Goal: Transaction & Acquisition: Purchase product/service

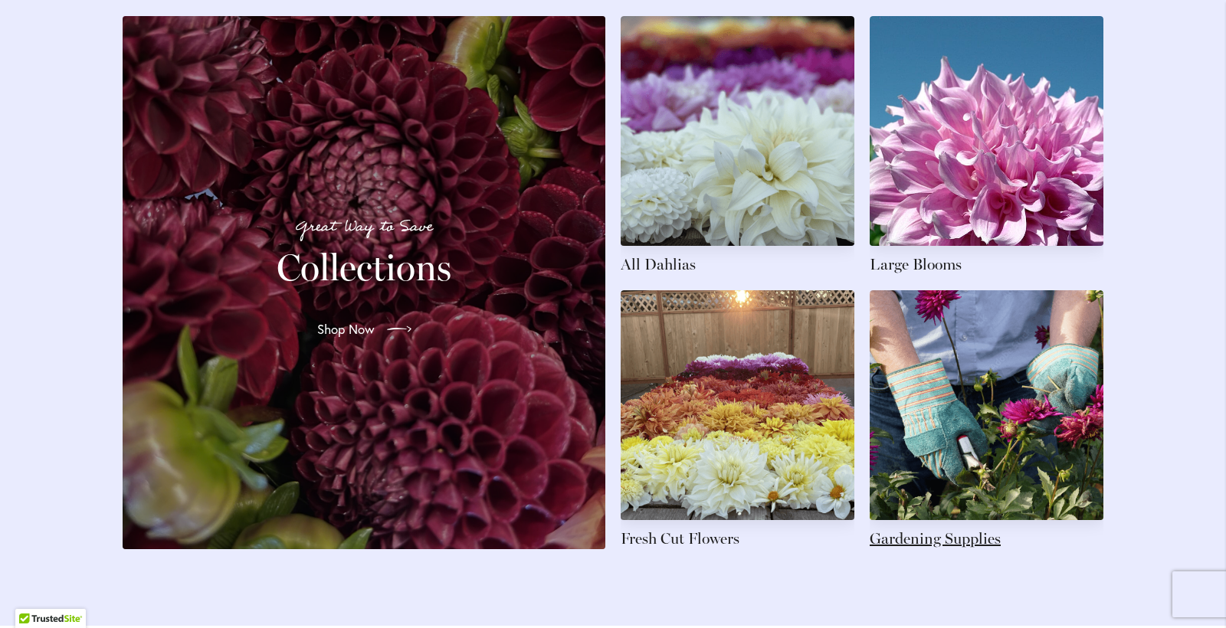
scroll to position [2331, 0]
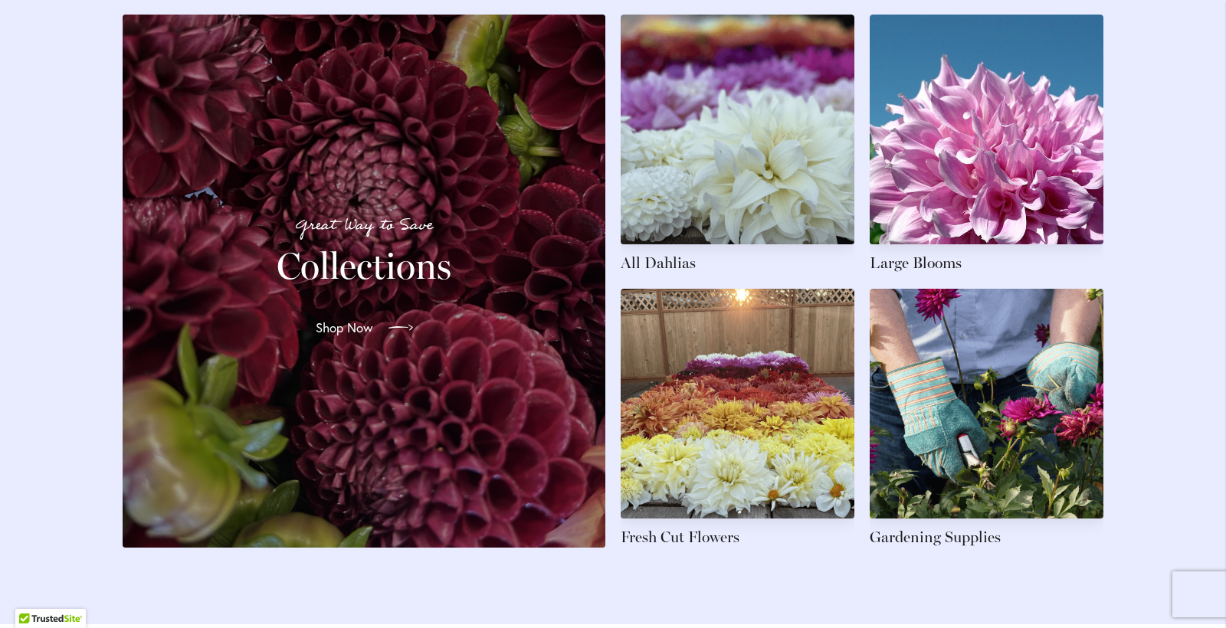
click at [355, 332] on span "Shop Now" at bounding box center [344, 328] width 57 height 18
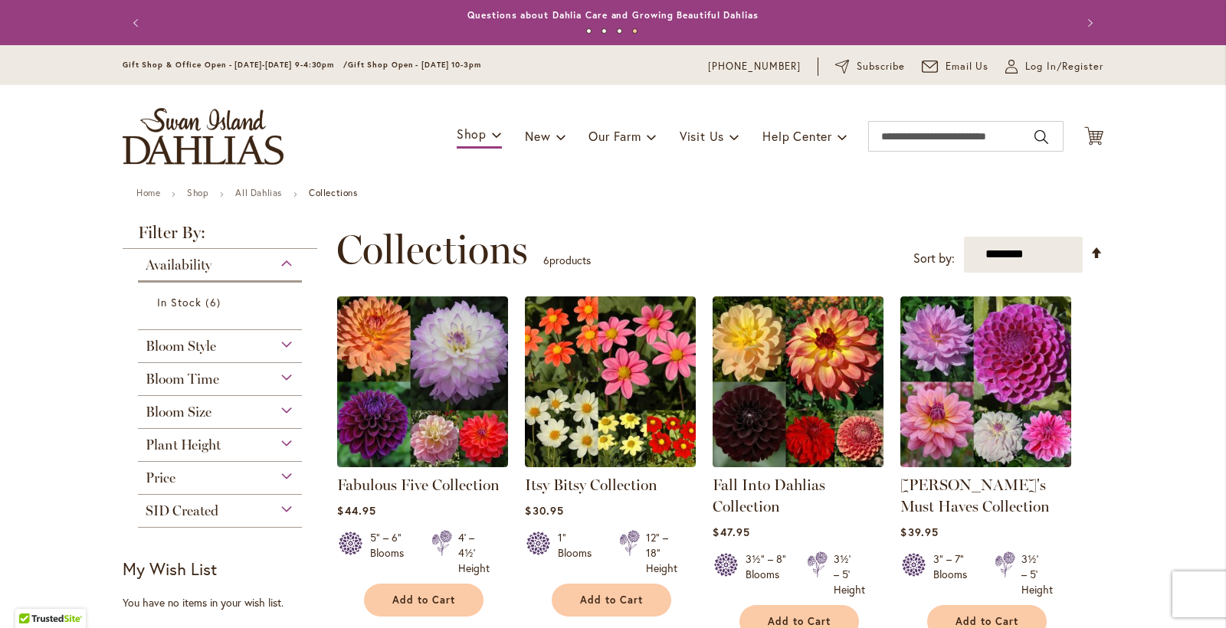
click at [290, 346] on div "Bloom Style" at bounding box center [220, 342] width 164 height 25
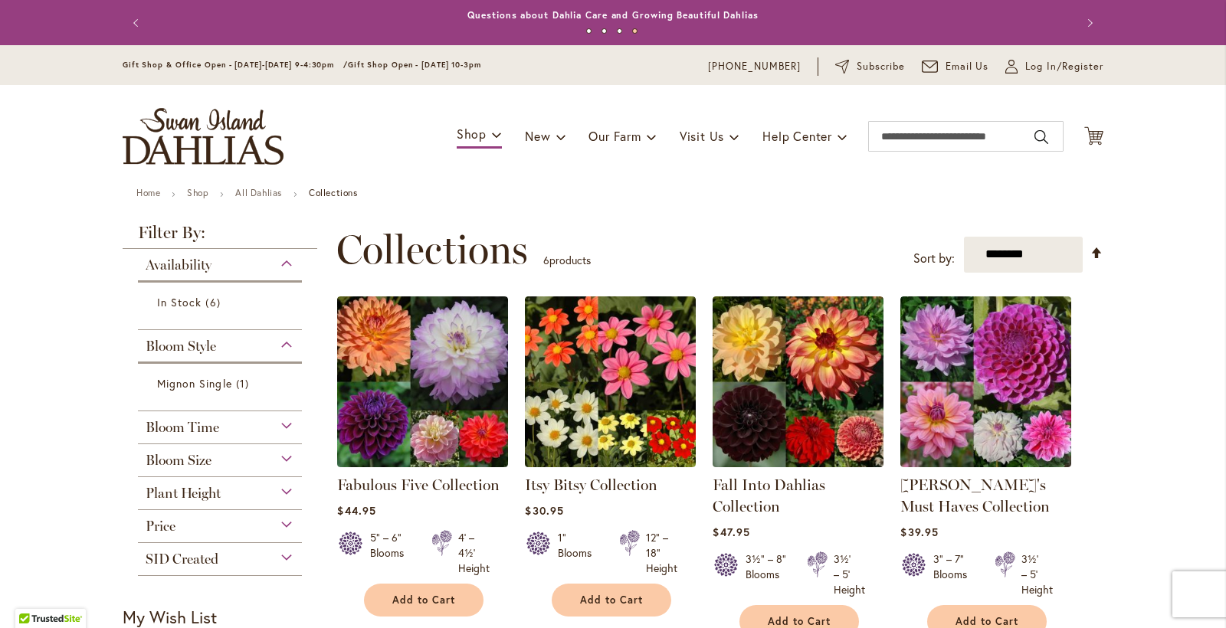
click at [290, 346] on div "Bloom Style" at bounding box center [220, 342] width 164 height 25
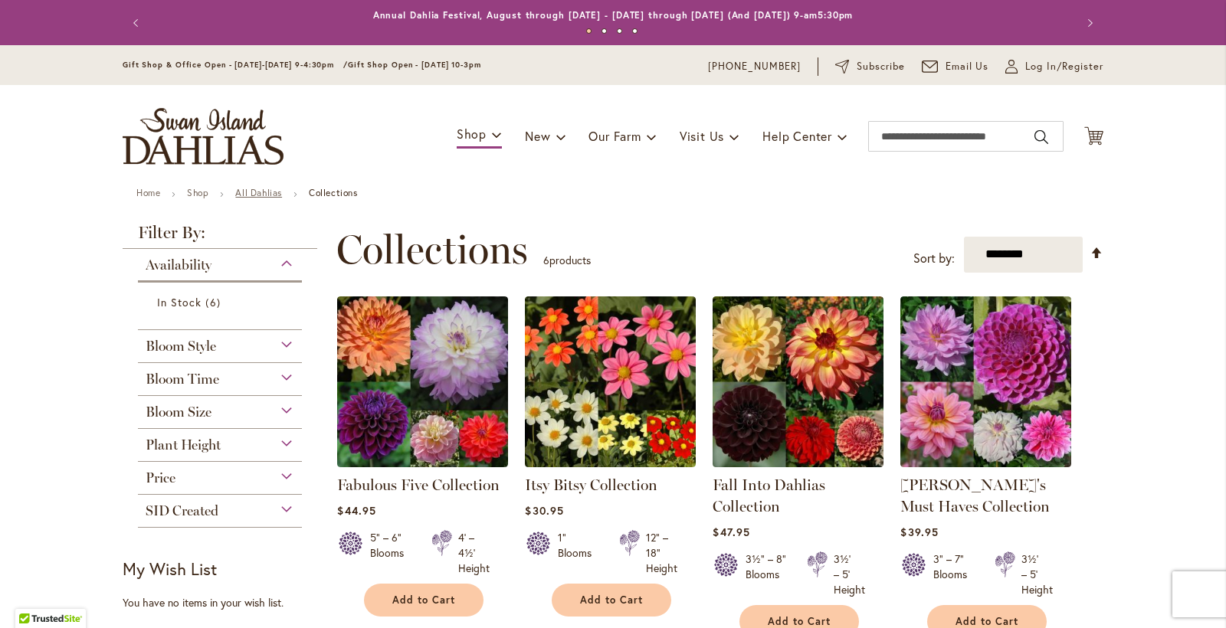
click at [251, 195] on link "All Dahlias" at bounding box center [258, 192] width 47 height 11
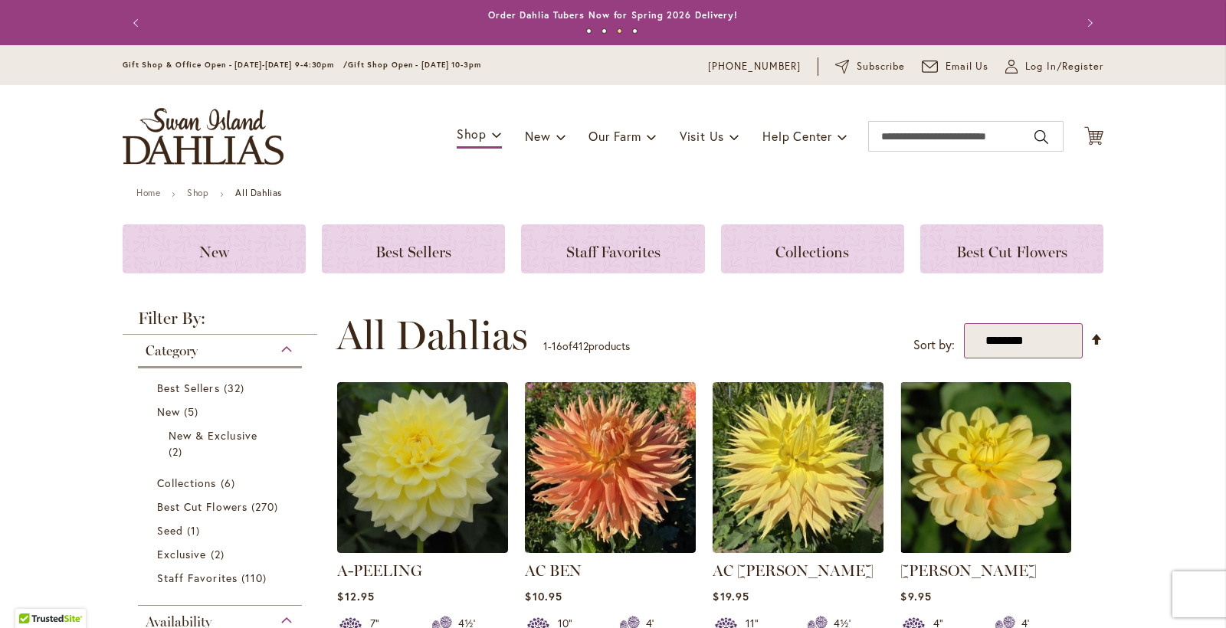
select select "*****"
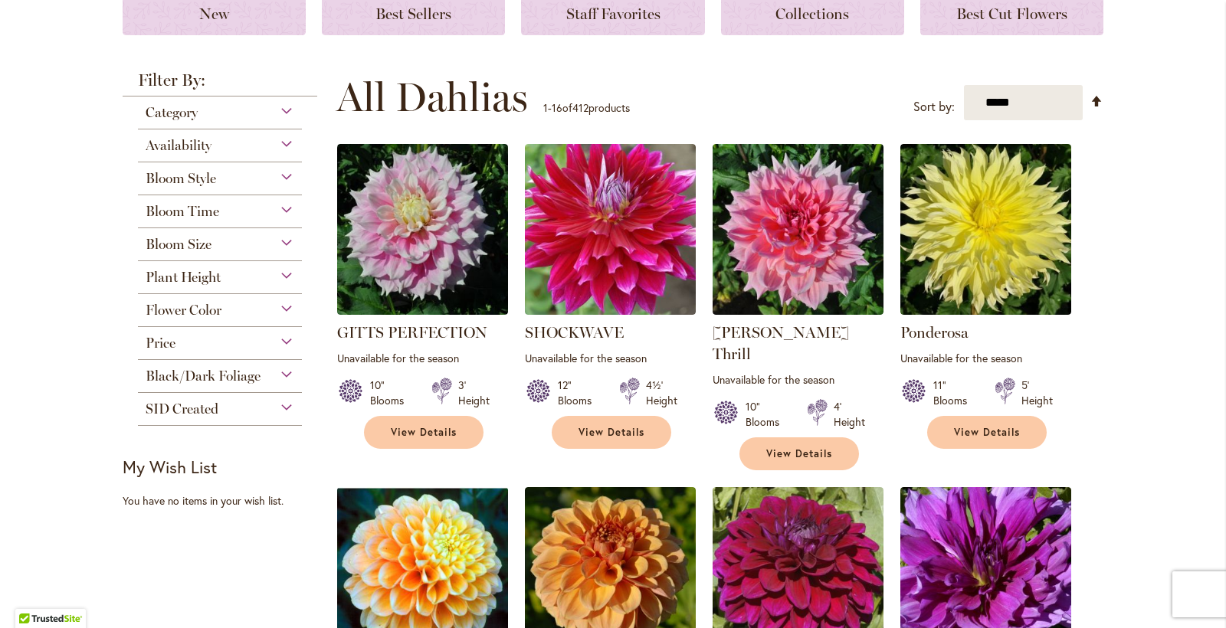
scroll to position [203, 0]
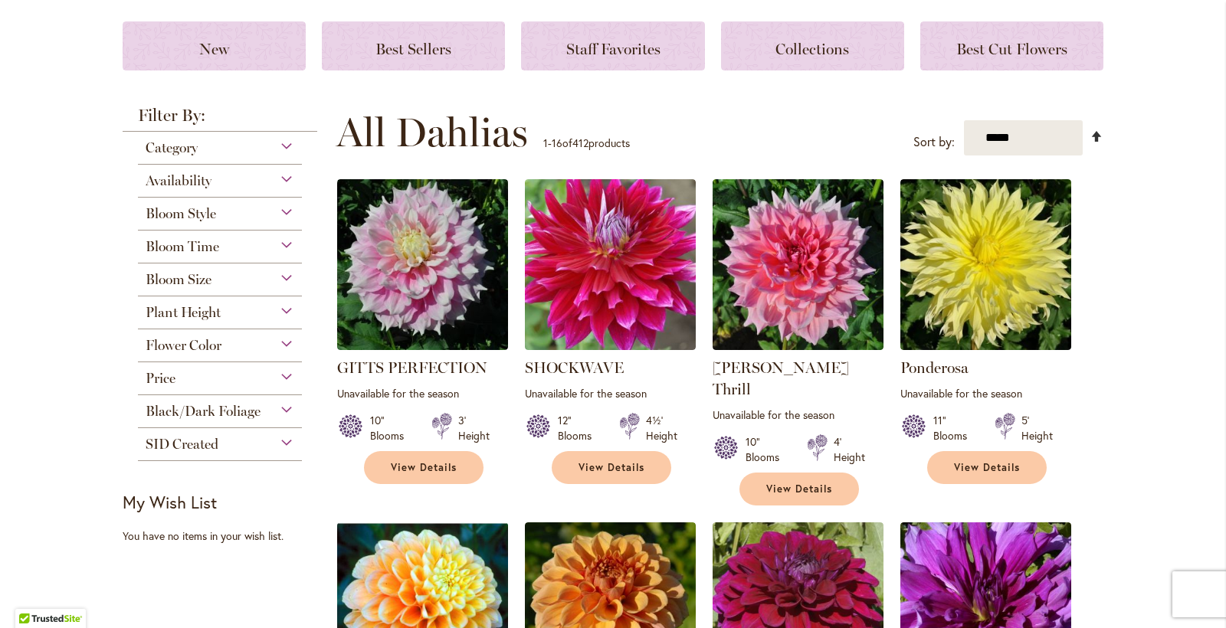
click at [1097, 137] on link "Set Descending Direction" at bounding box center [1096, 136] width 13 height 18
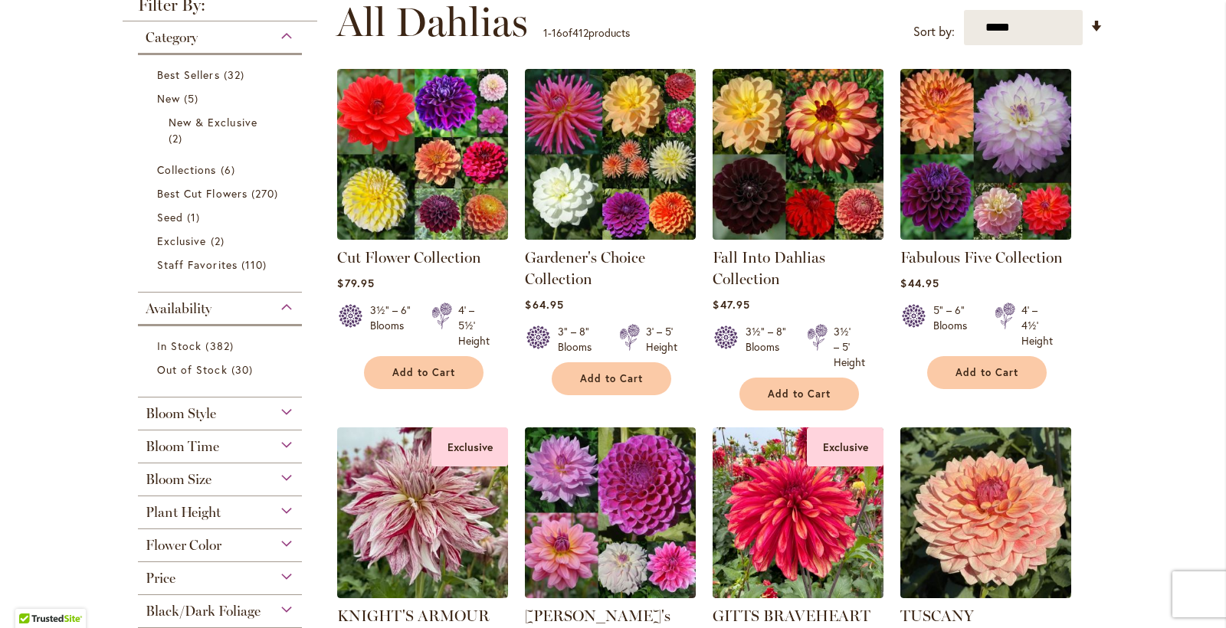
scroll to position [295, 0]
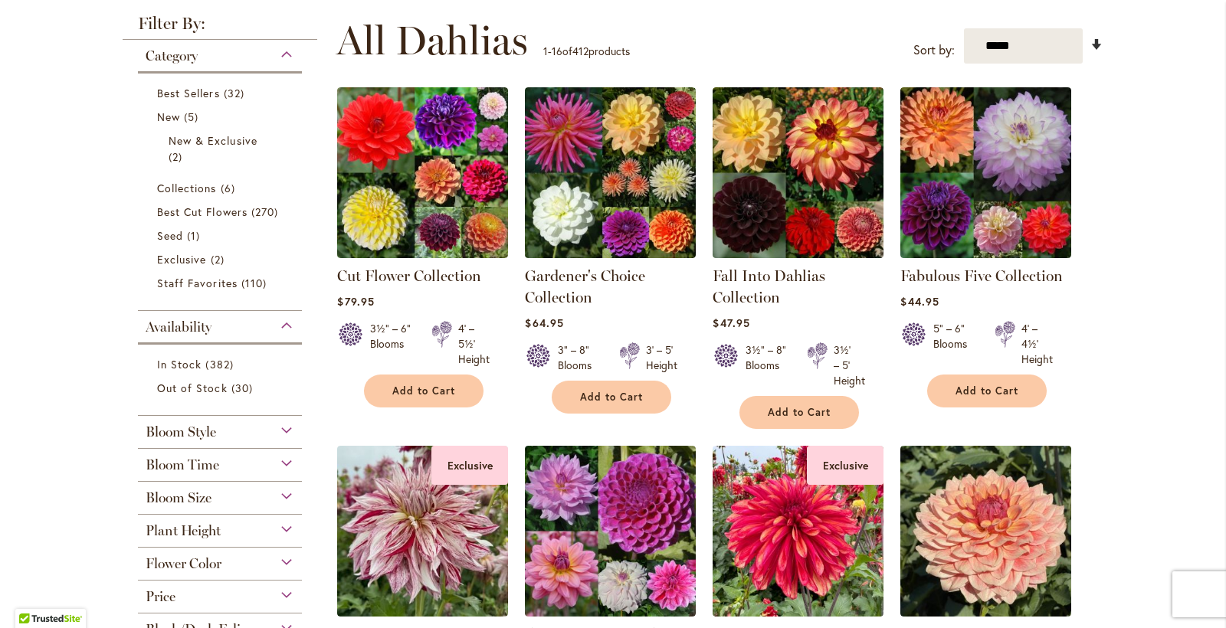
click at [1097, 48] on link "Set Ascending Direction" at bounding box center [1096, 44] width 13 height 18
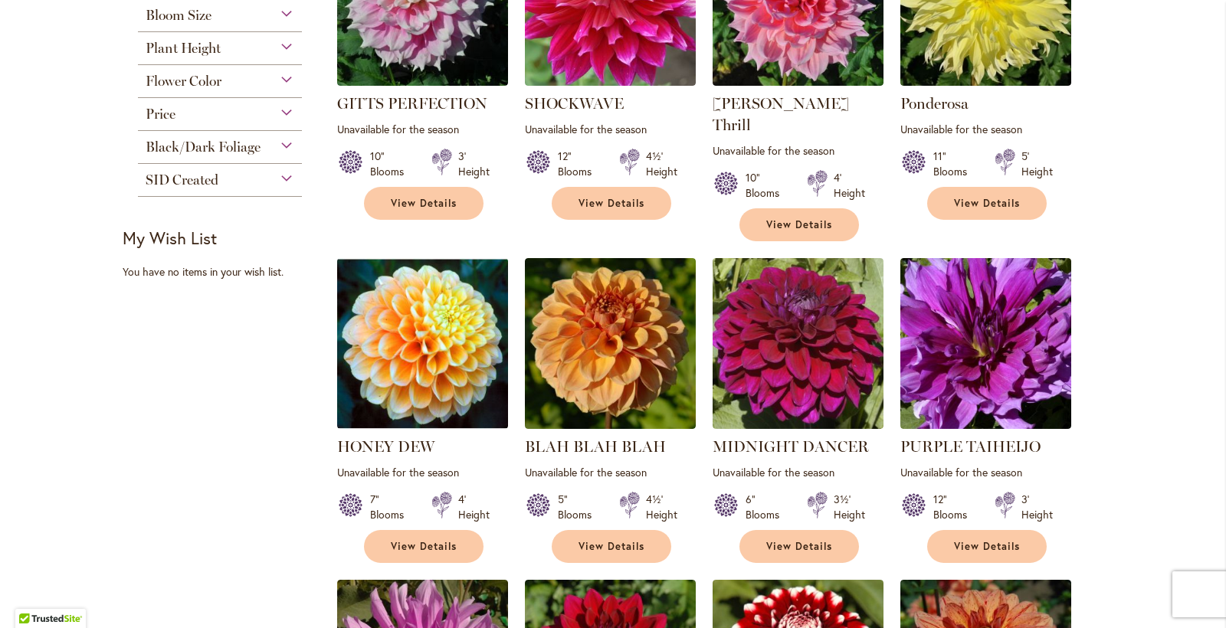
scroll to position [471, 0]
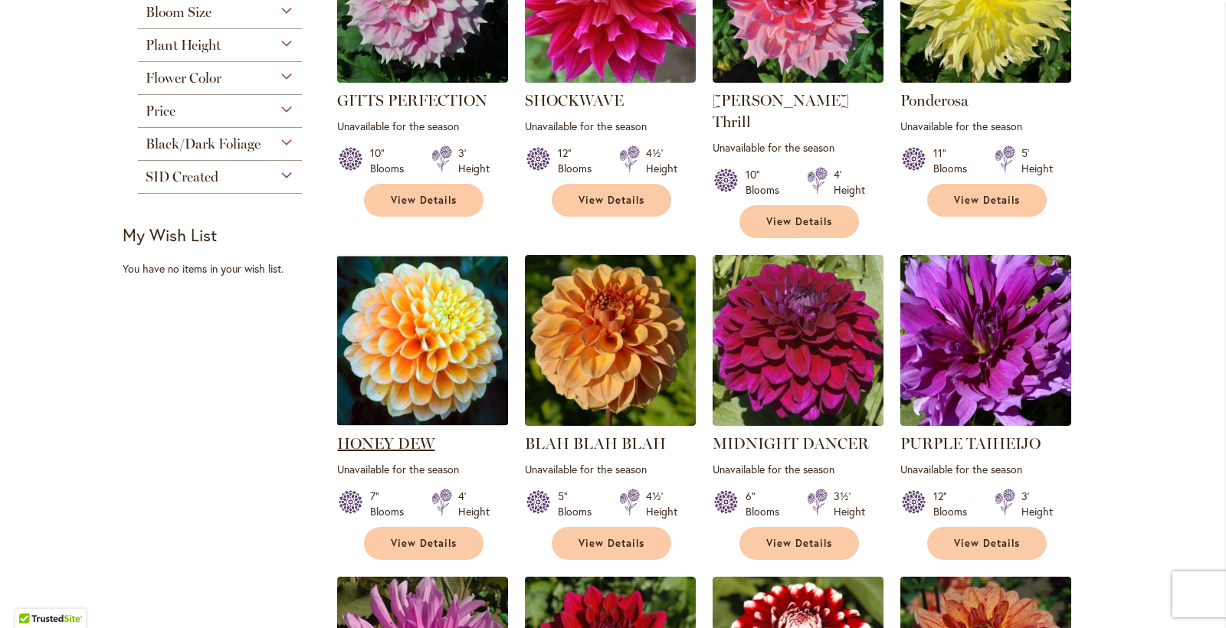
click at [397, 434] on link "HONEY DEW" at bounding box center [385, 443] width 97 height 18
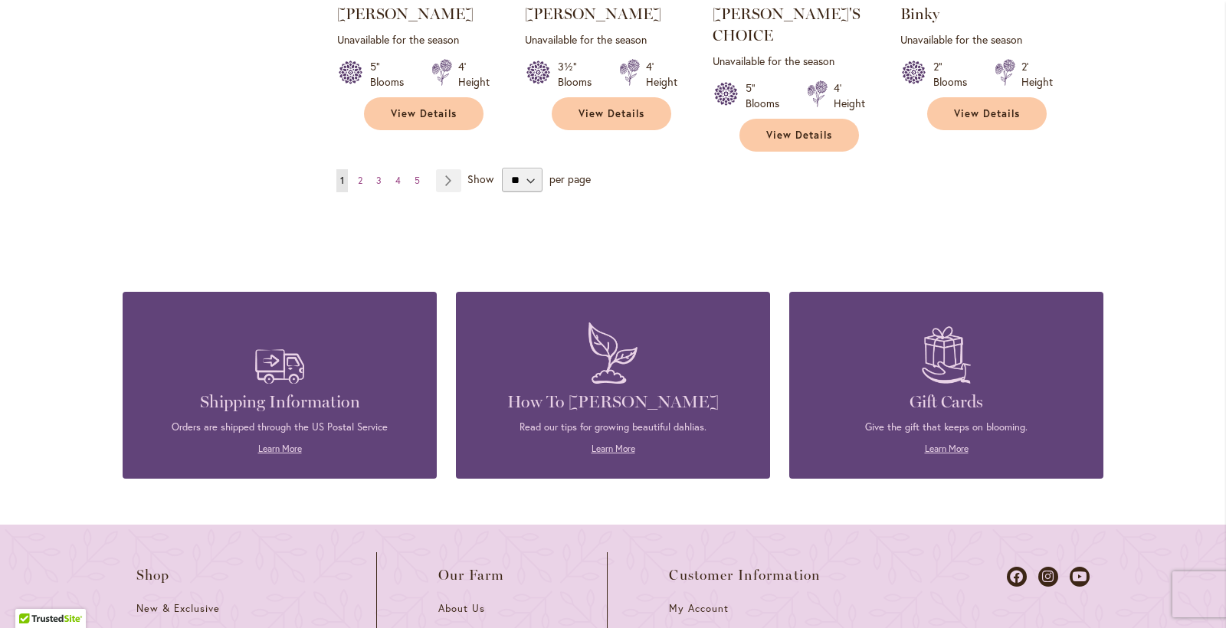
scroll to position [1500, 0]
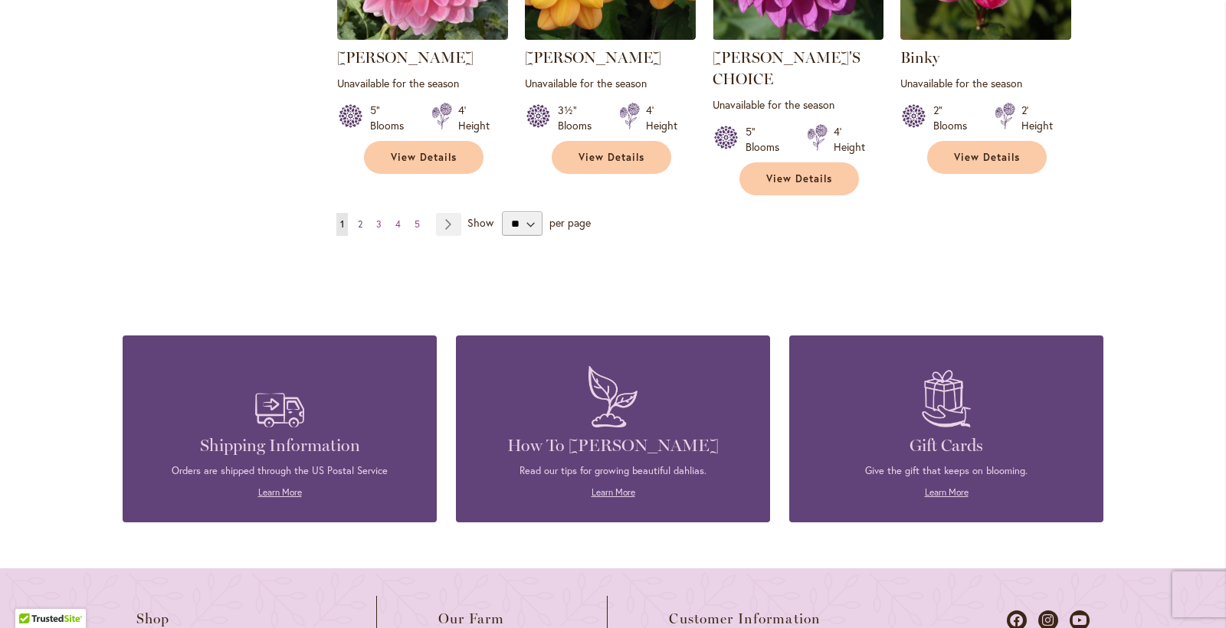
click at [364, 213] on link "Page 2" at bounding box center [360, 224] width 12 height 23
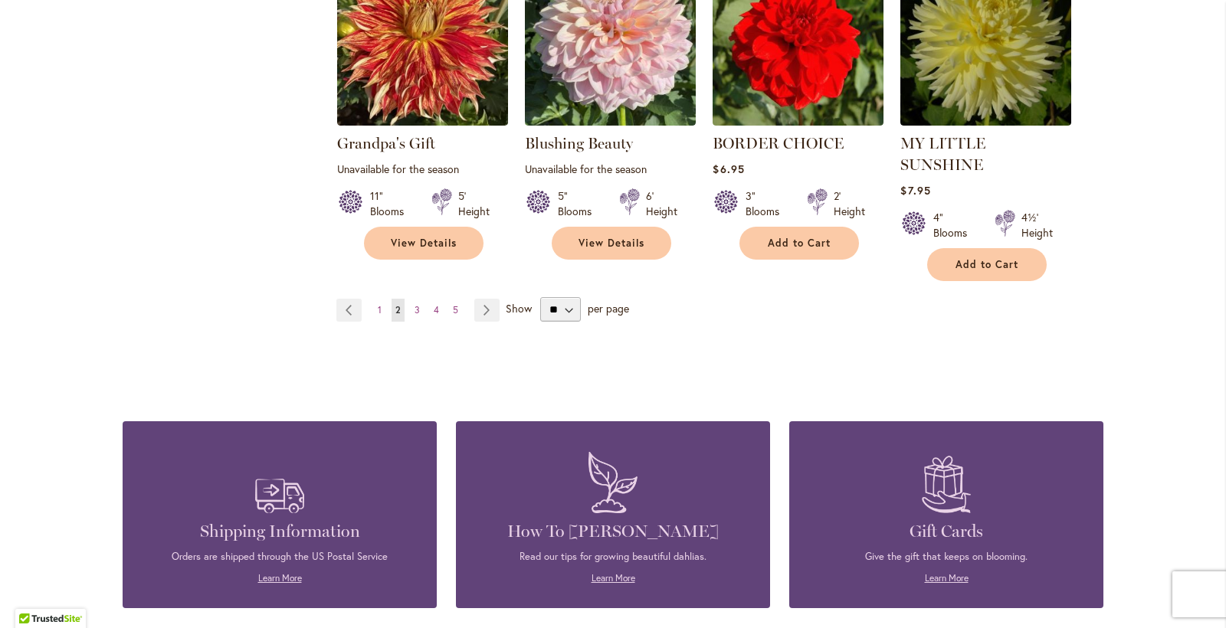
scroll to position [1463, 0]
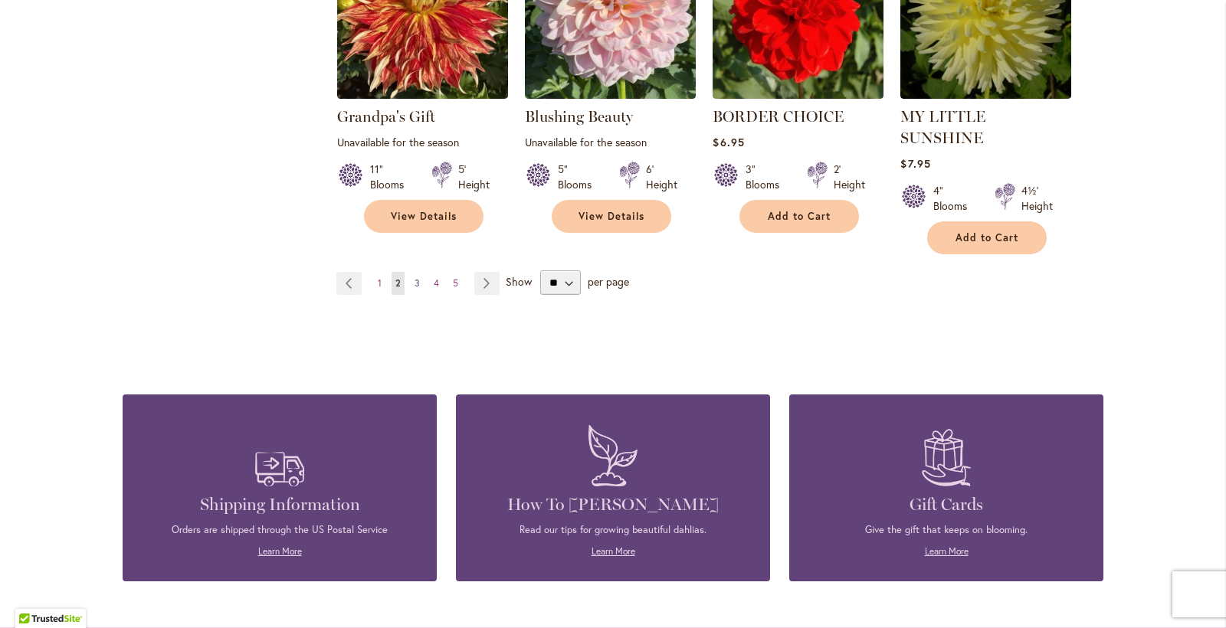
click at [417, 277] on span "3" at bounding box center [417, 282] width 5 height 11
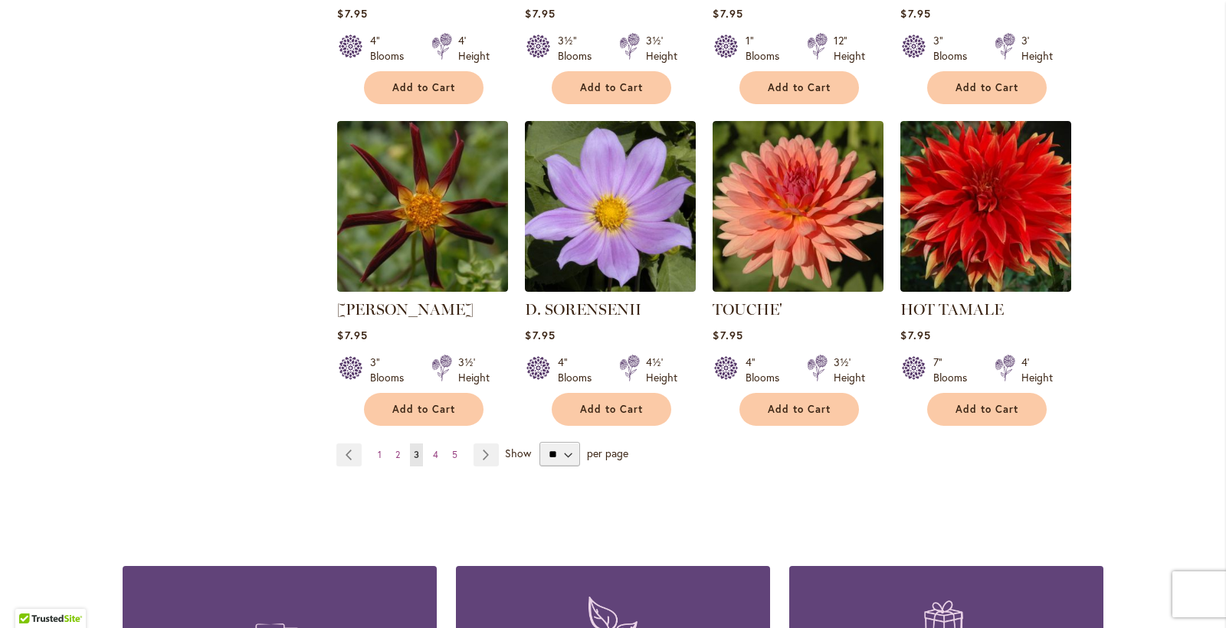
scroll to position [1234, 0]
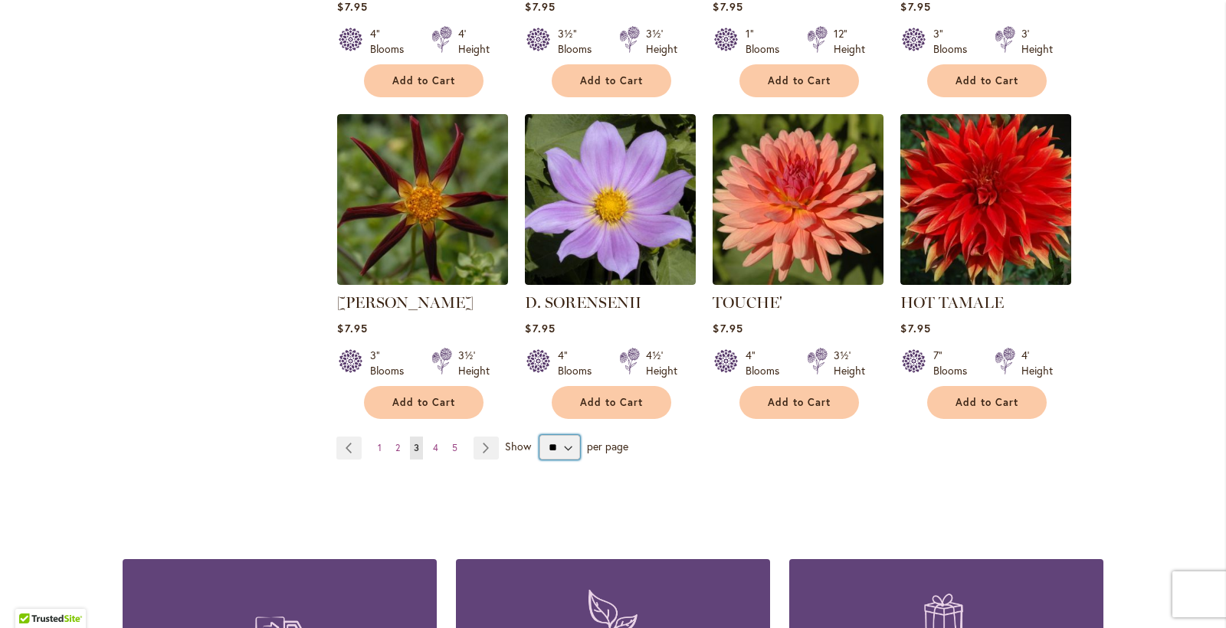
select select "**"
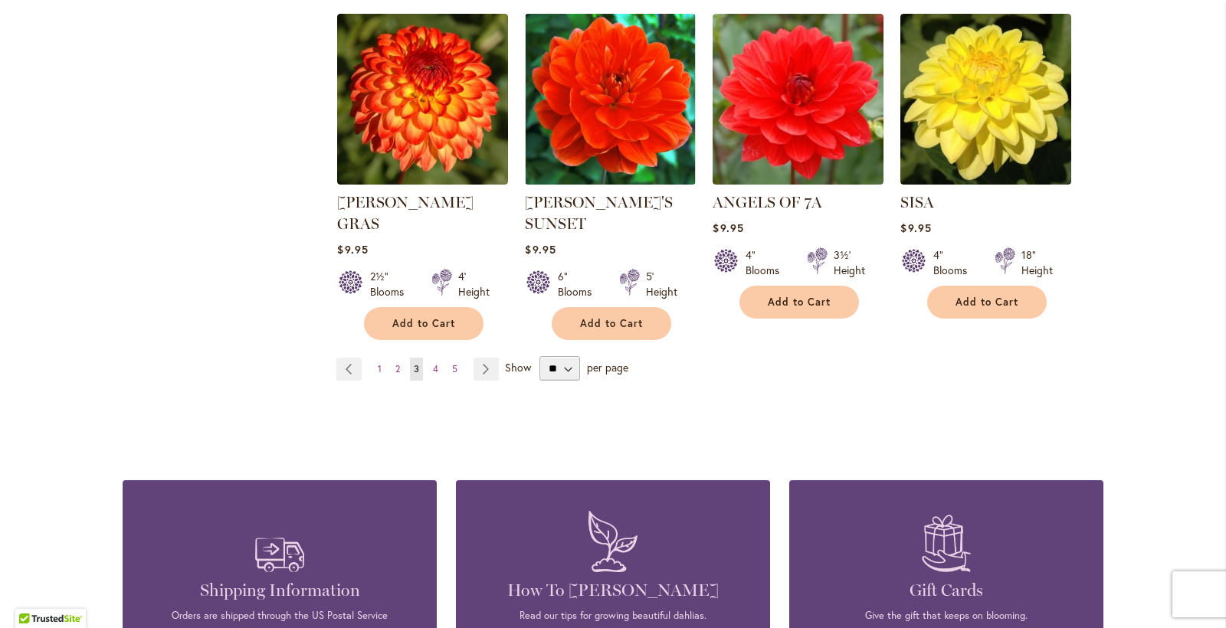
scroll to position [3966, 0]
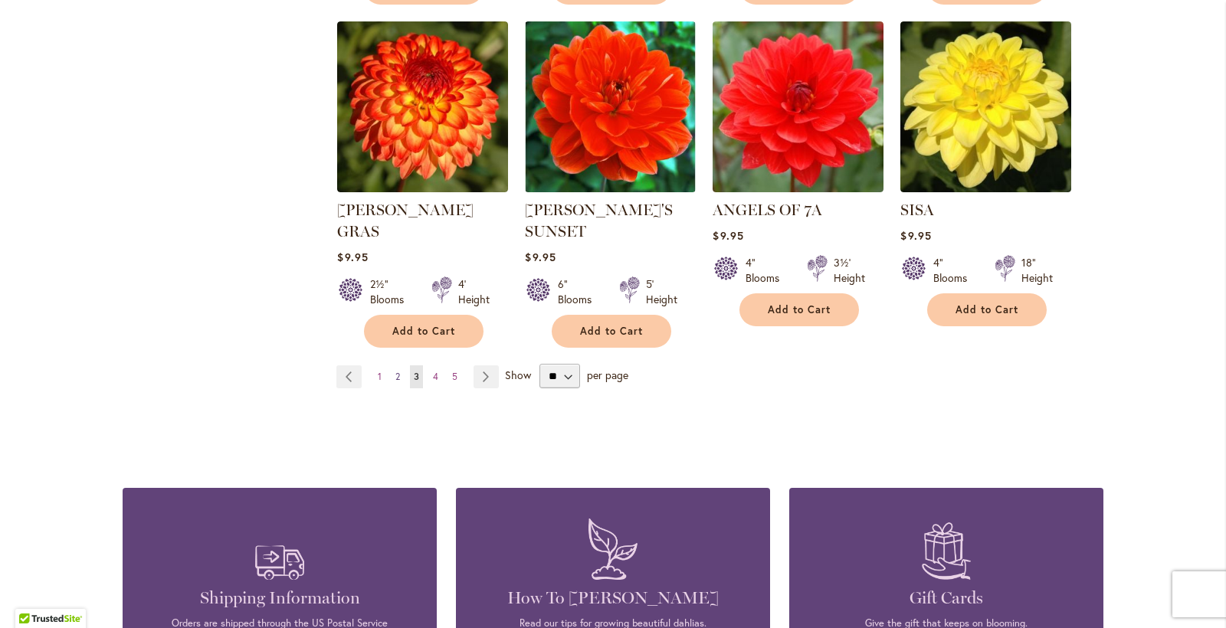
click at [401, 366] on link "Page 2" at bounding box center [398, 377] width 12 height 23
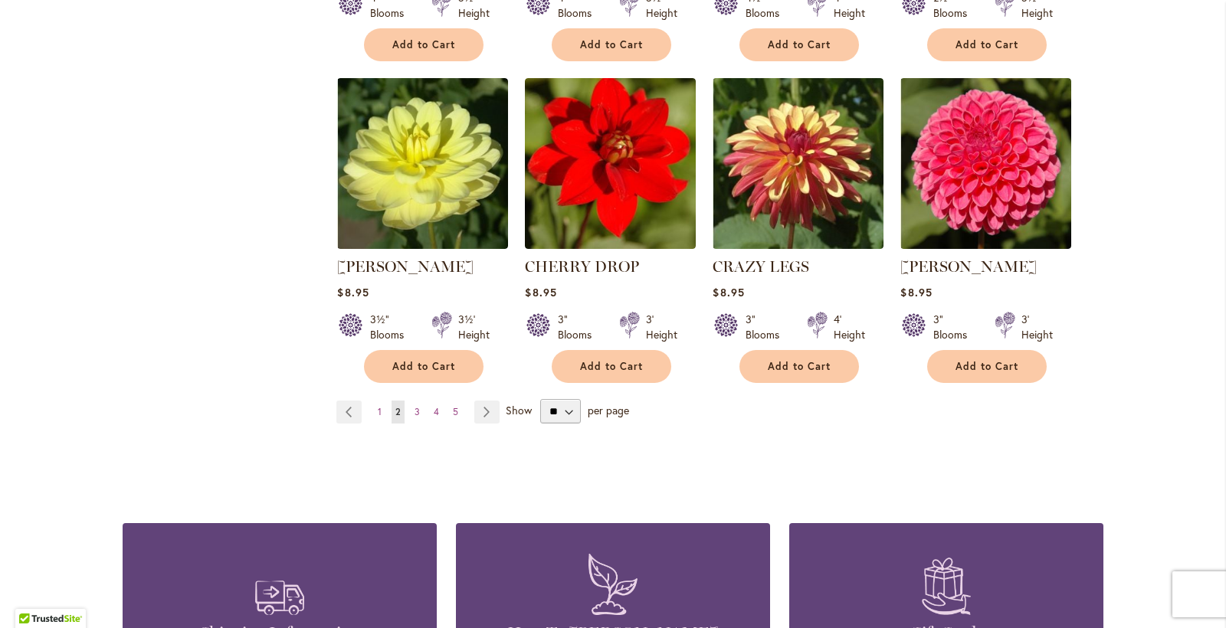
scroll to position [3955, 0]
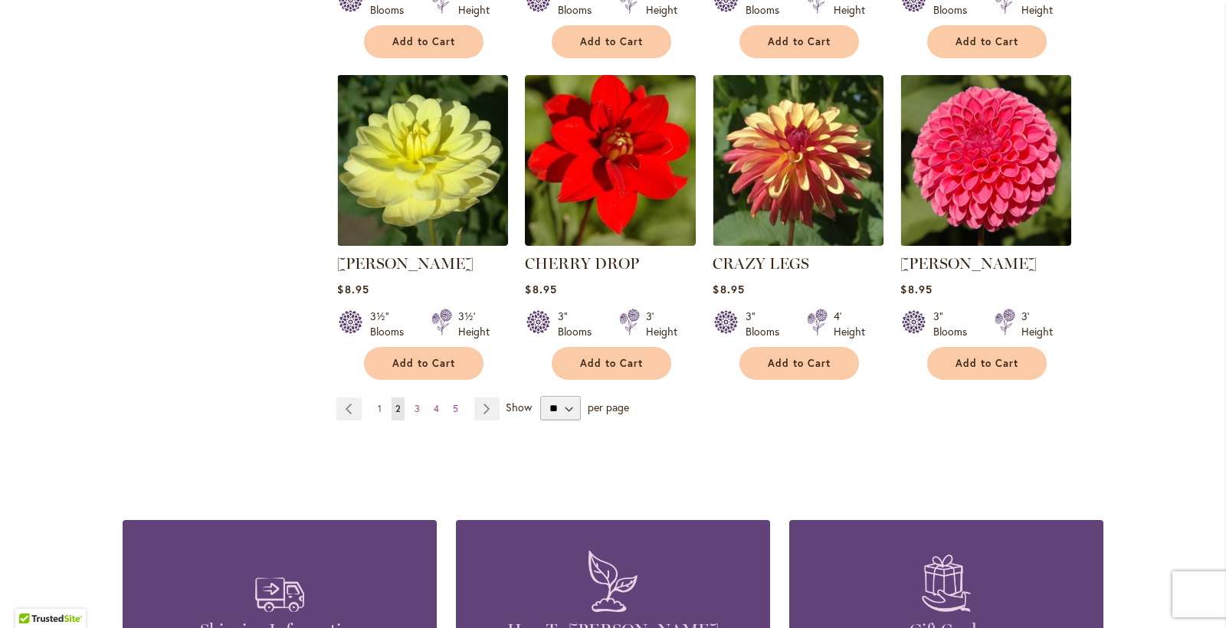
click at [379, 398] on link "Page 1" at bounding box center [379, 409] width 11 height 23
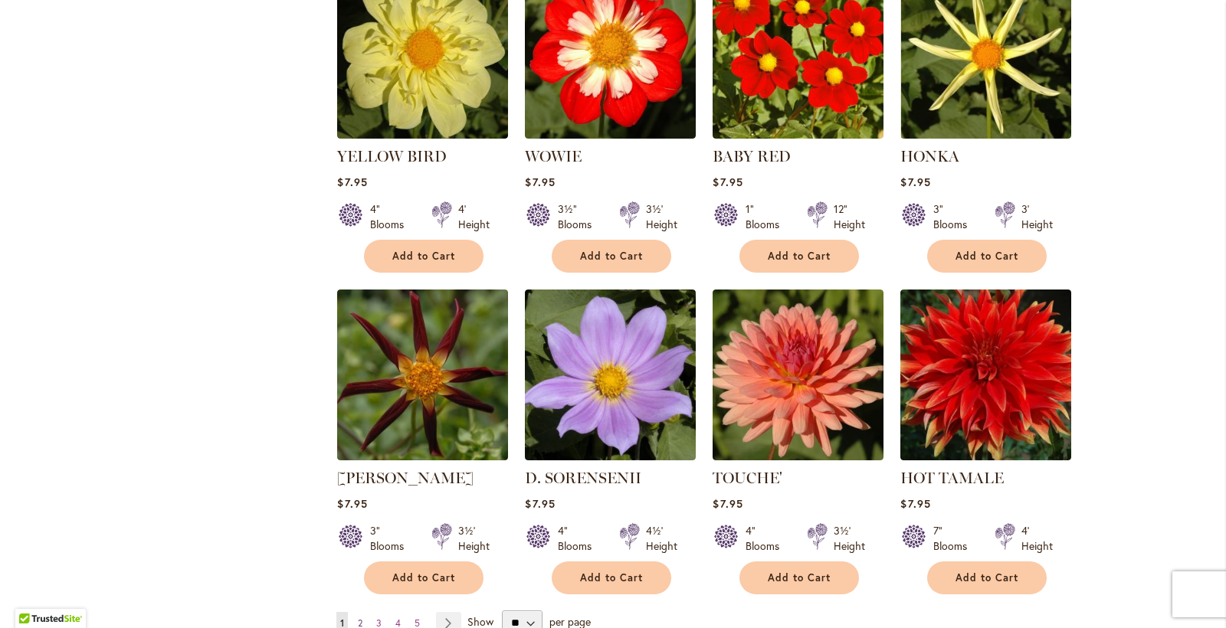
scroll to position [3735, 0]
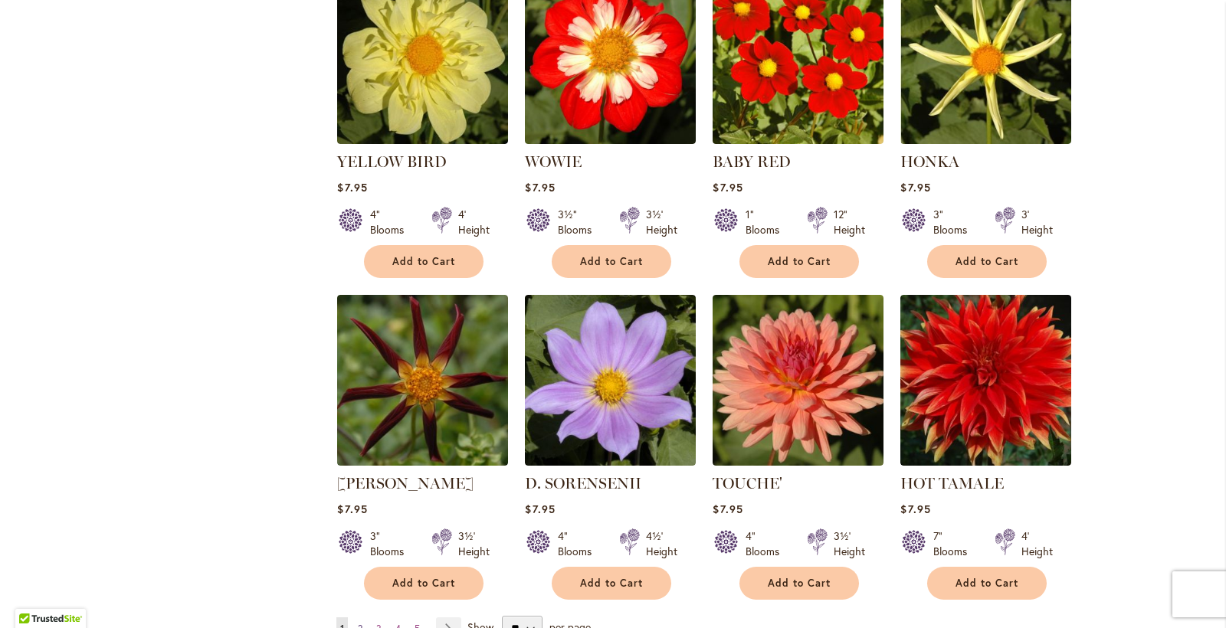
click at [362, 623] on span "2" at bounding box center [360, 628] width 5 height 11
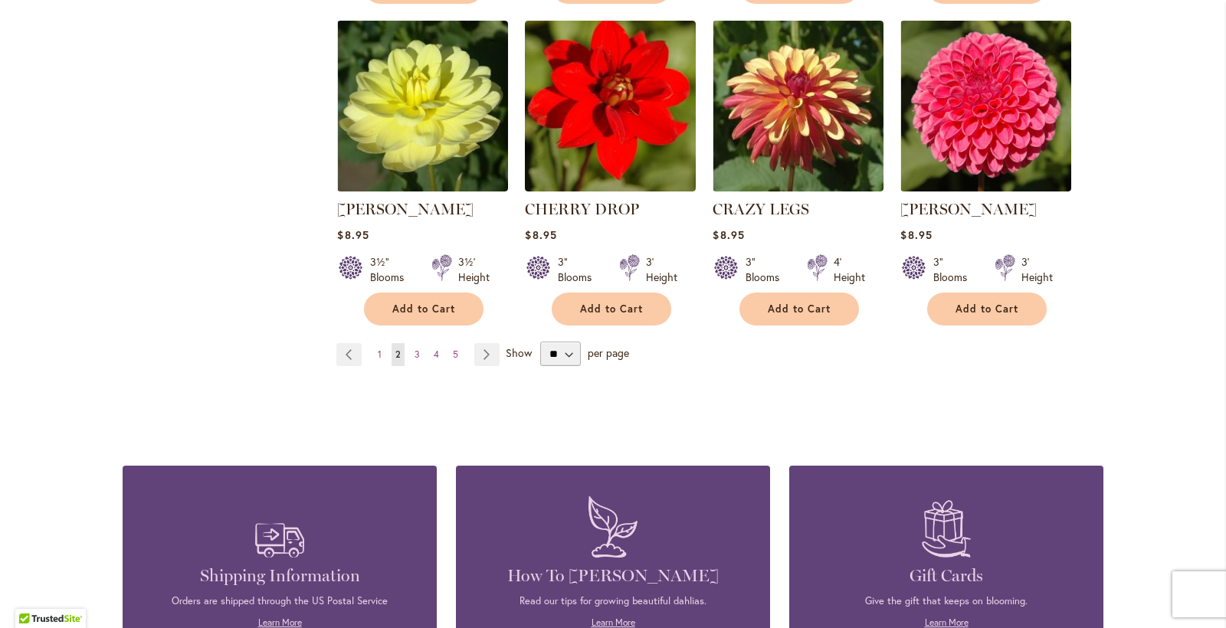
scroll to position [4011, 0]
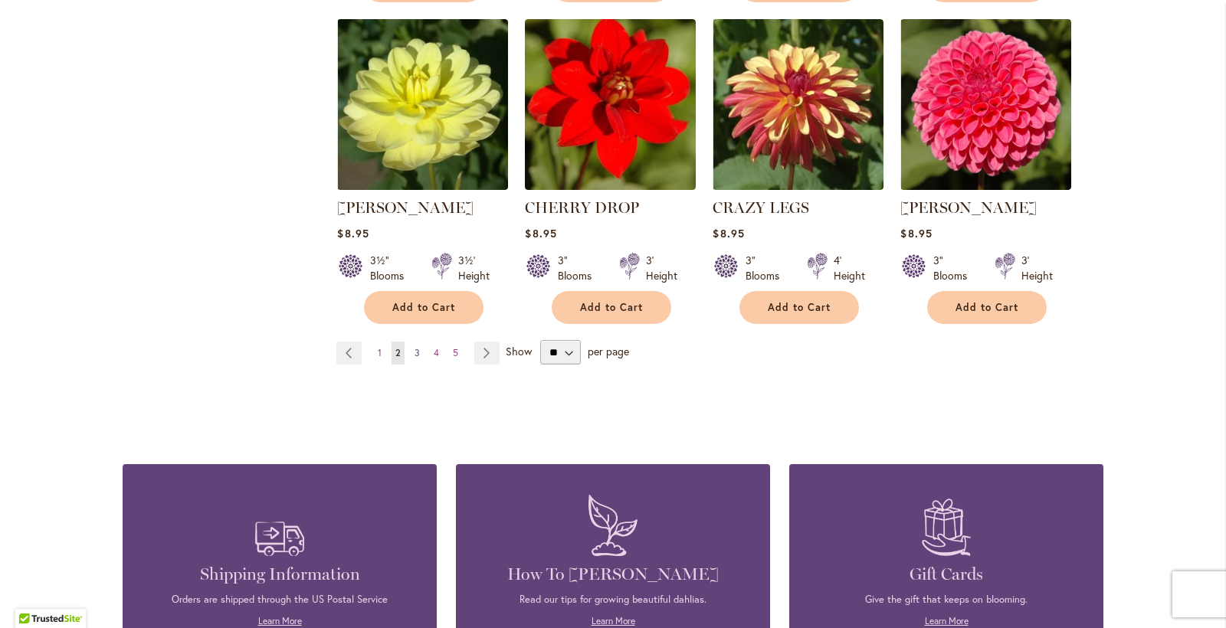
click at [416, 347] on span "3" at bounding box center [417, 352] width 5 height 11
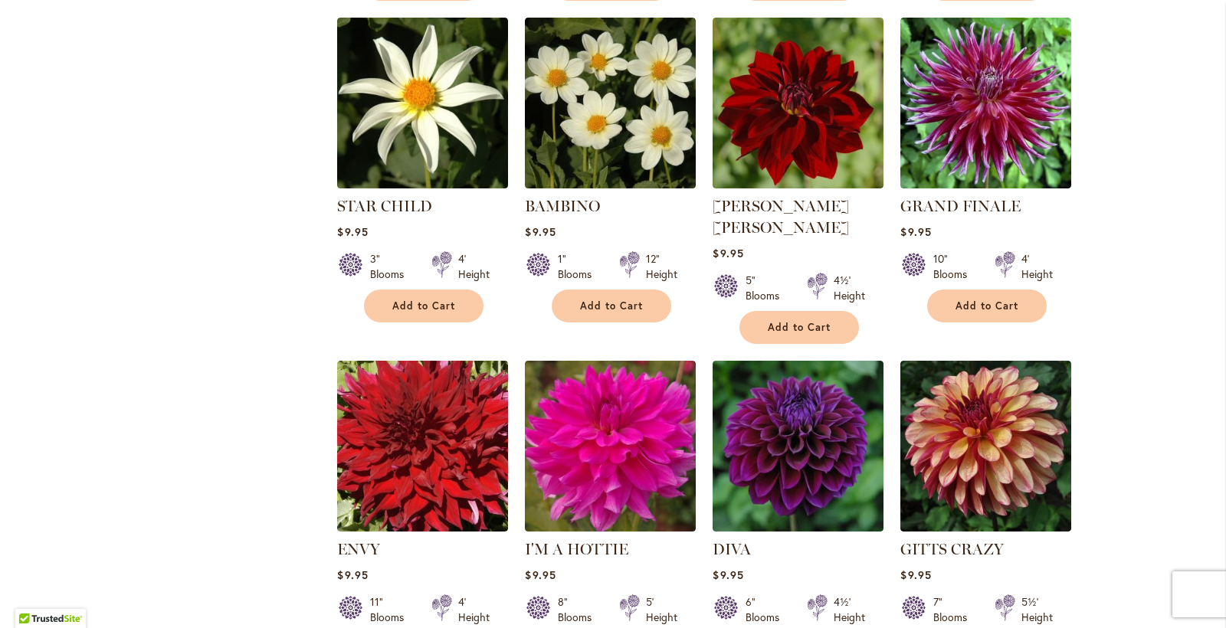
scroll to position [2664, 0]
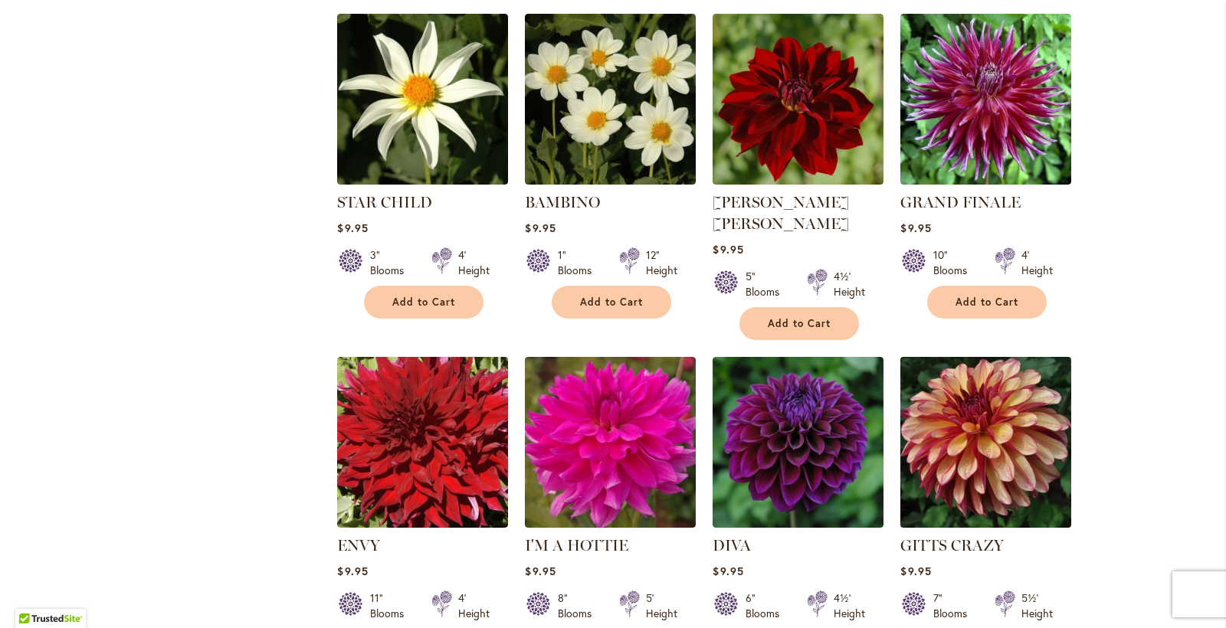
click at [970, 398] on img at bounding box center [986, 442] width 179 height 179
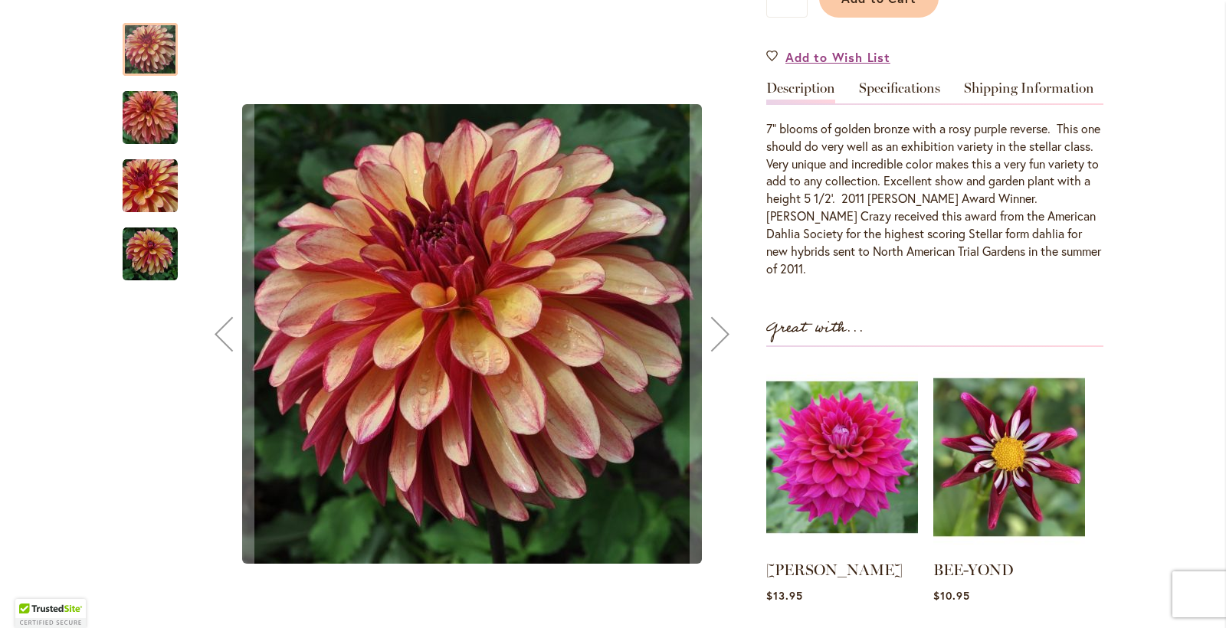
scroll to position [434, 0]
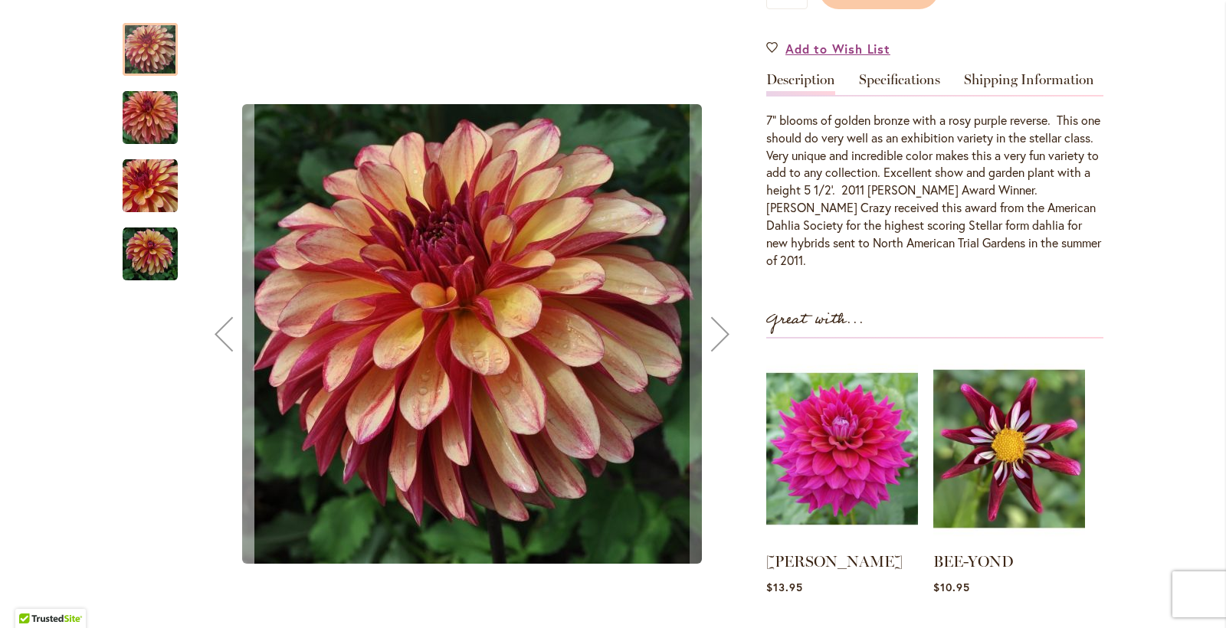
click at [221, 329] on div "Previous" at bounding box center [223, 333] width 61 height 61
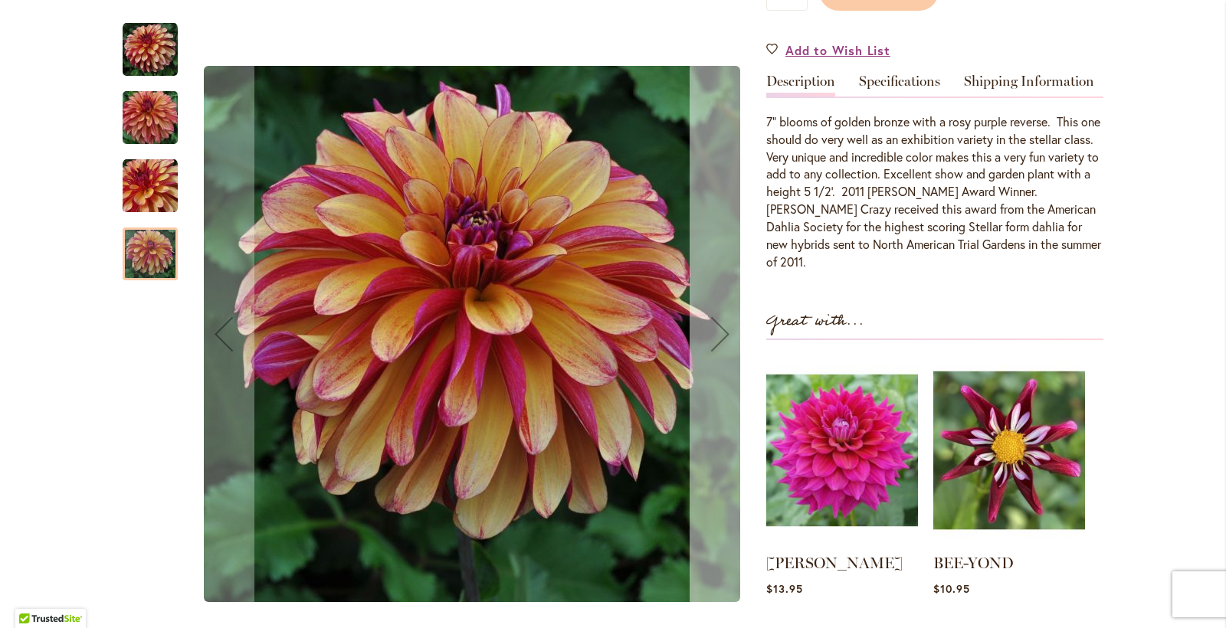
click at [718, 340] on div "Next" at bounding box center [720, 333] width 61 height 61
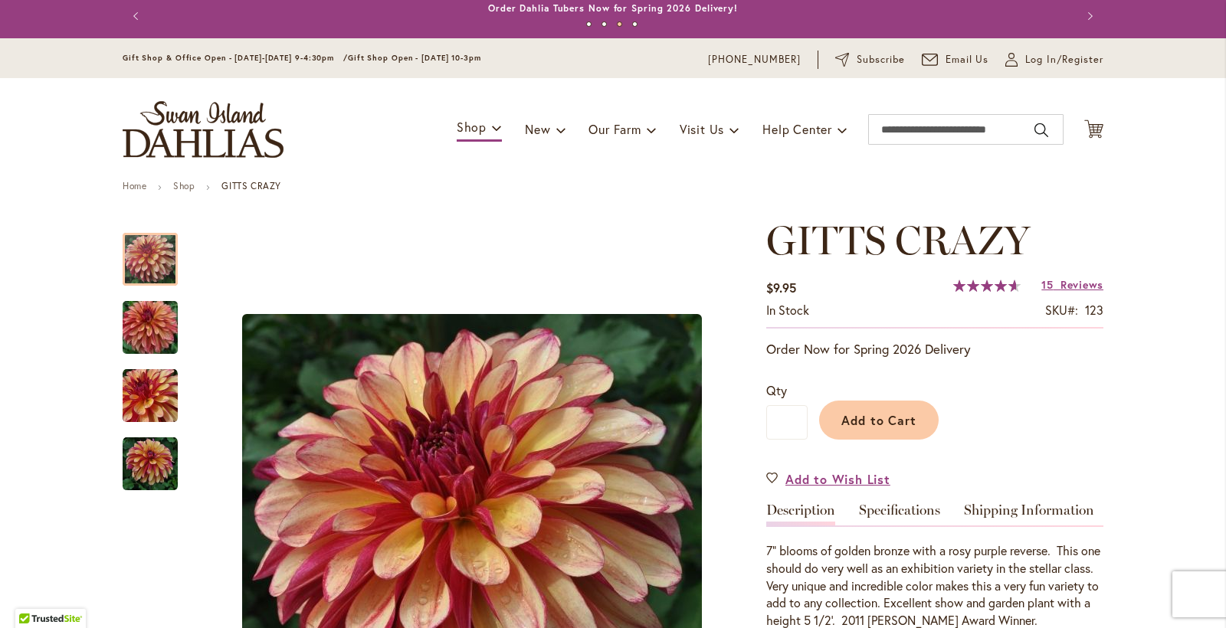
scroll to position [0, 0]
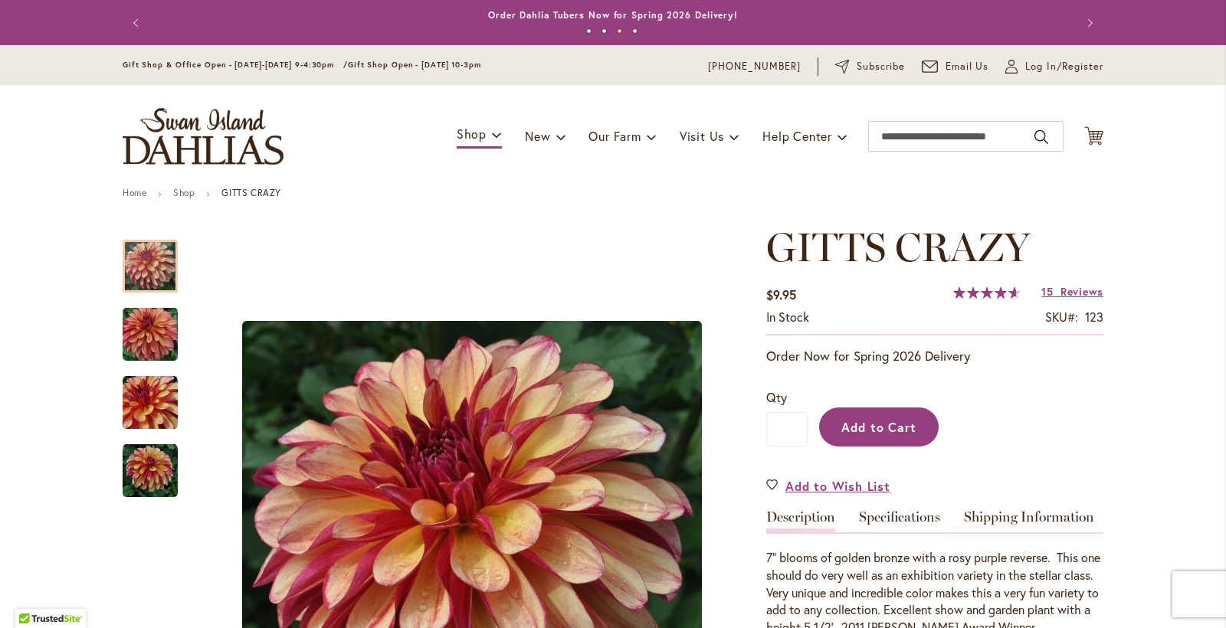
click at [888, 416] on button "Add to Cart" at bounding box center [879, 427] width 120 height 39
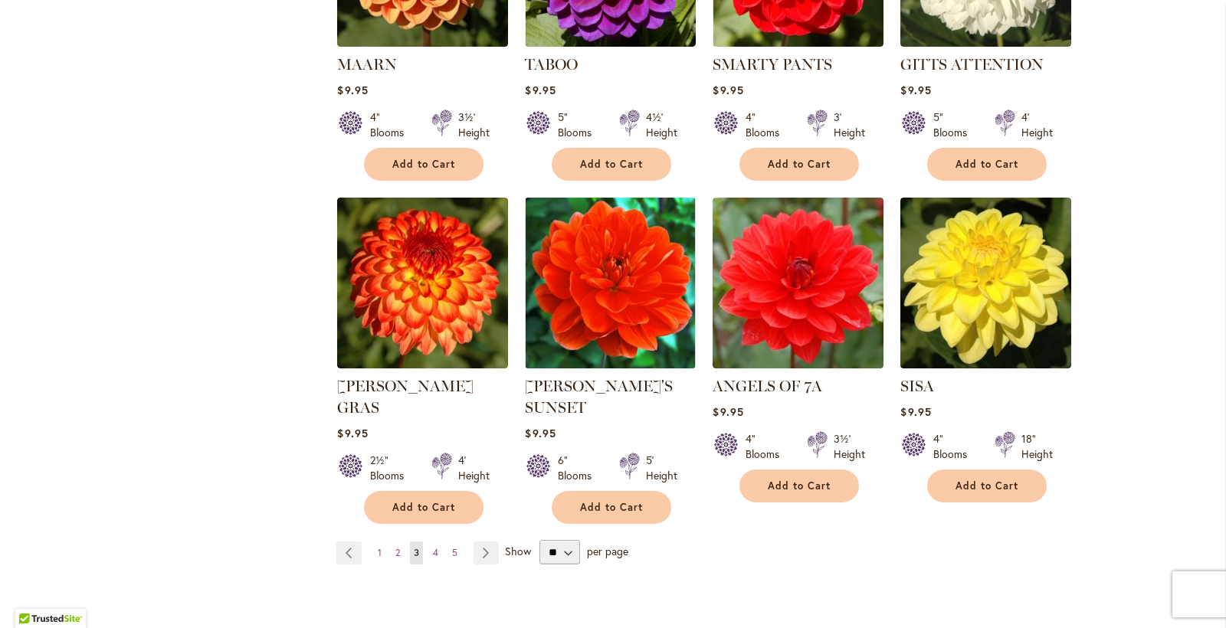
scroll to position [3798, 0]
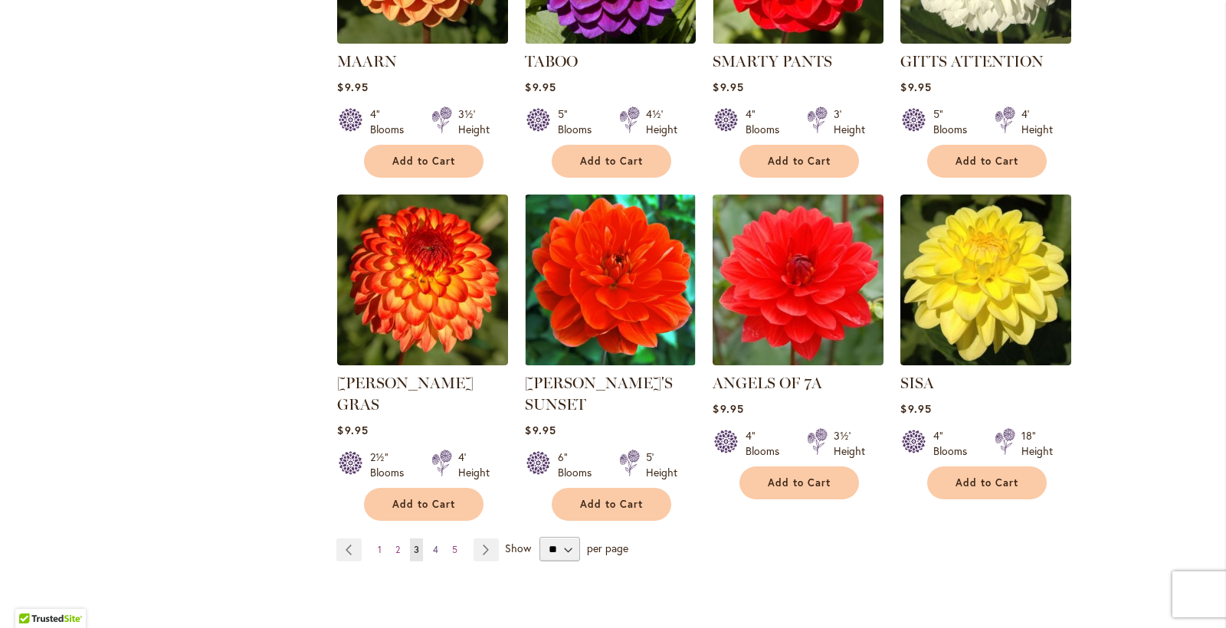
click at [438, 544] on span "4" at bounding box center [435, 549] width 5 height 11
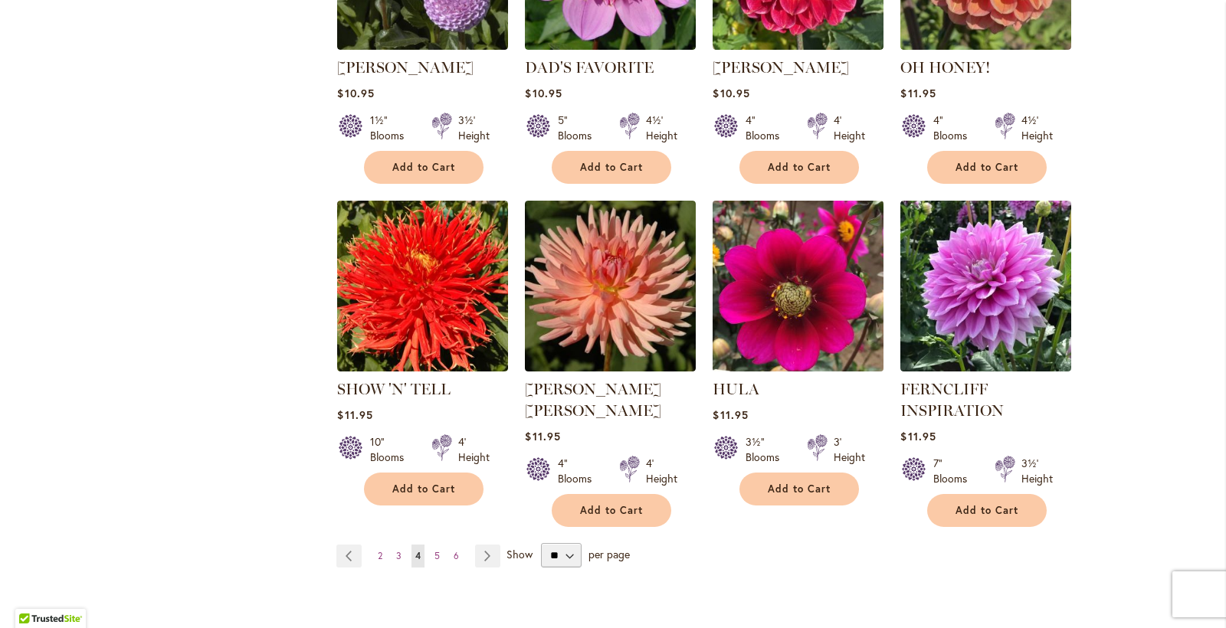
scroll to position [0, 1]
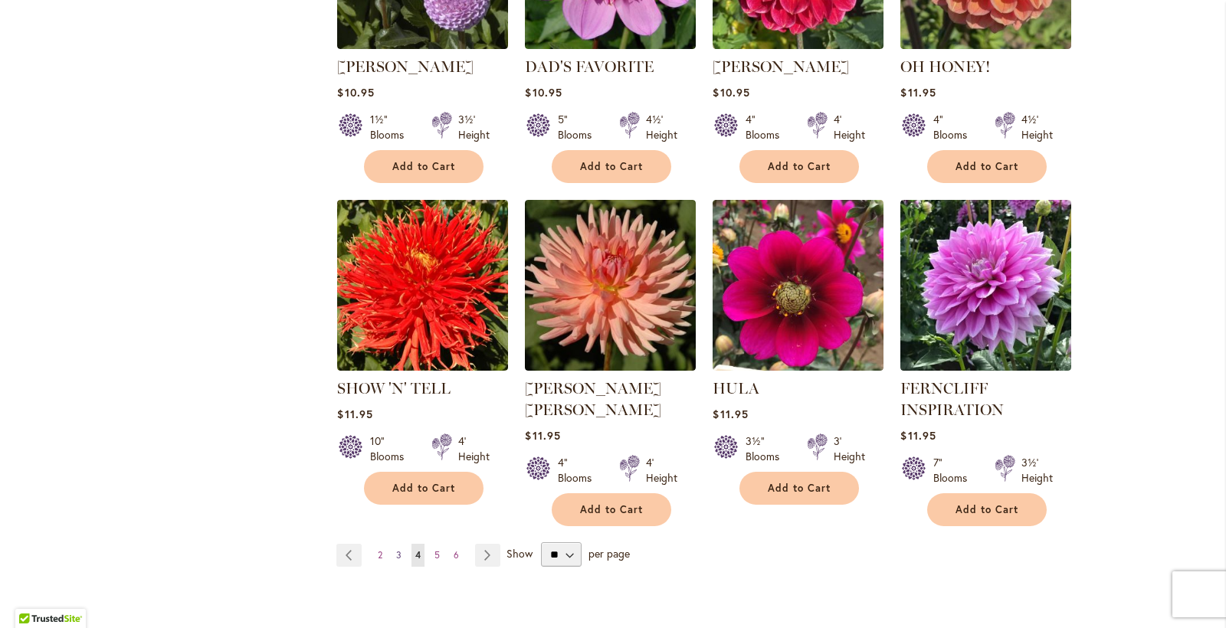
click at [399, 549] on span "3" at bounding box center [398, 554] width 5 height 11
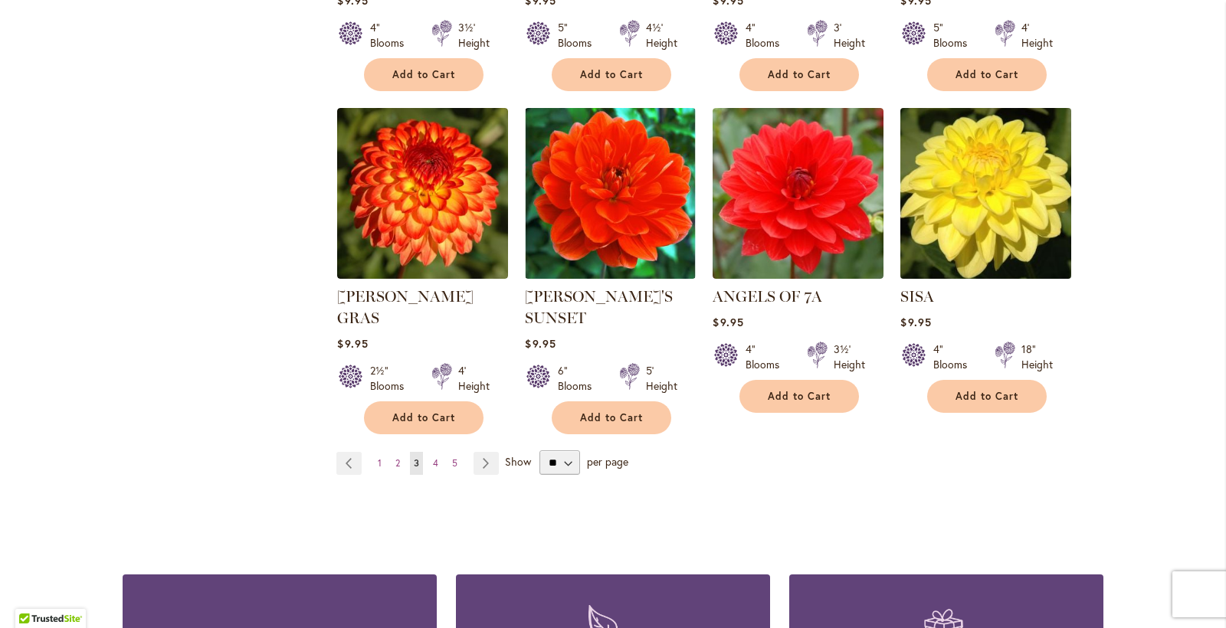
scroll to position [3943, 0]
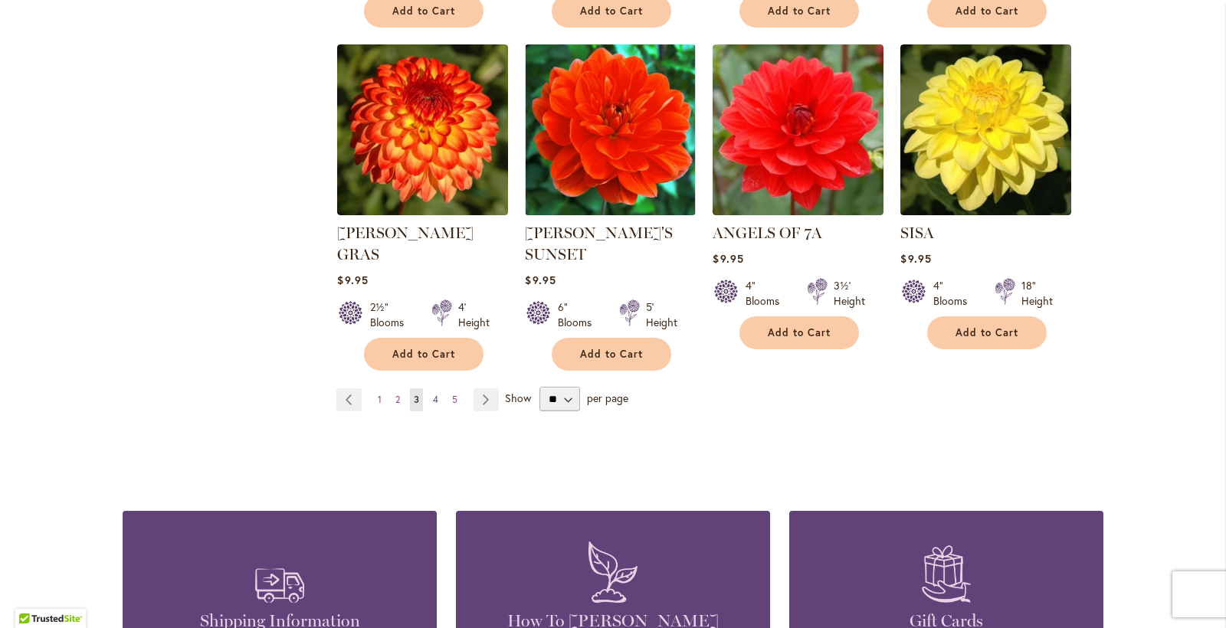
click at [434, 394] on span "4" at bounding box center [435, 399] width 5 height 11
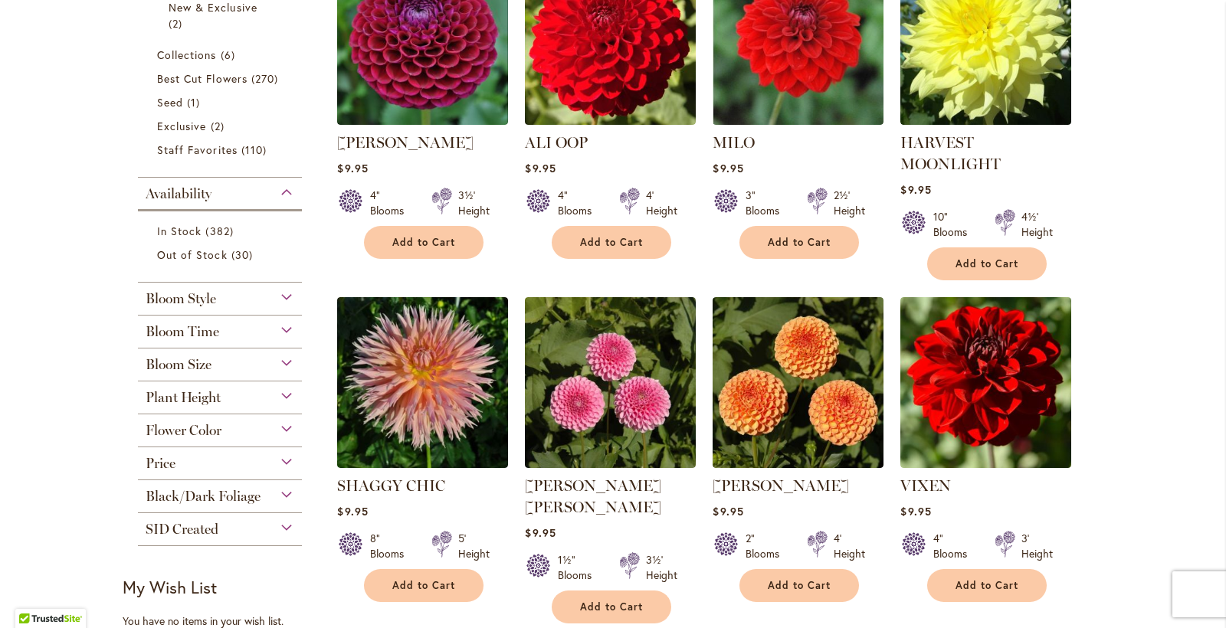
scroll to position [469, 0]
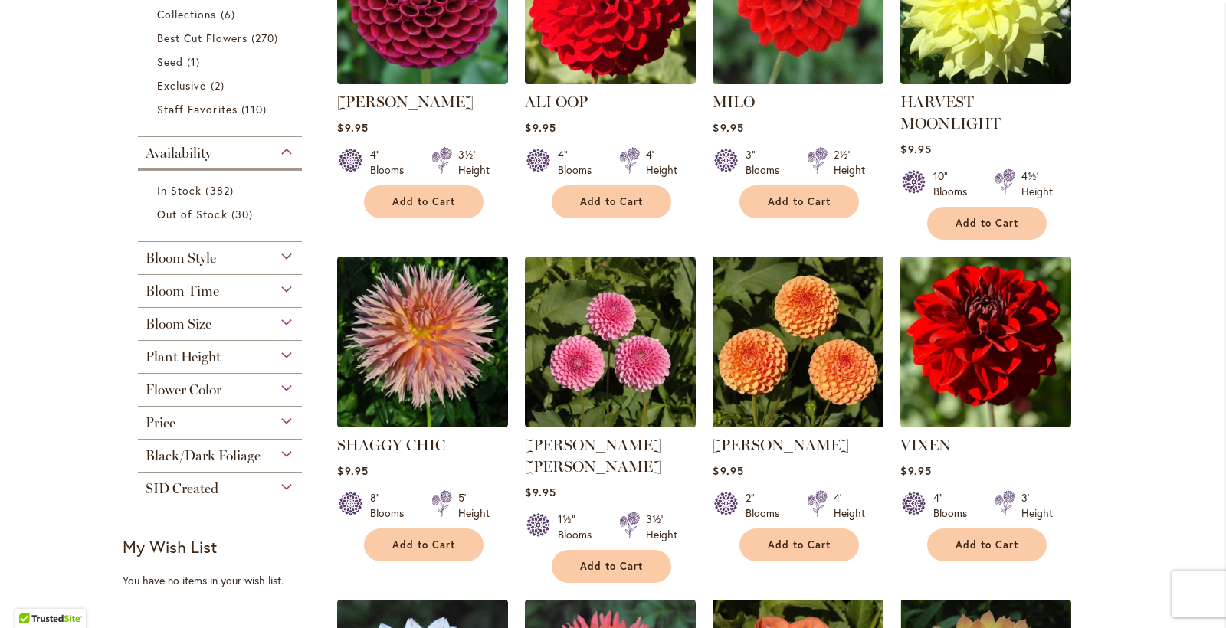
click at [289, 324] on div "Bloom Size" at bounding box center [220, 320] width 164 height 25
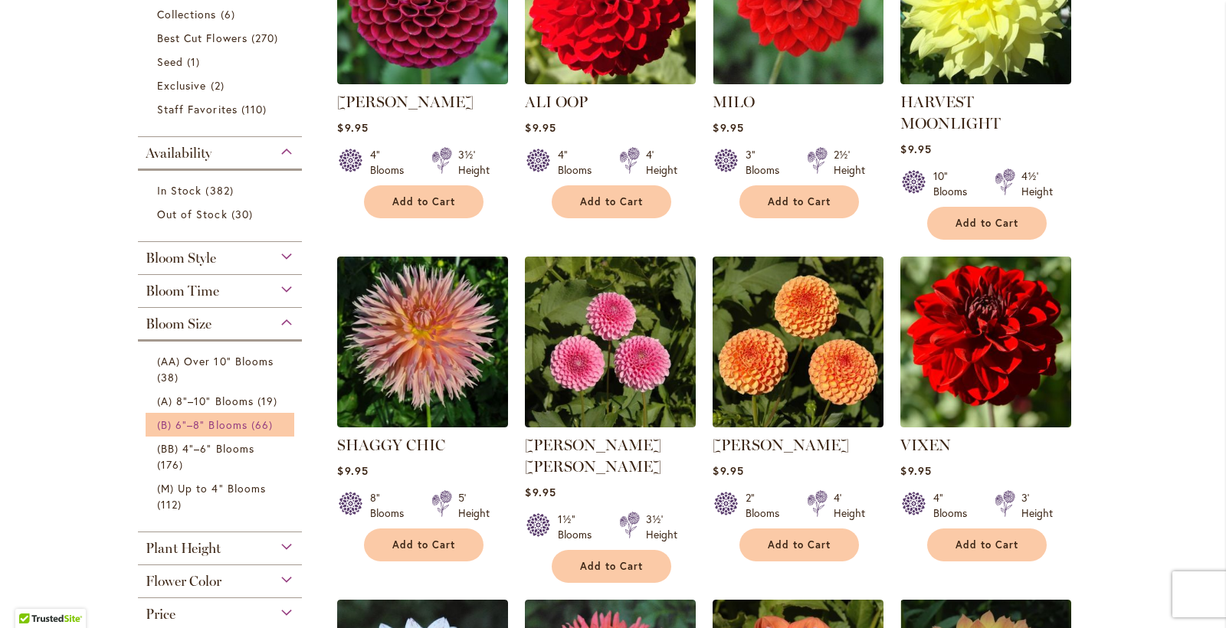
click at [175, 425] on span "(B) 6"–8" Blooms" at bounding box center [202, 425] width 90 height 15
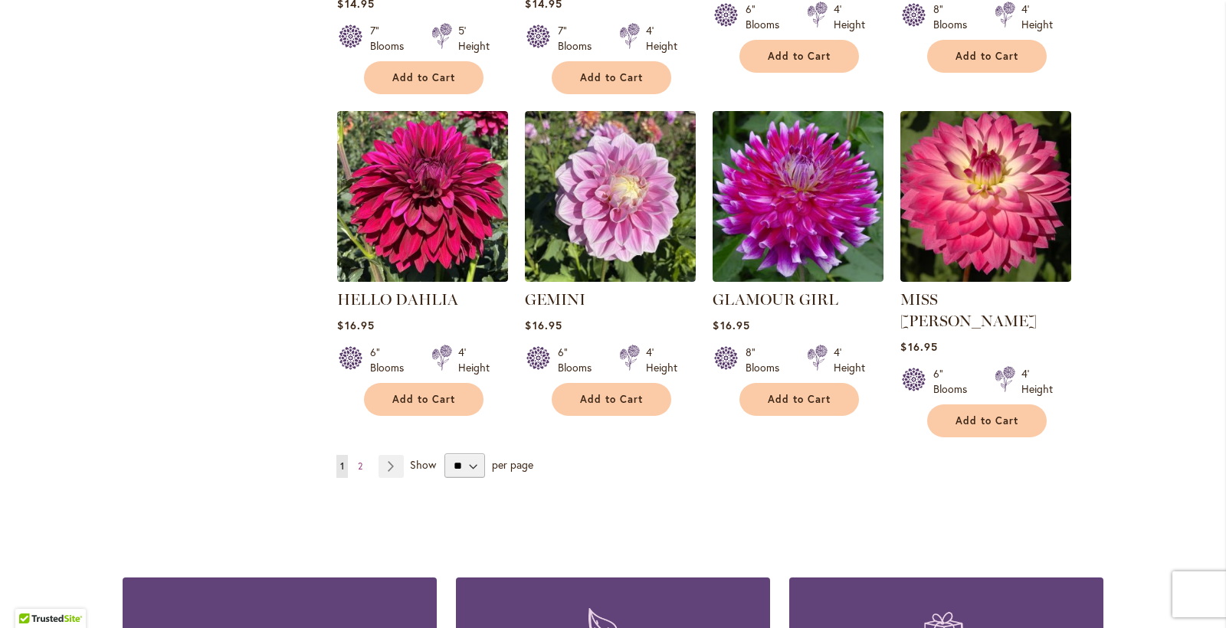
scroll to position [3887, 0]
click at [357, 454] on link "Page 2" at bounding box center [360, 465] width 12 height 23
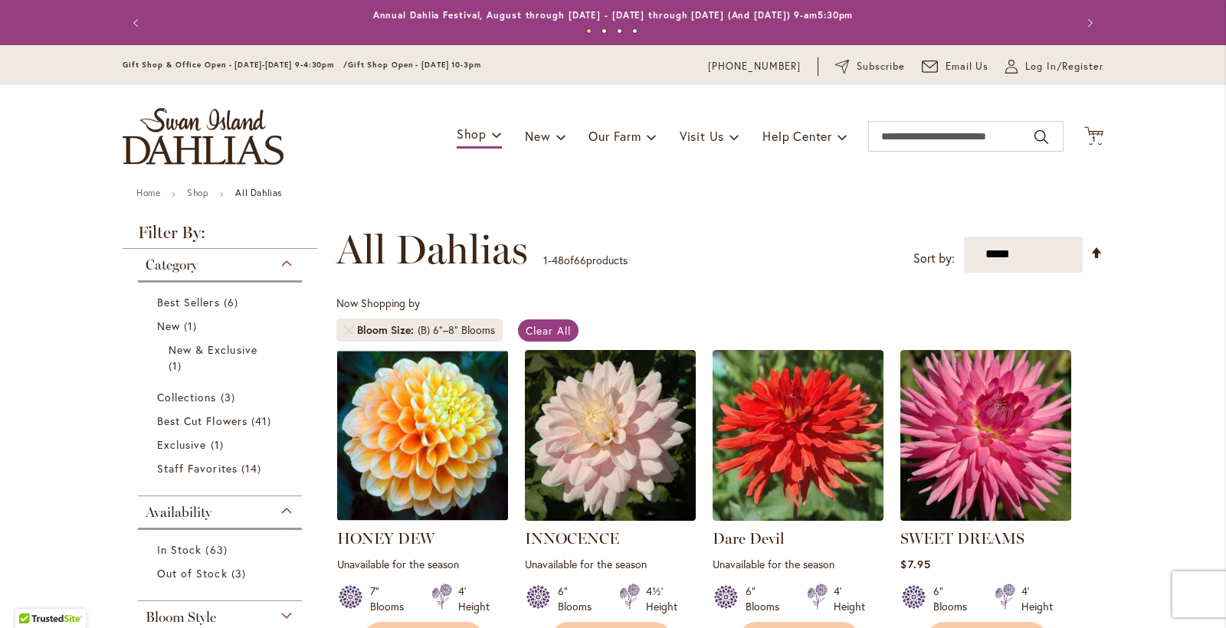
scroll to position [284, 0]
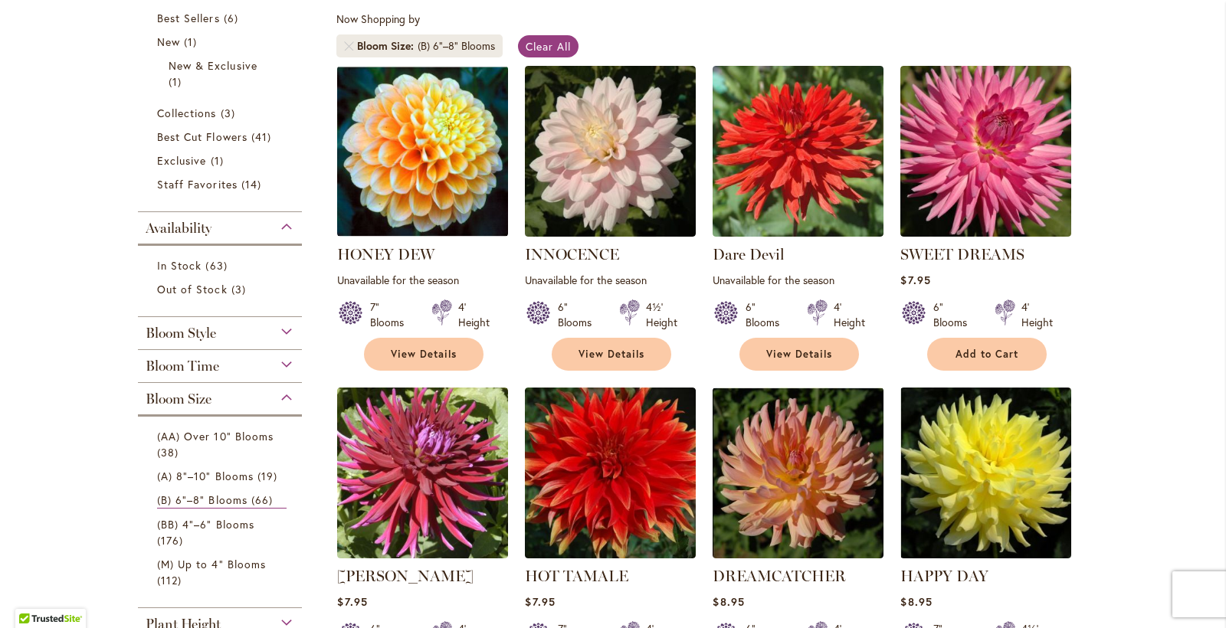
click at [290, 367] on div "Bloom Time" at bounding box center [220, 362] width 164 height 25
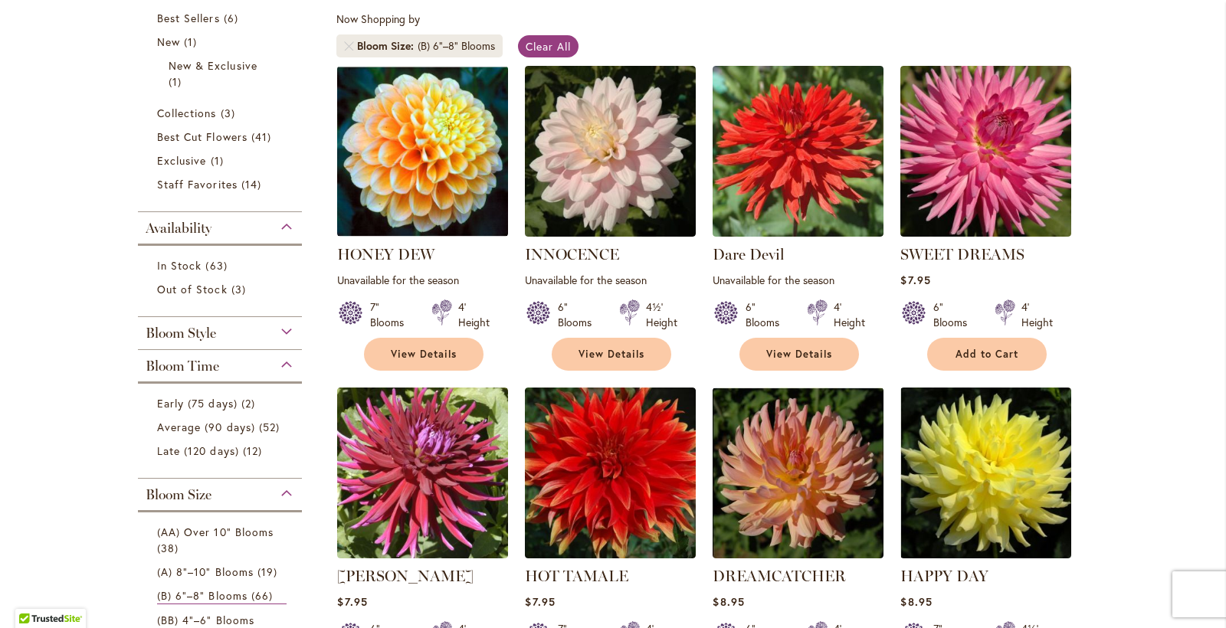
scroll to position [287, 0]
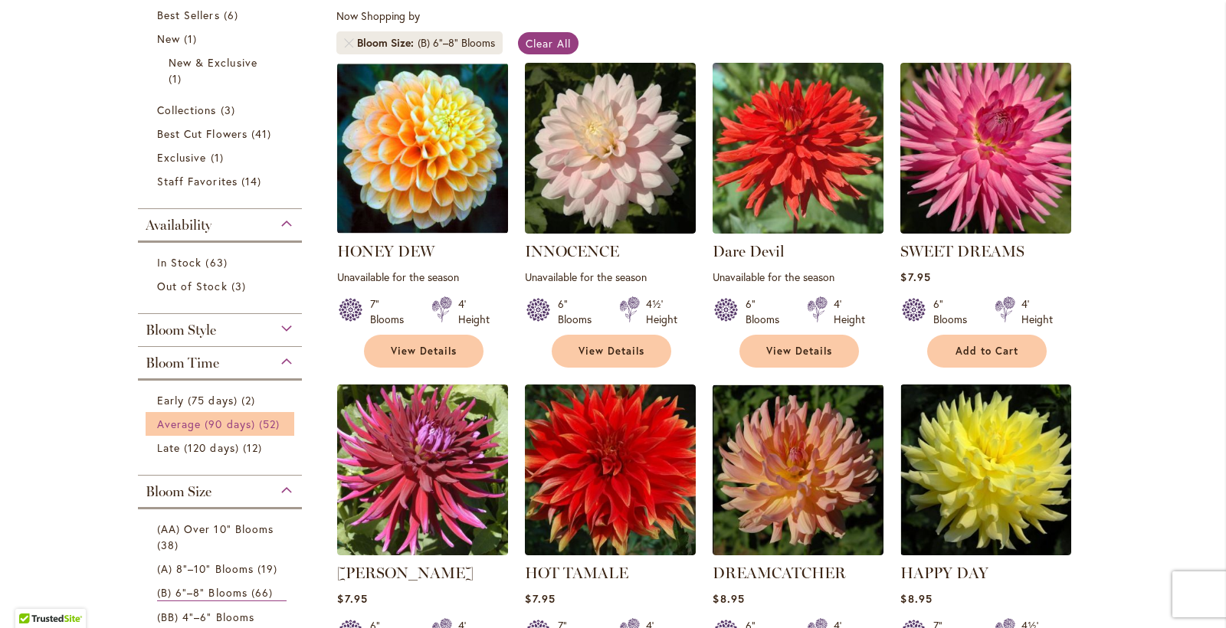
click at [225, 418] on span "Average (90 days)" at bounding box center [206, 424] width 98 height 15
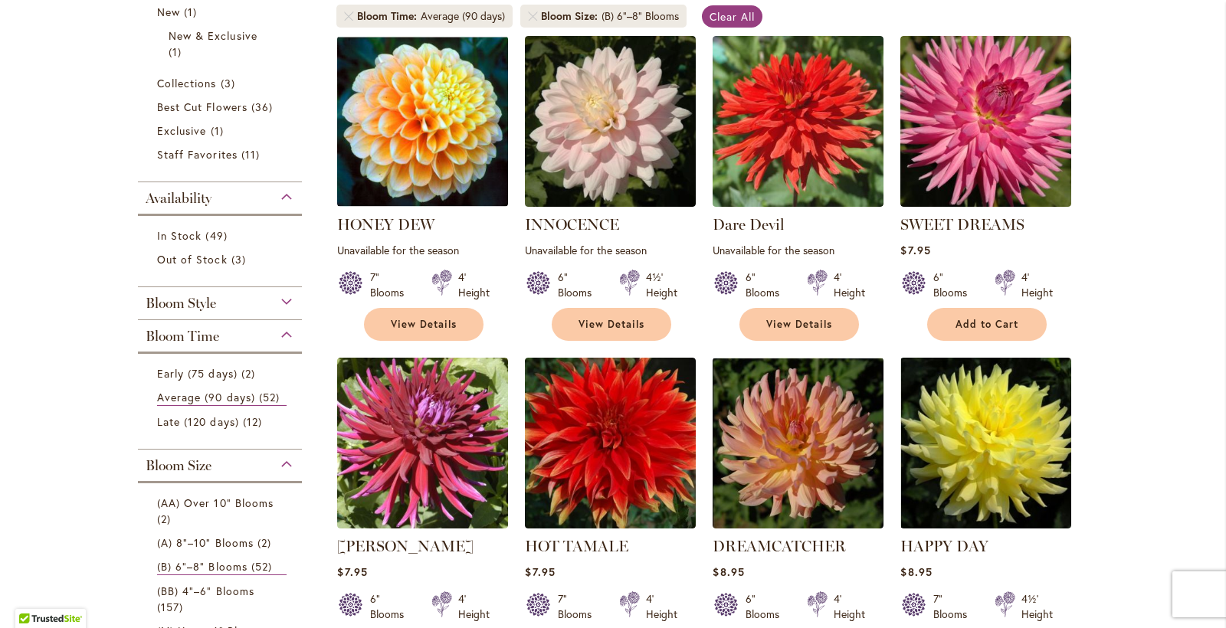
scroll to position [324, 0]
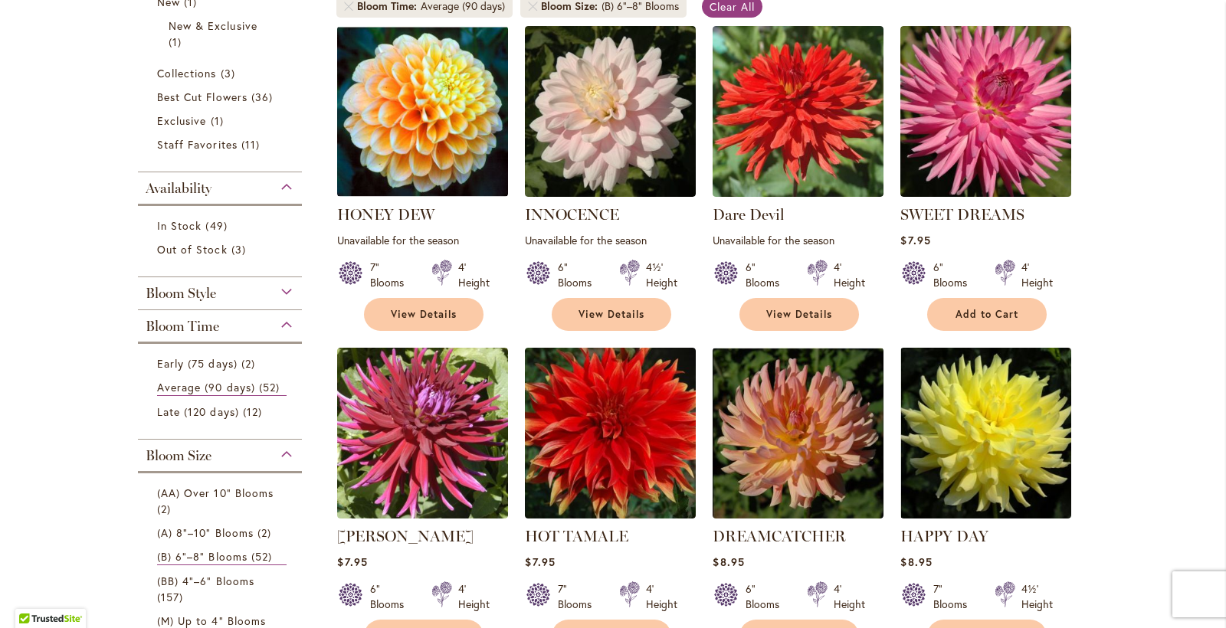
click at [283, 326] on div "Bloom Time" at bounding box center [220, 322] width 164 height 25
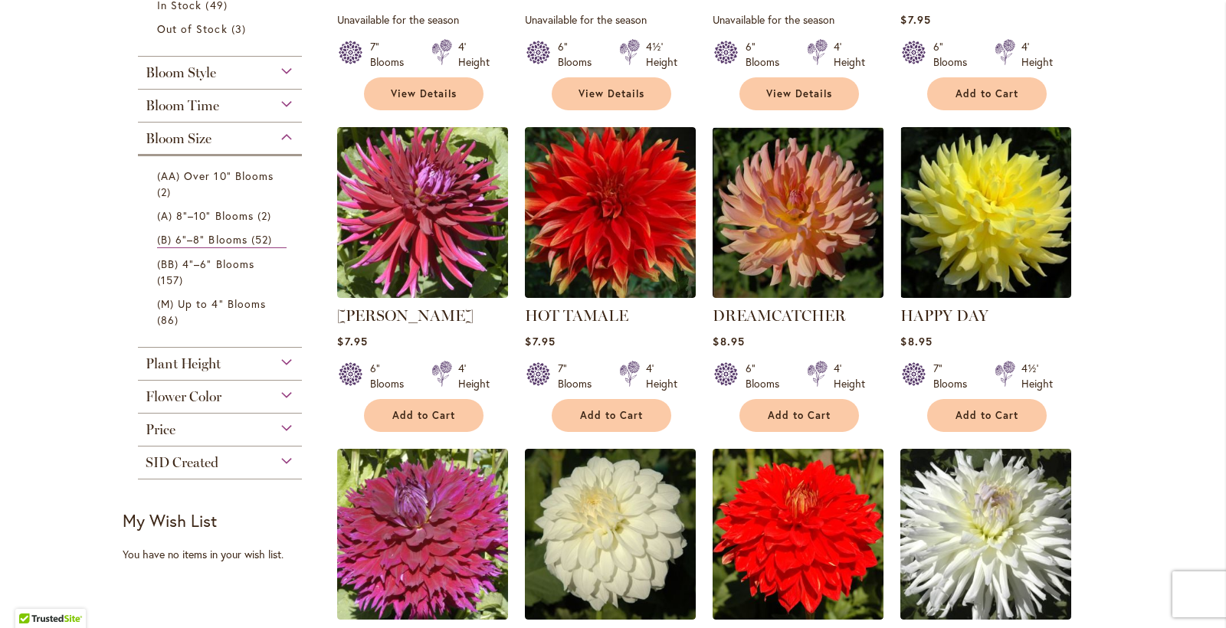
scroll to position [572, 0]
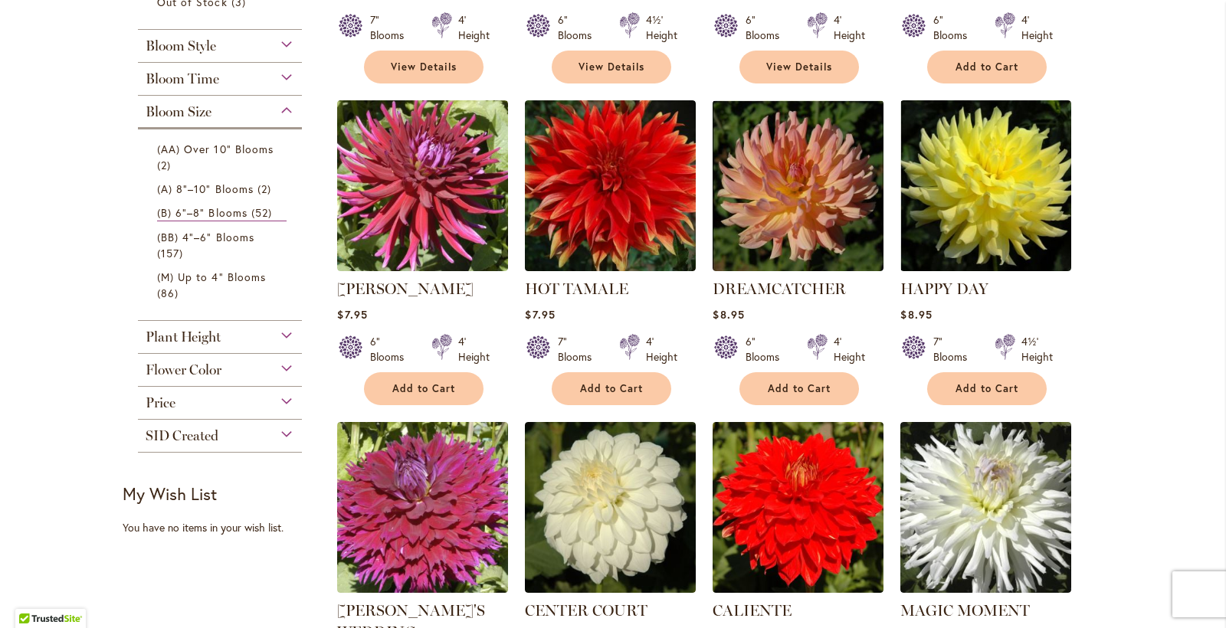
click at [286, 369] on div "Flower Color" at bounding box center [220, 366] width 164 height 25
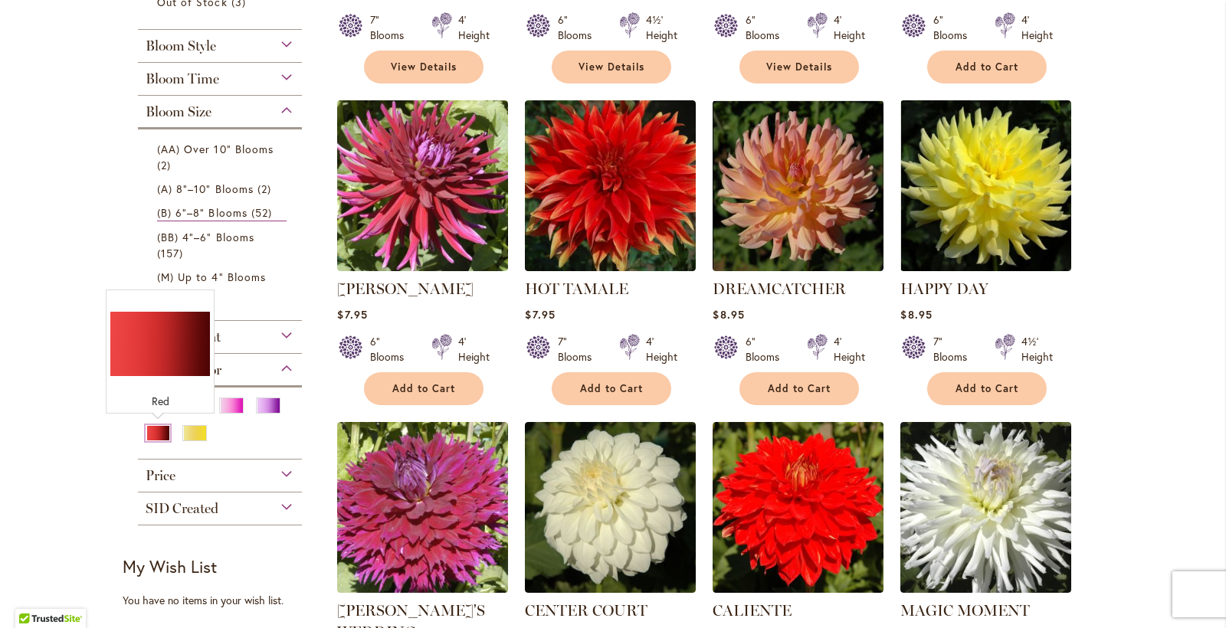
click at [149, 435] on div "Red" at bounding box center [158, 433] width 25 height 16
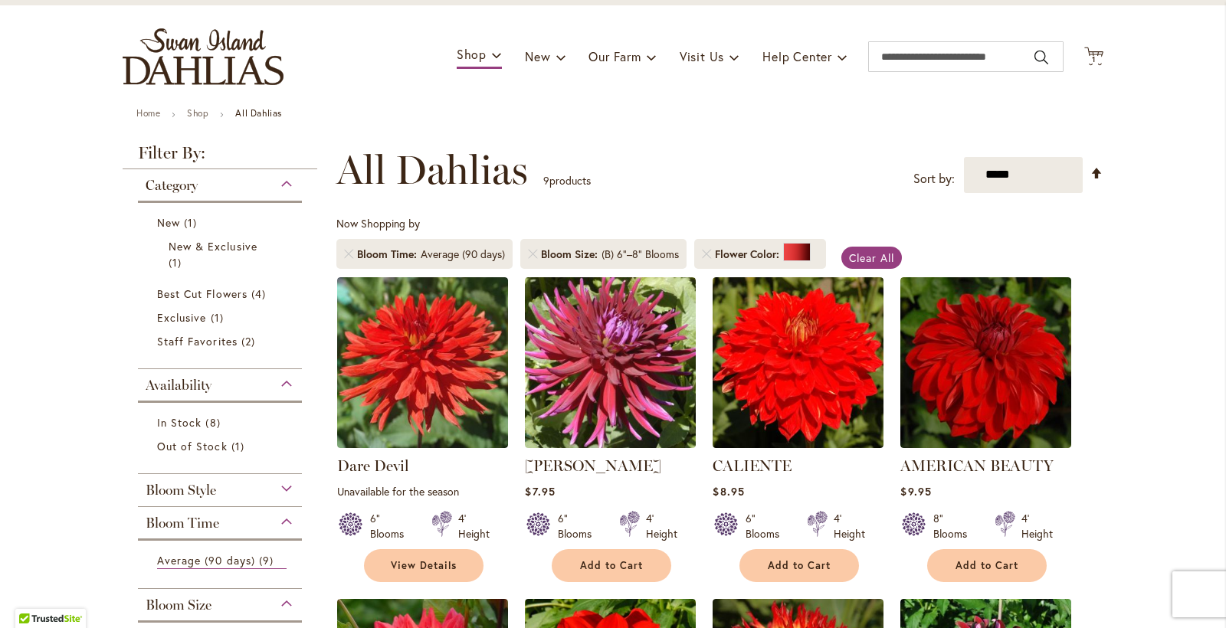
scroll to position [78, 0]
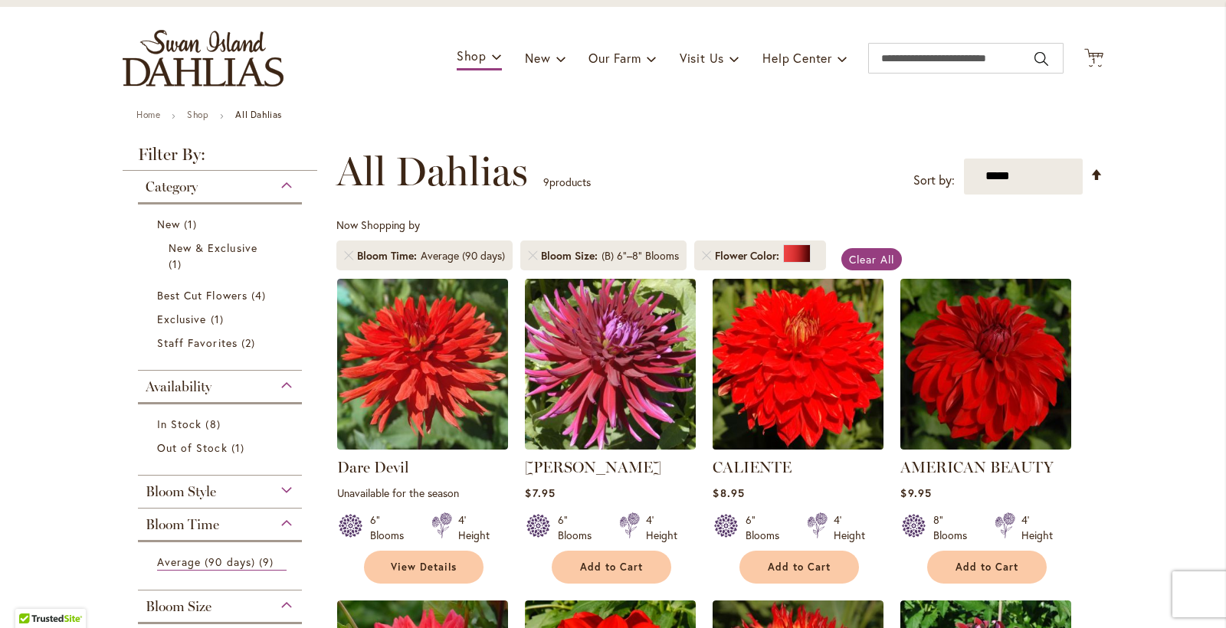
click at [796, 354] on img at bounding box center [798, 363] width 179 height 179
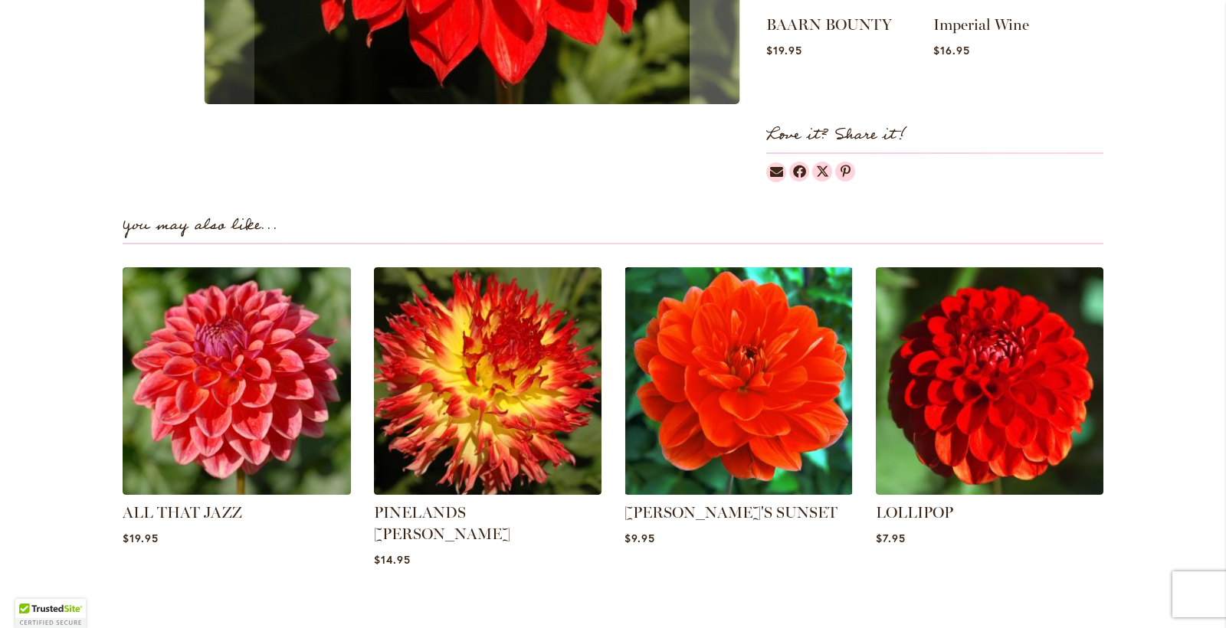
scroll to position [923, 0]
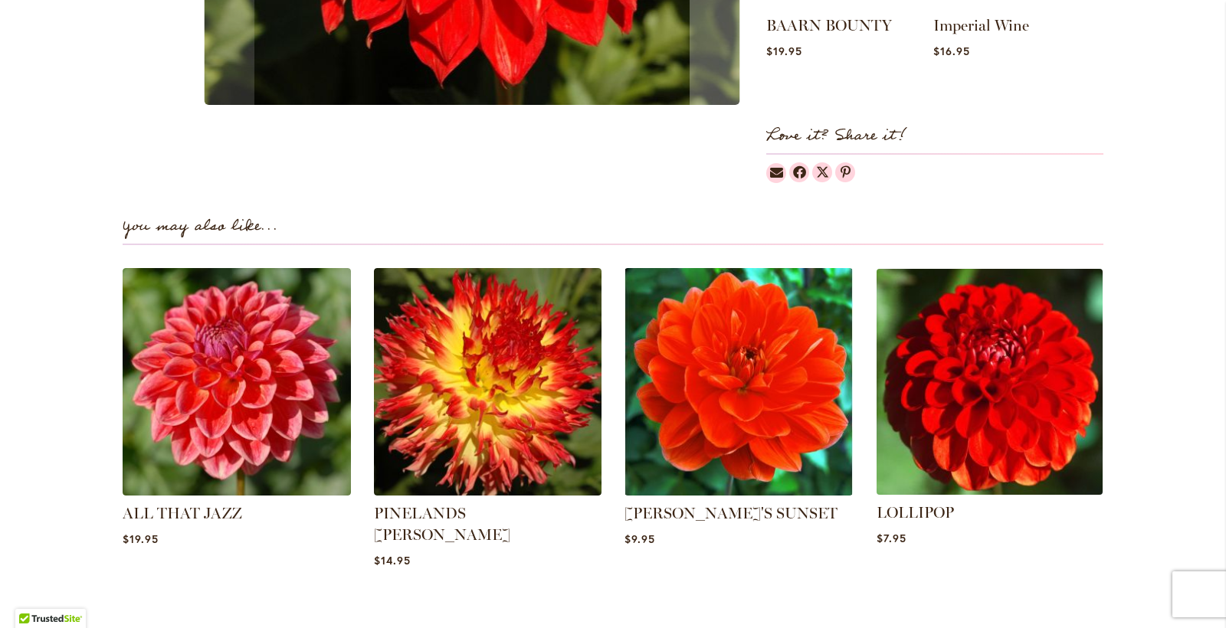
click at [936, 429] on img at bounding box center [990, 382] width 238 height 238
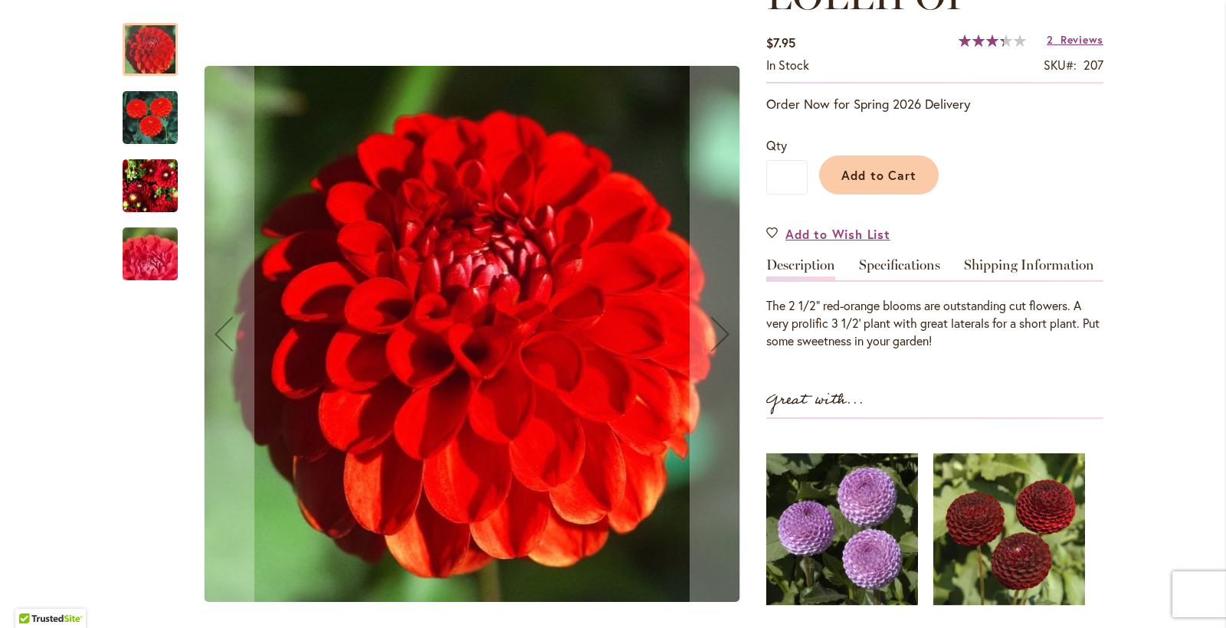
scroll to position [254, 0]
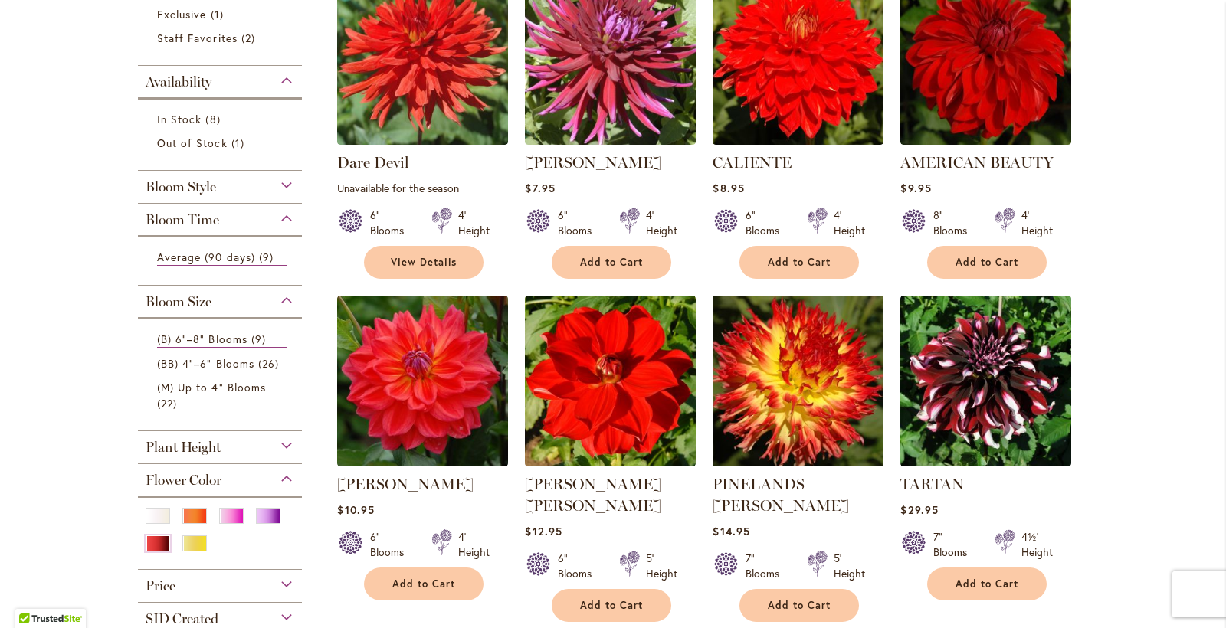
scroll to position [385, 0]
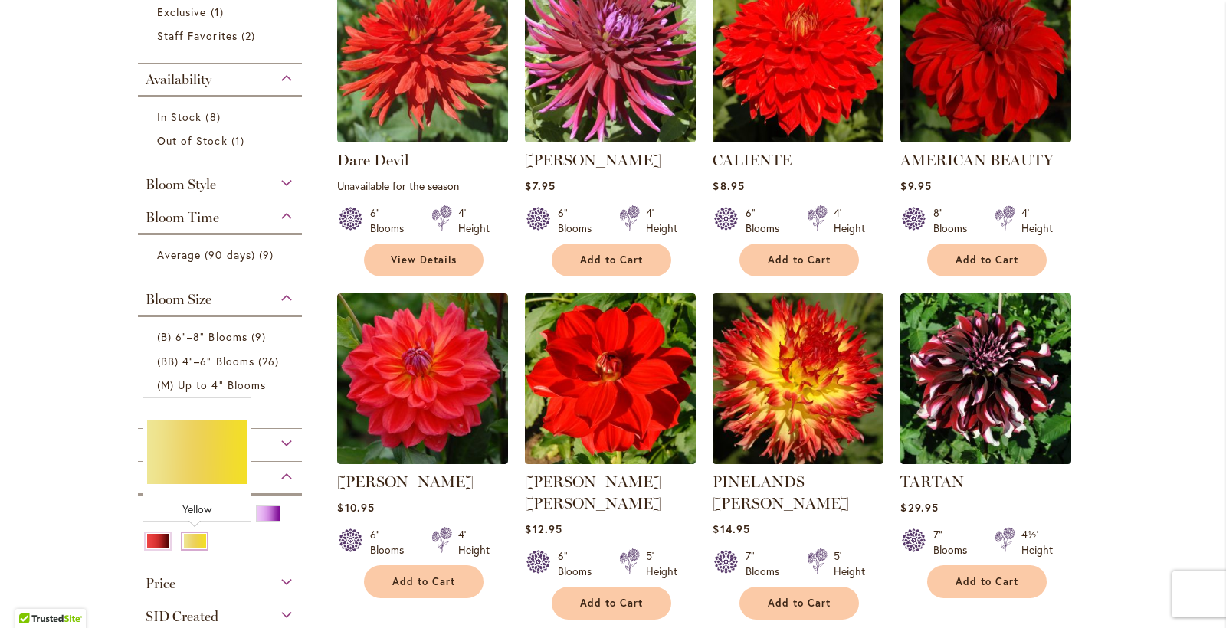
click at [189, 536] on div "Yellow" at bounding box center [194, 541] width 25 height 16
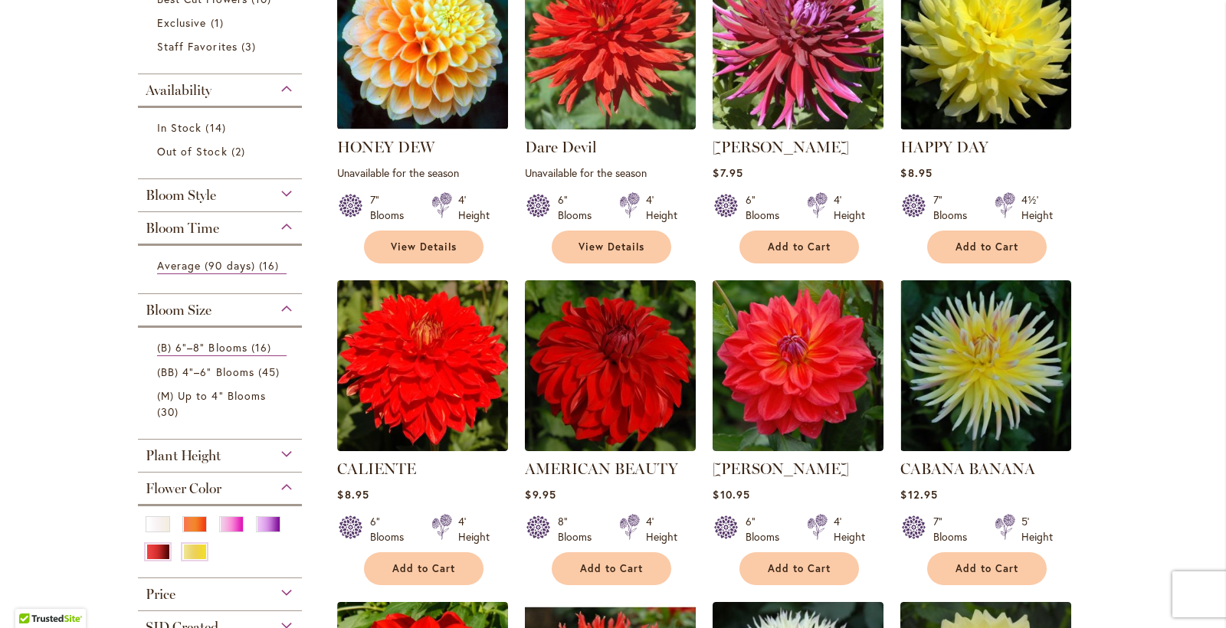
scroll to position [399, 0]
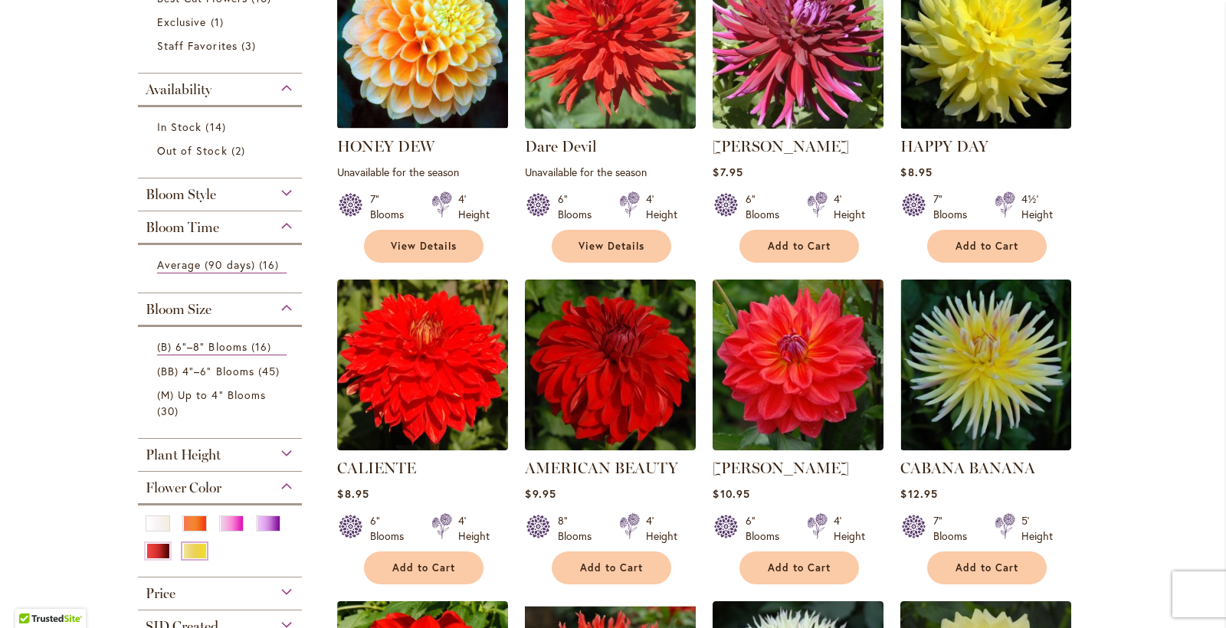
click at [191, 546] on div "Yellow" at bounding box center [194, 551] width 25 height 16
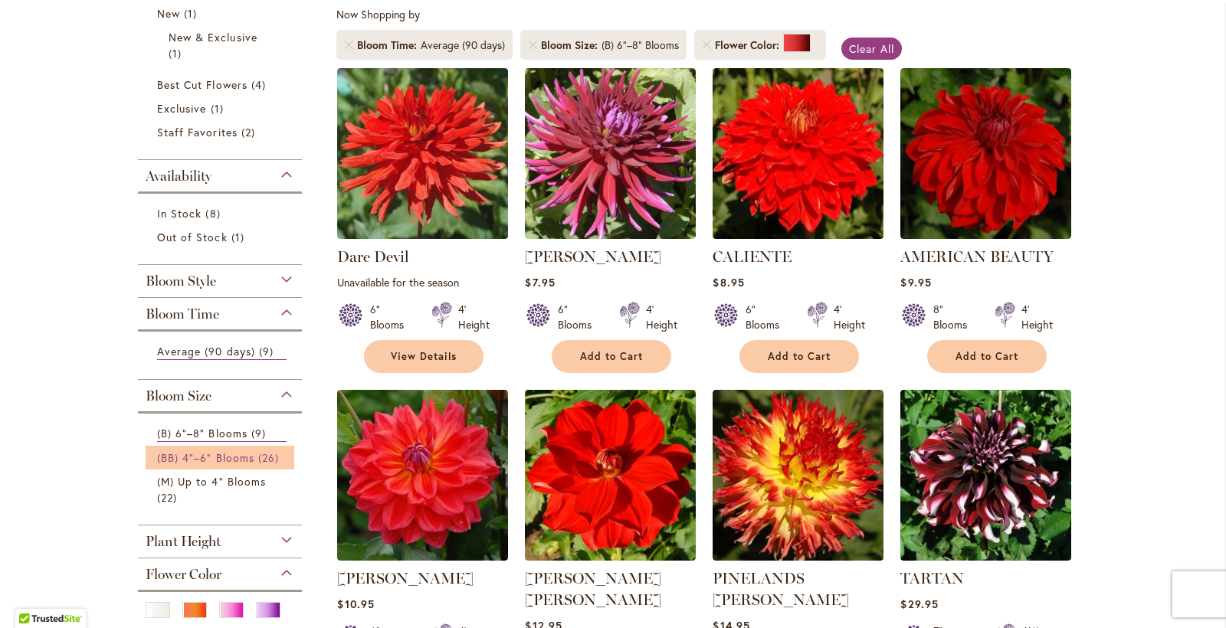
click at [214, 462] on span "(BB) 4"–6" Blooms" at bounding box center [205, 458] width 97 height 15
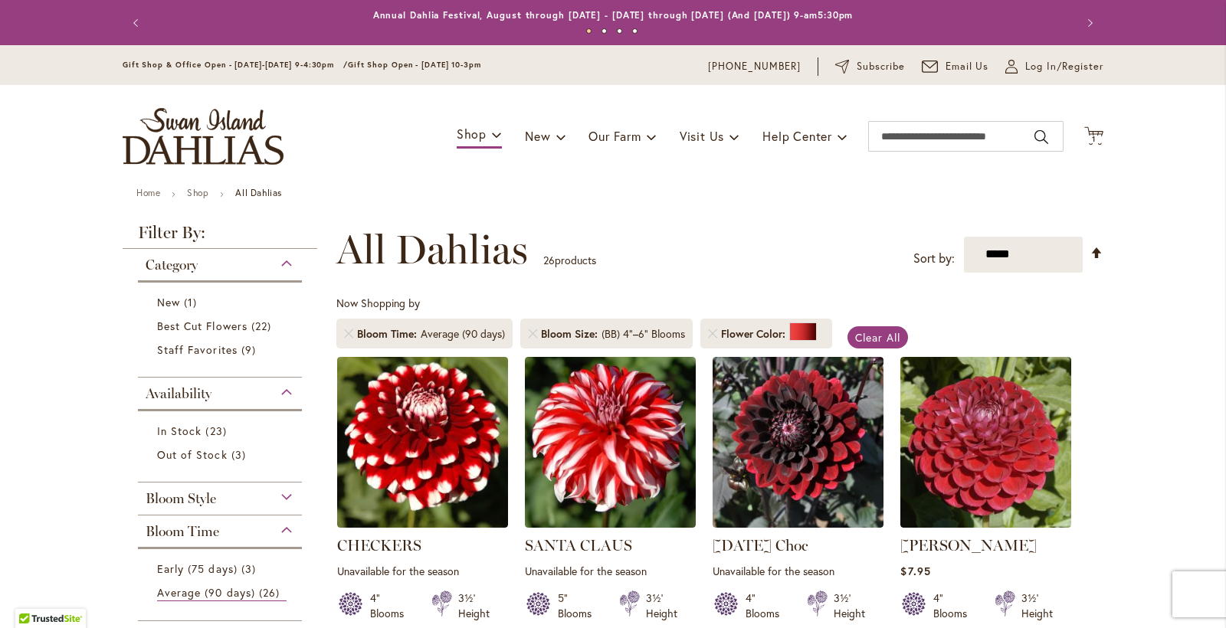
scroll to position [284, 0]
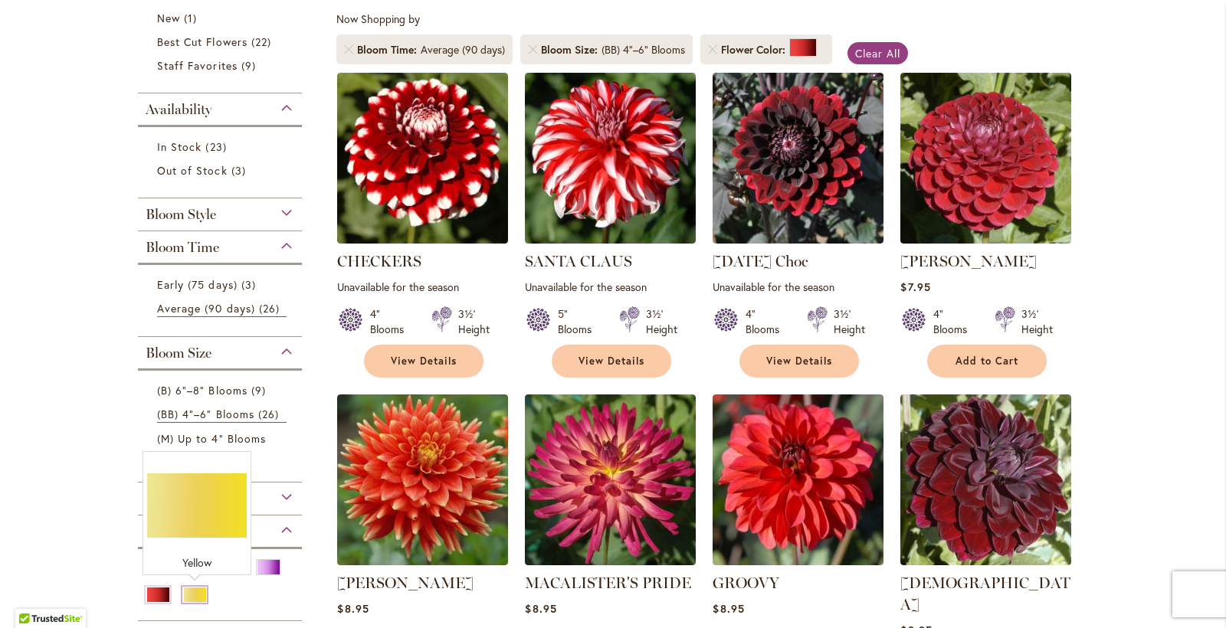
click at [189, 589] on div "Yellow" at bounding box center [194, 595] width 25 height 16
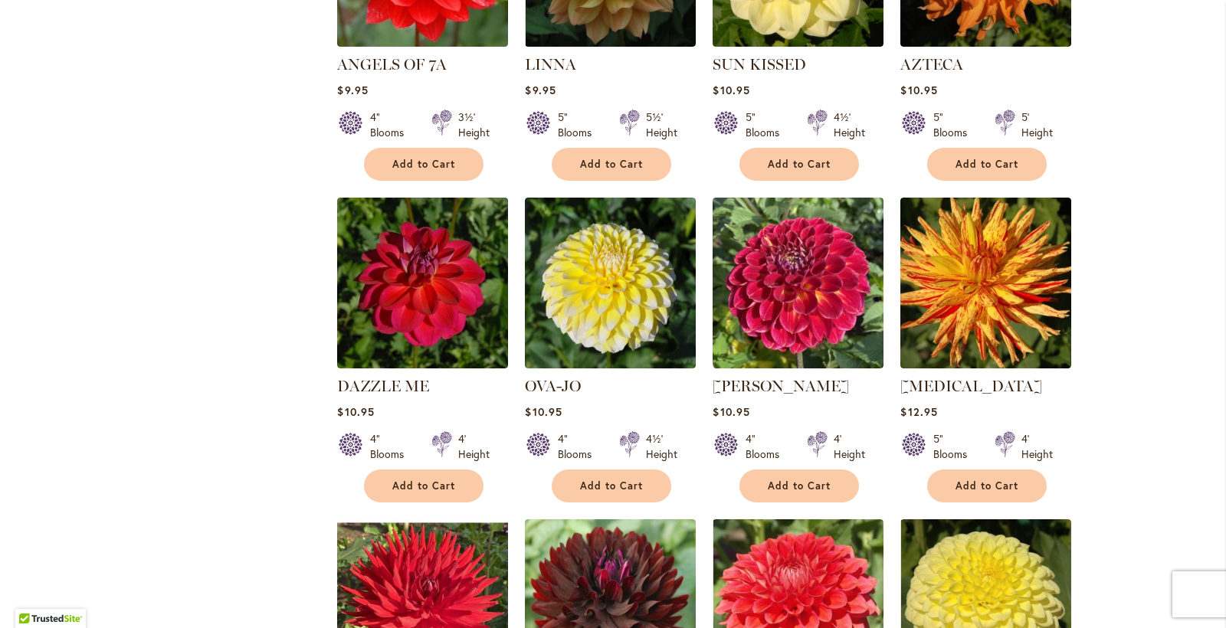
scroll to position [2113, 0]
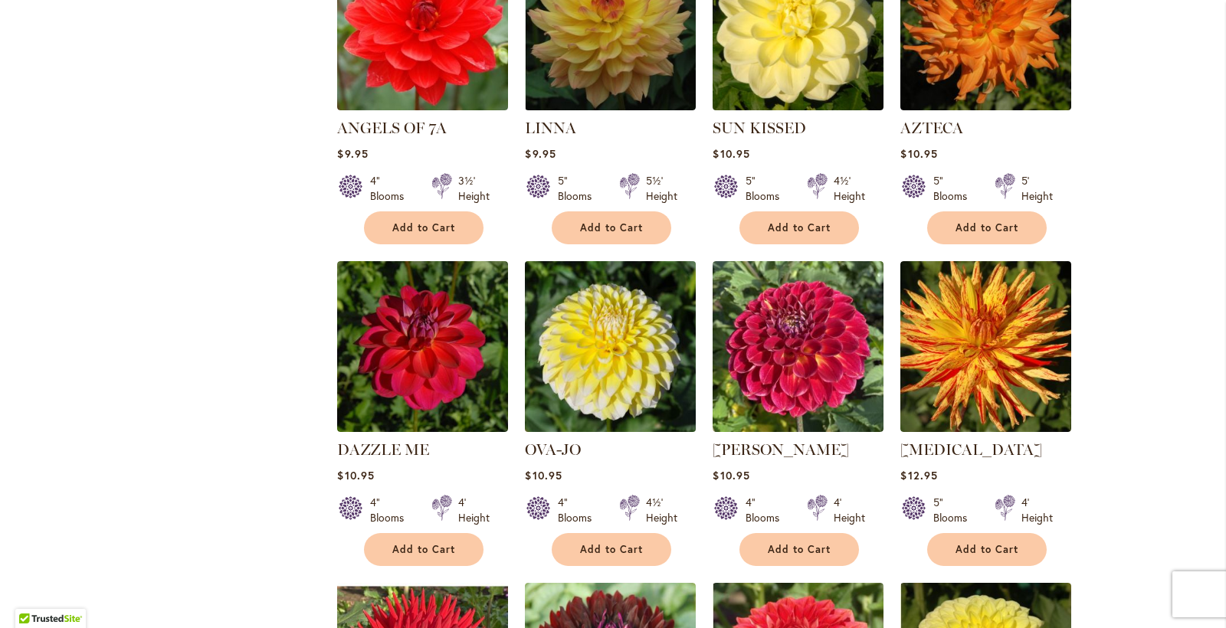
click at [624, 293] on img at bounding box center [610, 346] width 179 height 179
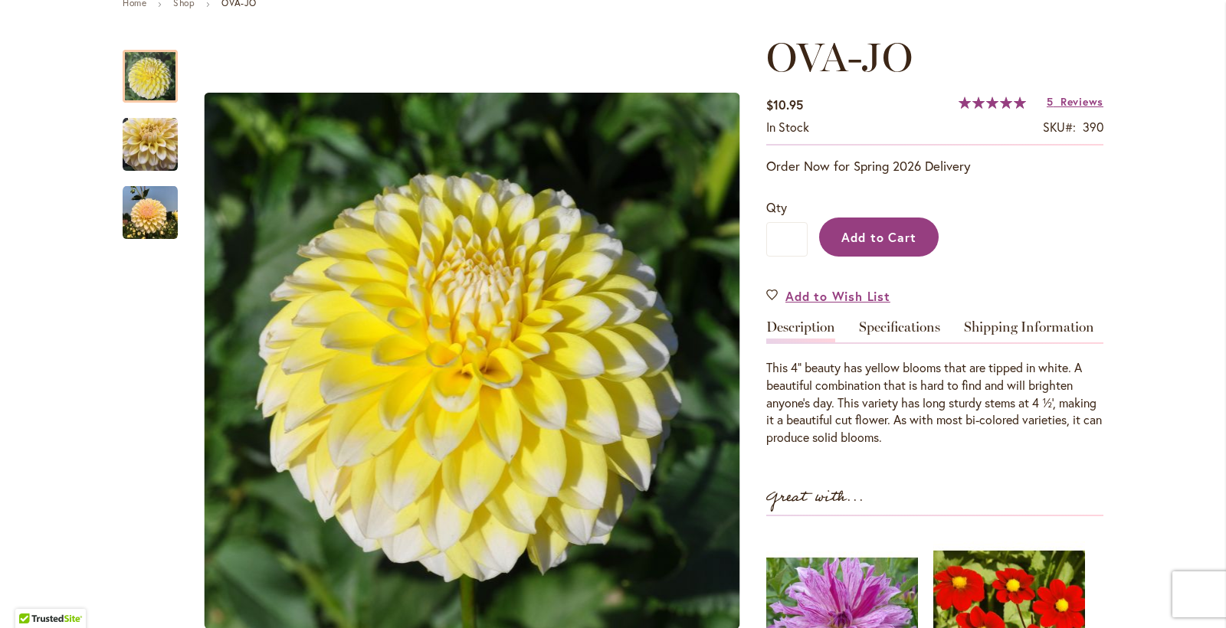
scroll to position [187, 0]
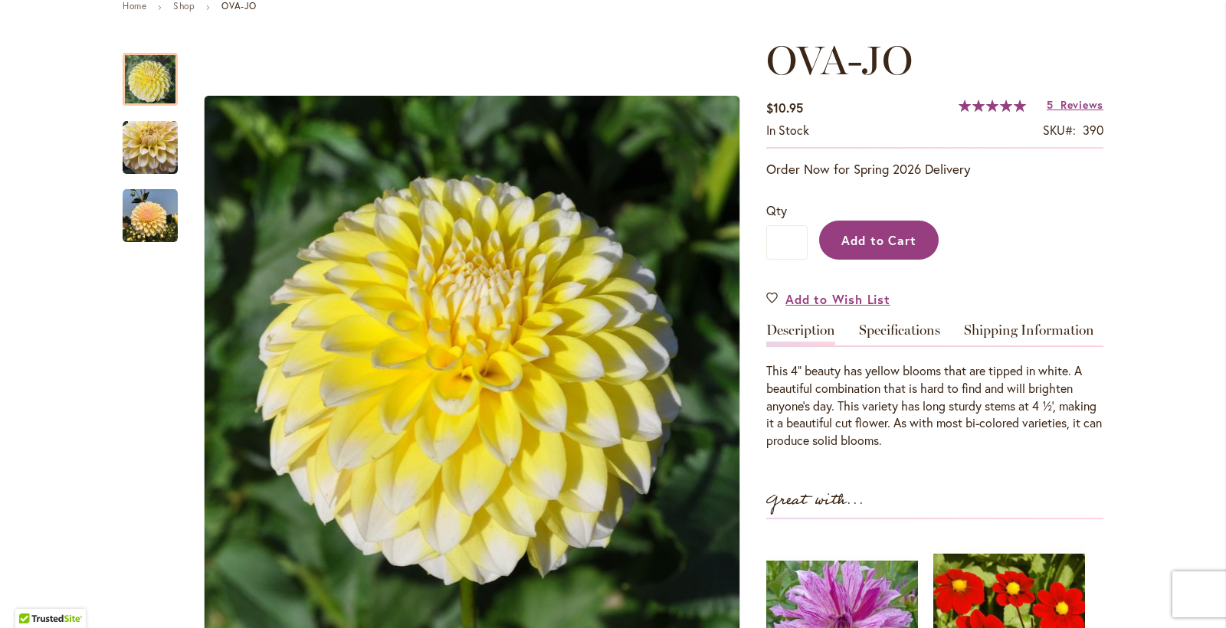
click at [920, 238] on button "Add to Cart" at bounding box center [879, 240] width 120 height 39
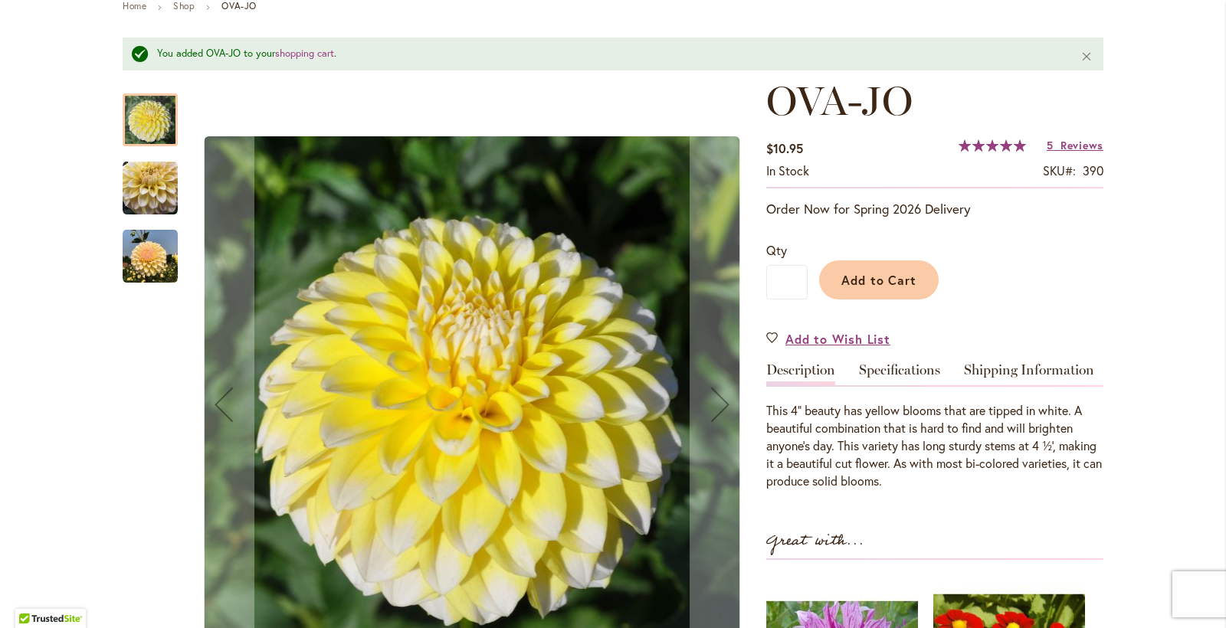
click at [149, 254] on img "OVA-JO" at bounding box center [150, 255] width 55 height 55
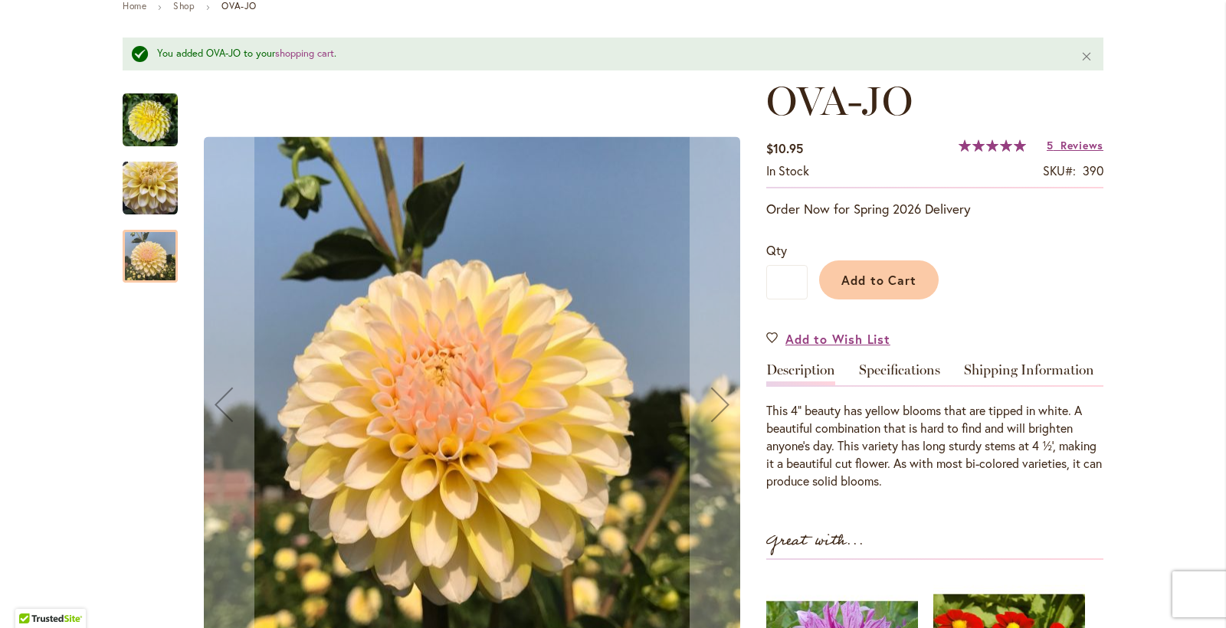
click at [144, 196] on img "OVA-JO" at bounding box center [150, 187] width 55 height 55
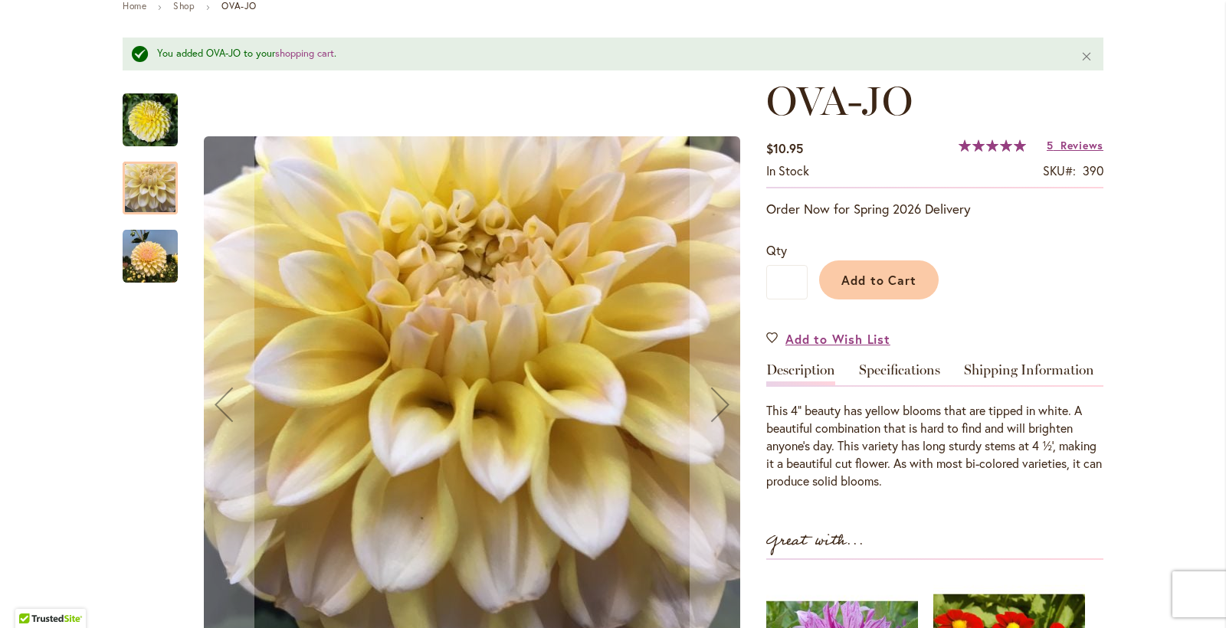
click at [144, 120] on img "OVA-JO" at bounding box center [150, 119] width 55 height 55
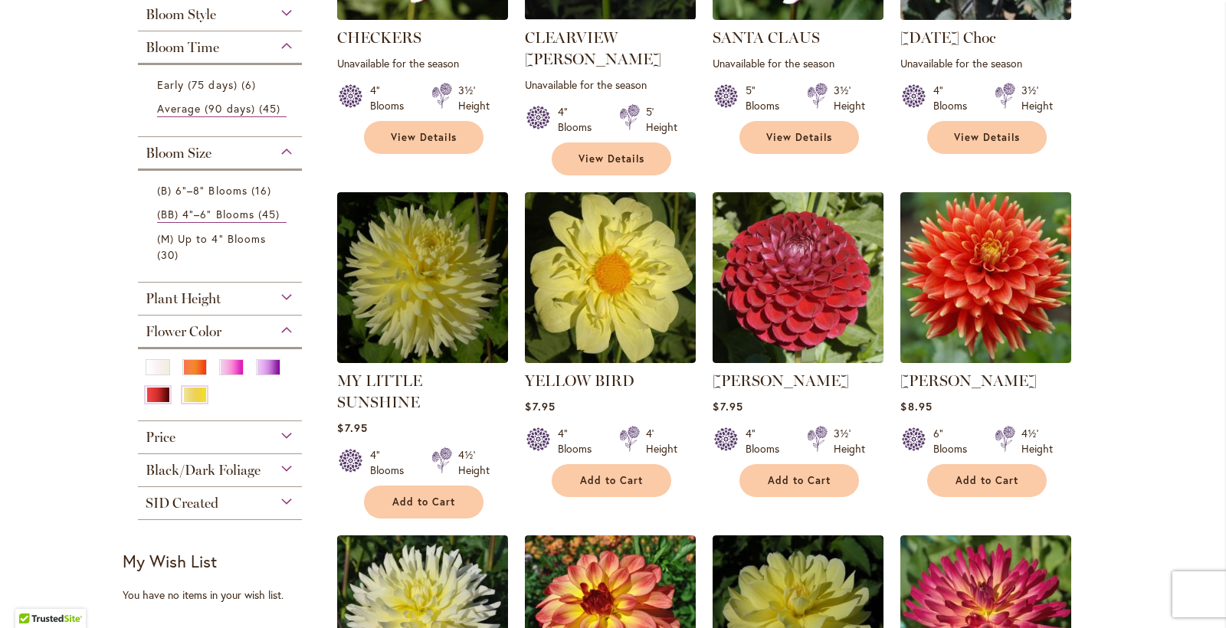
scroll to position [526, 0]
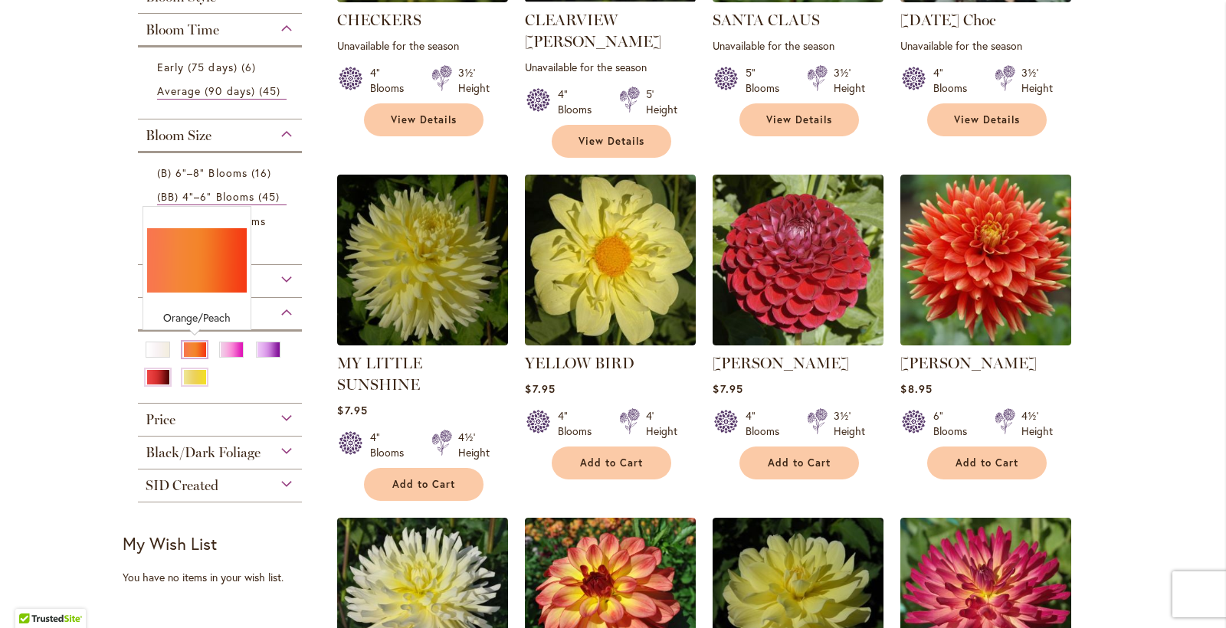
click at [190, 350] on div "Orange/Peach" at bounding box center [194, 350] width 25 height 16
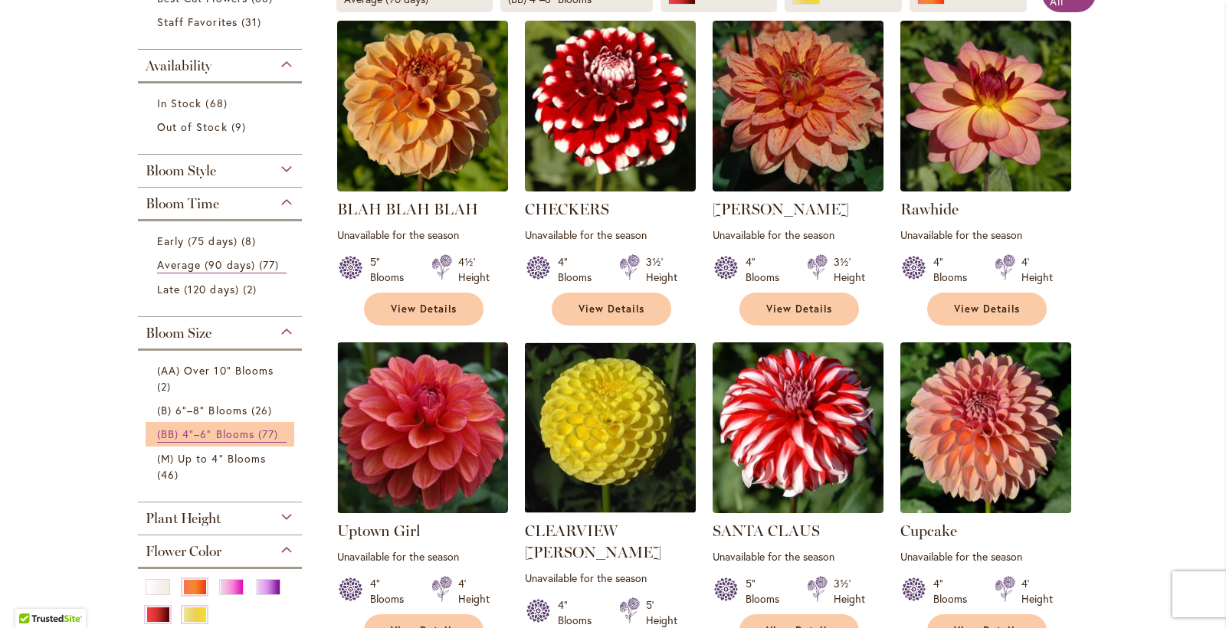
scroll to position [389, 0]
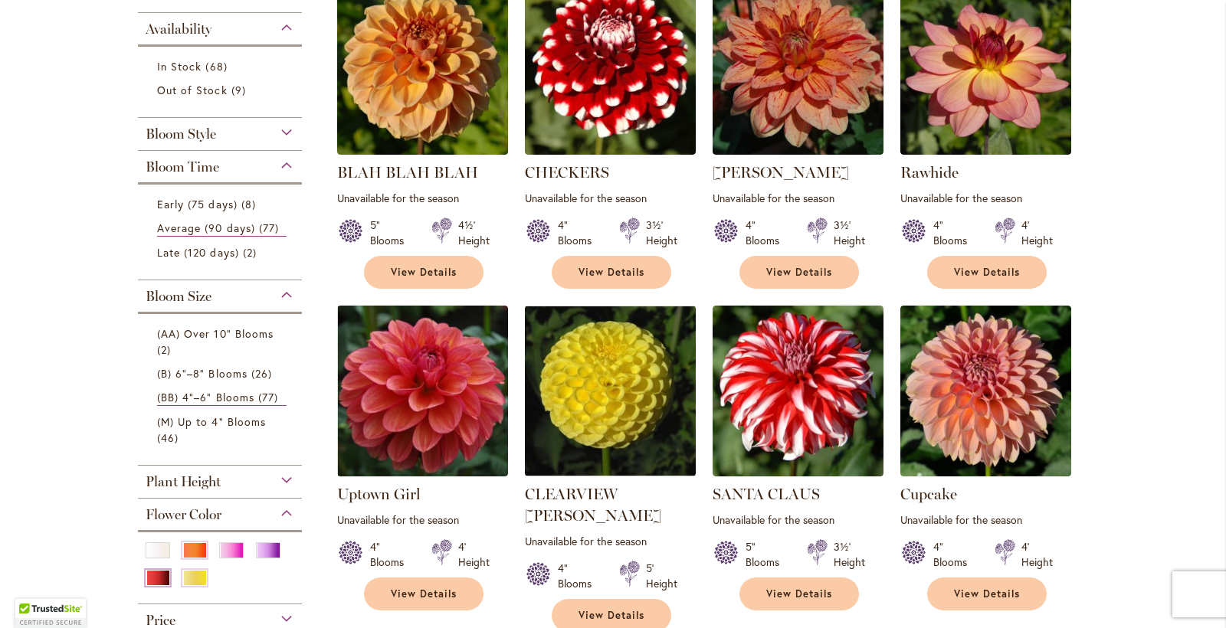
click at [160, 582] on div "Red" at bounding box center [158, 578] width 25 height 16
click at [182, 508] on span "Flower Color" at bounding box center [184, 515] width 76 height 17
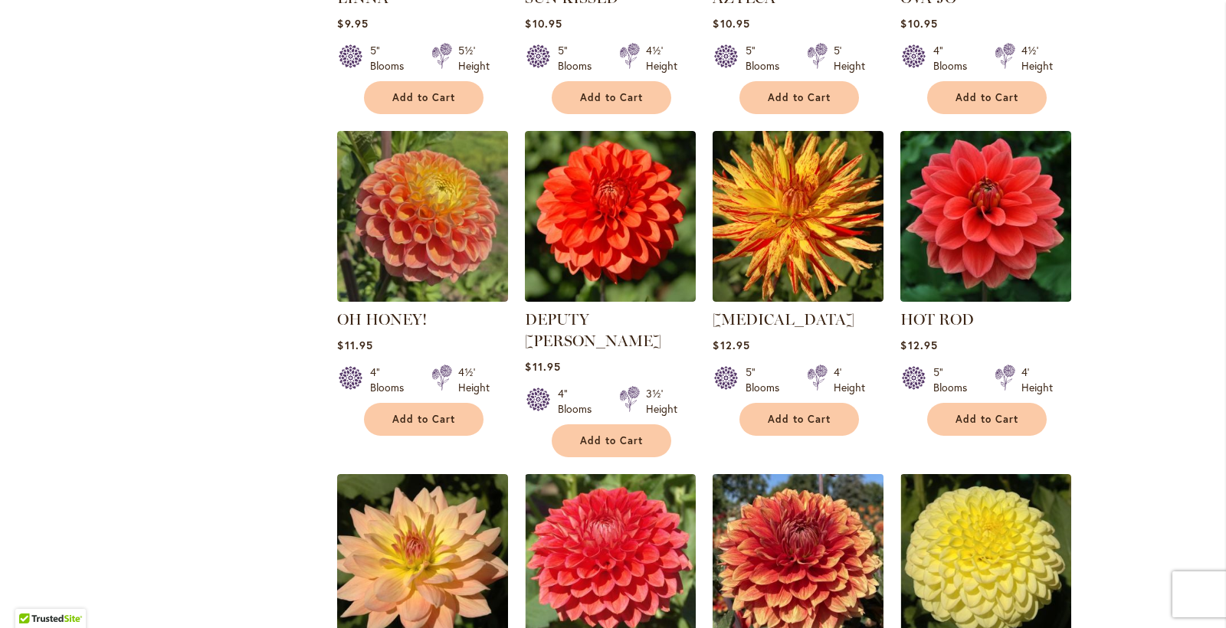
scroll to position [2683, 0]
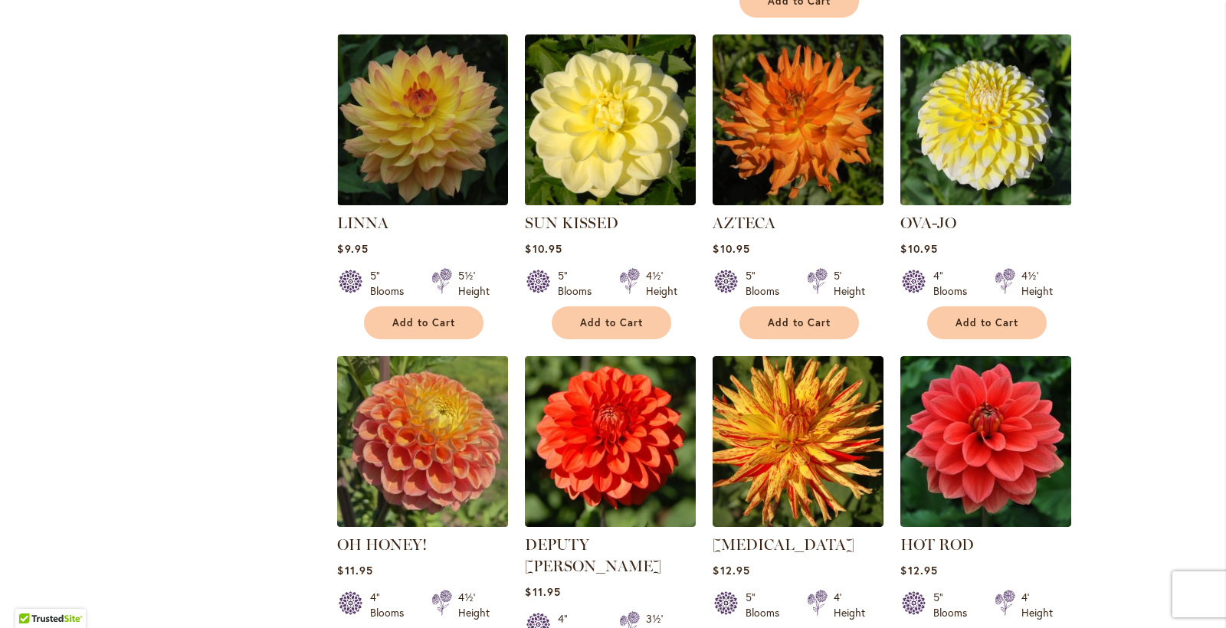
click at [372, 367] on img at bounding box center [422, 441] width 179 height 179
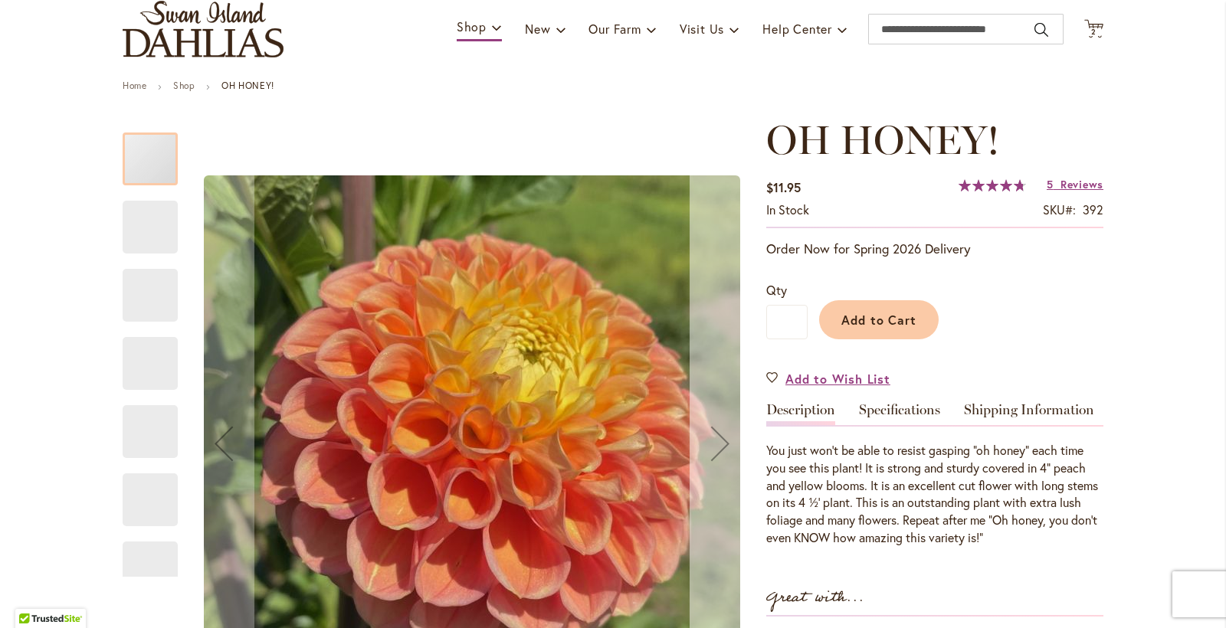
scroll to position [110, 0]
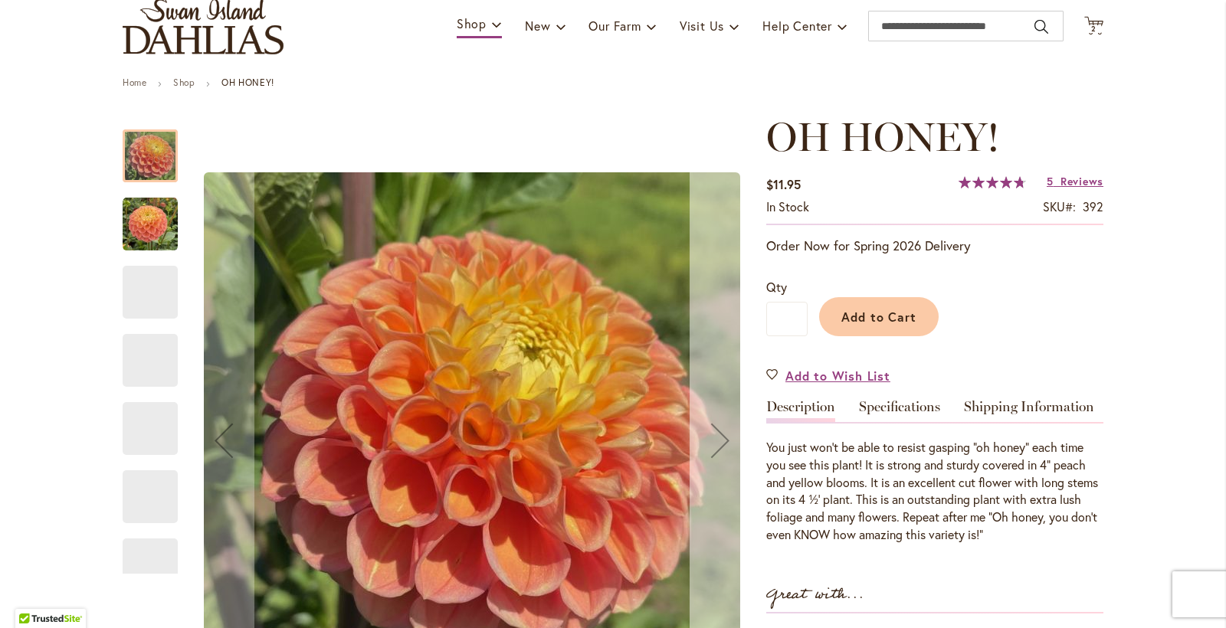
click at [720, 442] on div "Next" at bounding box center [720, 440] width 61 height 61
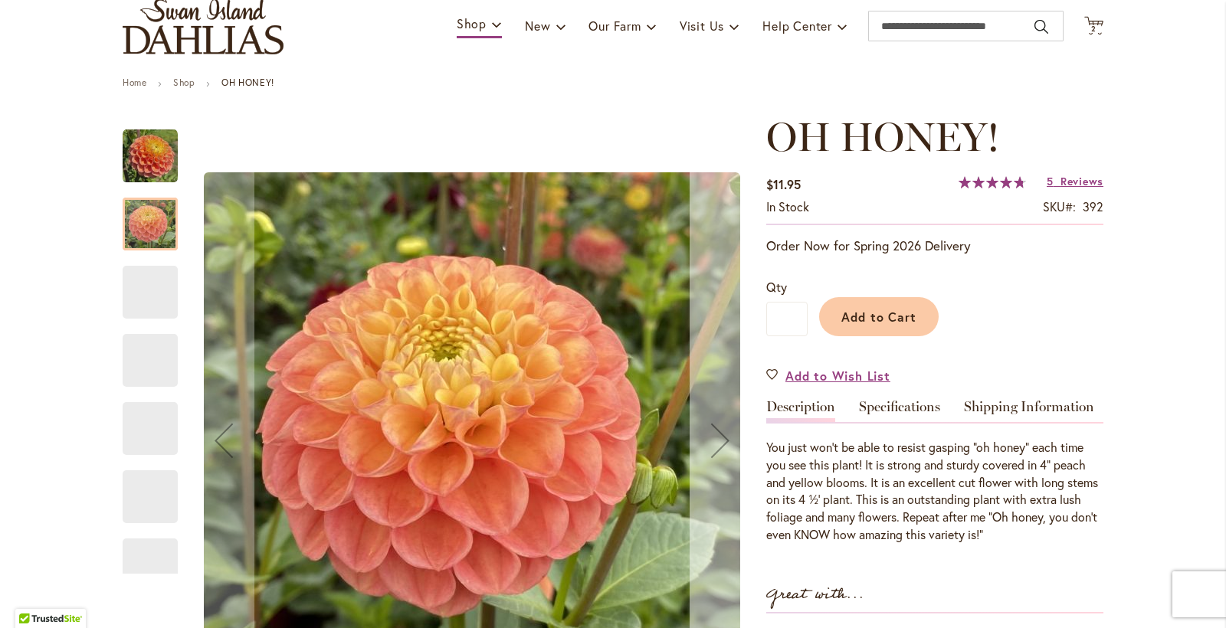
scroll to position [111, 0]
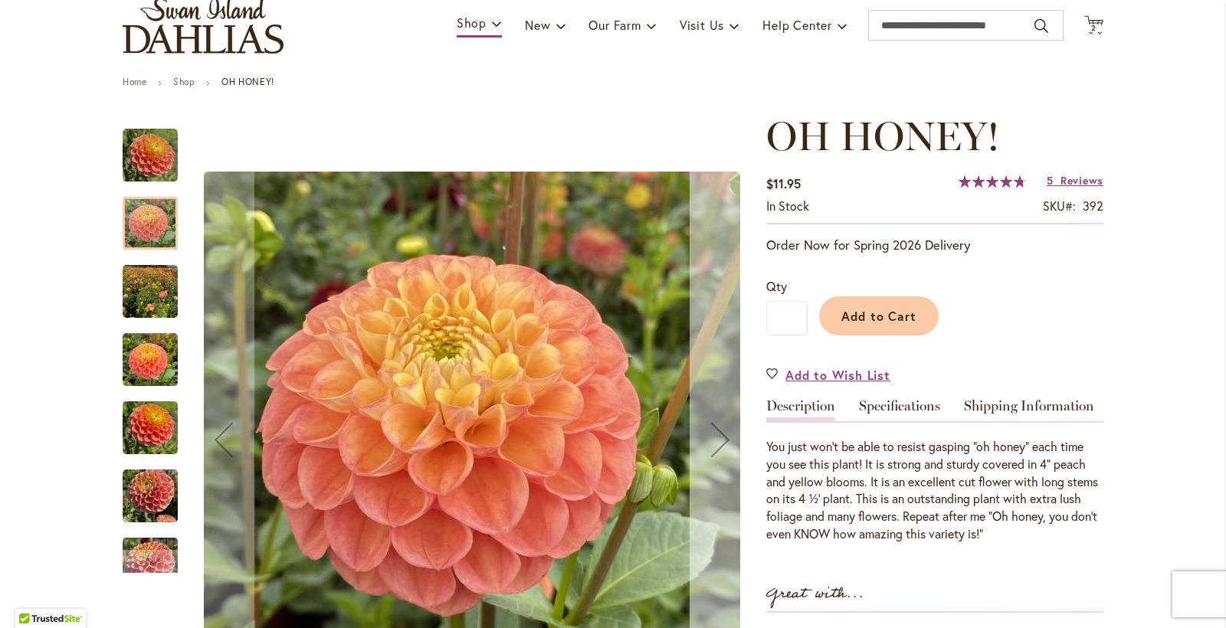
click at [720, 442] on div "Next" at bounding box center [720, 439] width 61 height 61
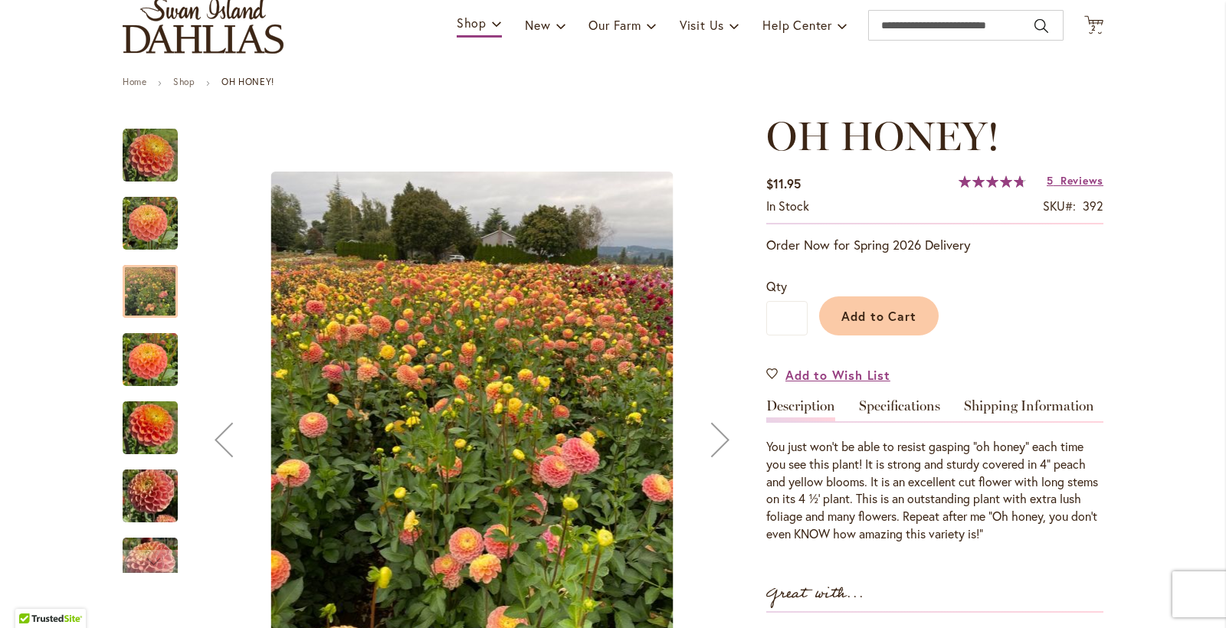
click at [720, 442] on div "Next" at bounding box center [720, 439] width 61 height 61
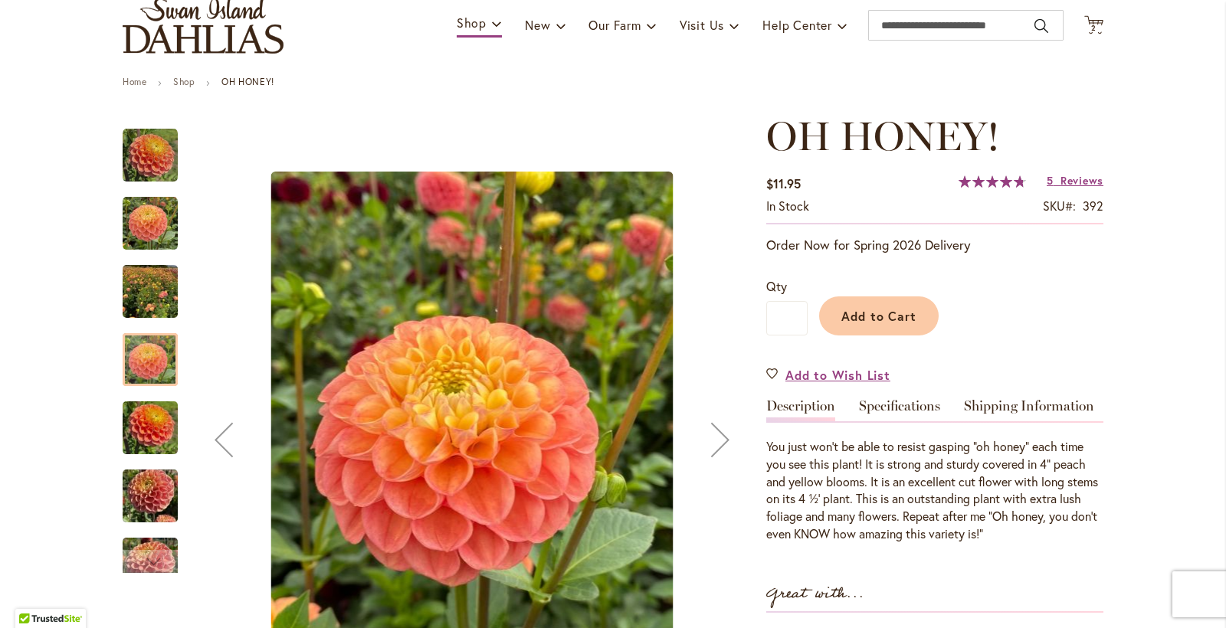
click at [720, 442] on div "Next" at bounding box center [720, 439] width 61 height 61
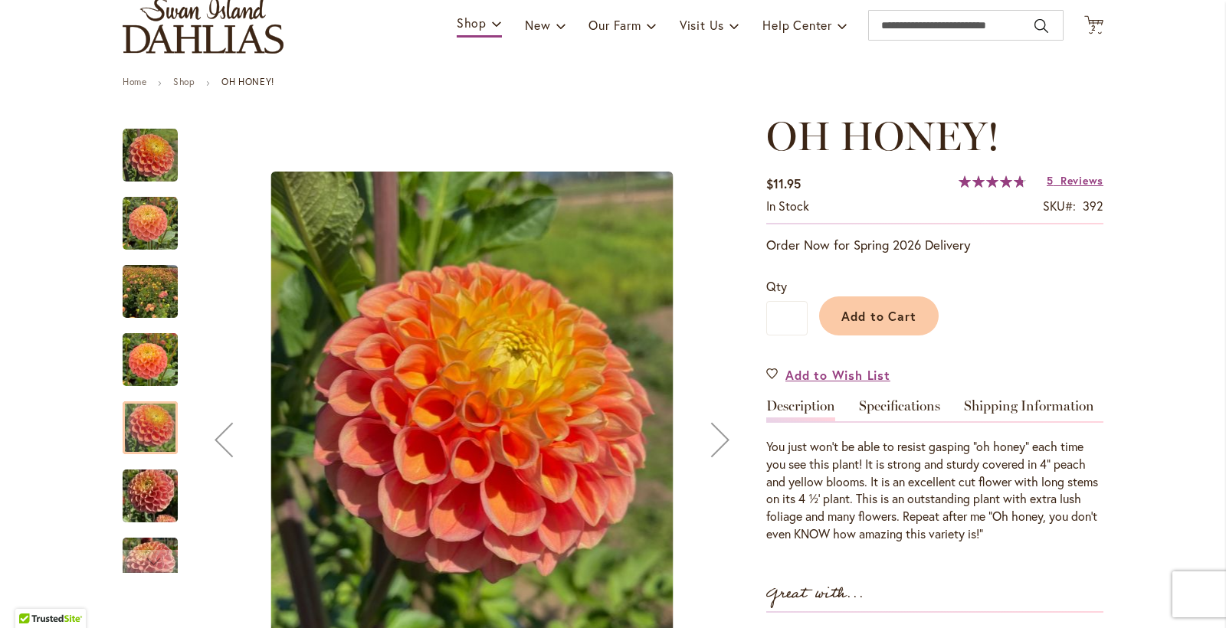
click at [720, 442] on div "Next" at bounding box center [720, 439] width 61 height 61
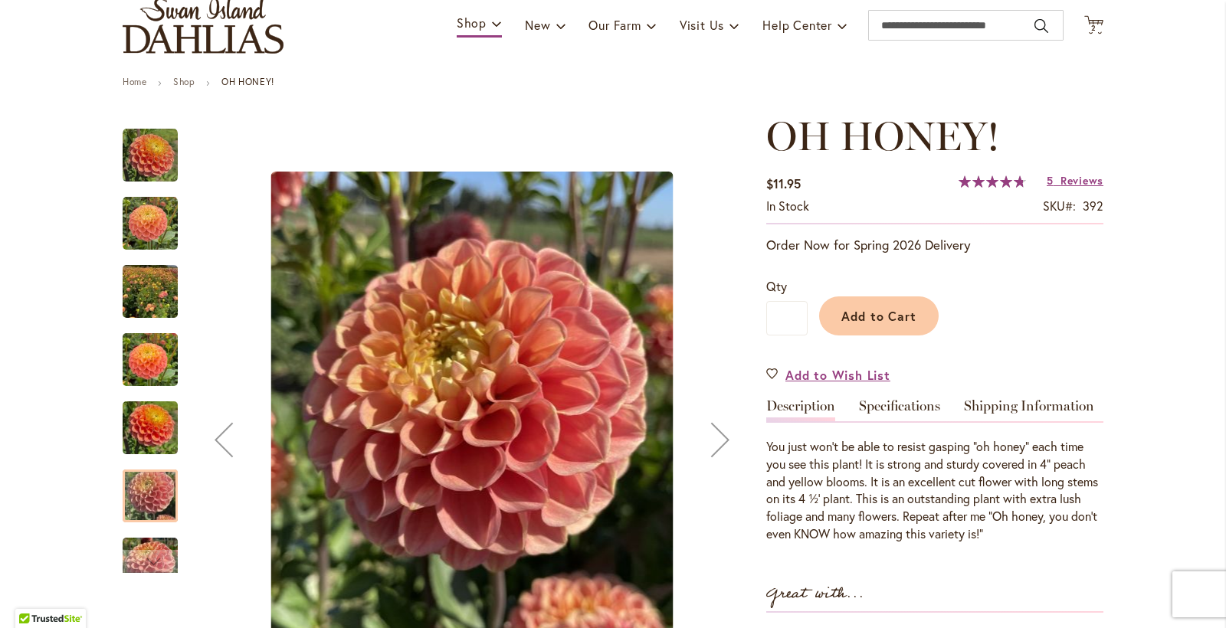
click at [720, 442] on div "Next" at bounding box center [720, 439] width 61 height 61
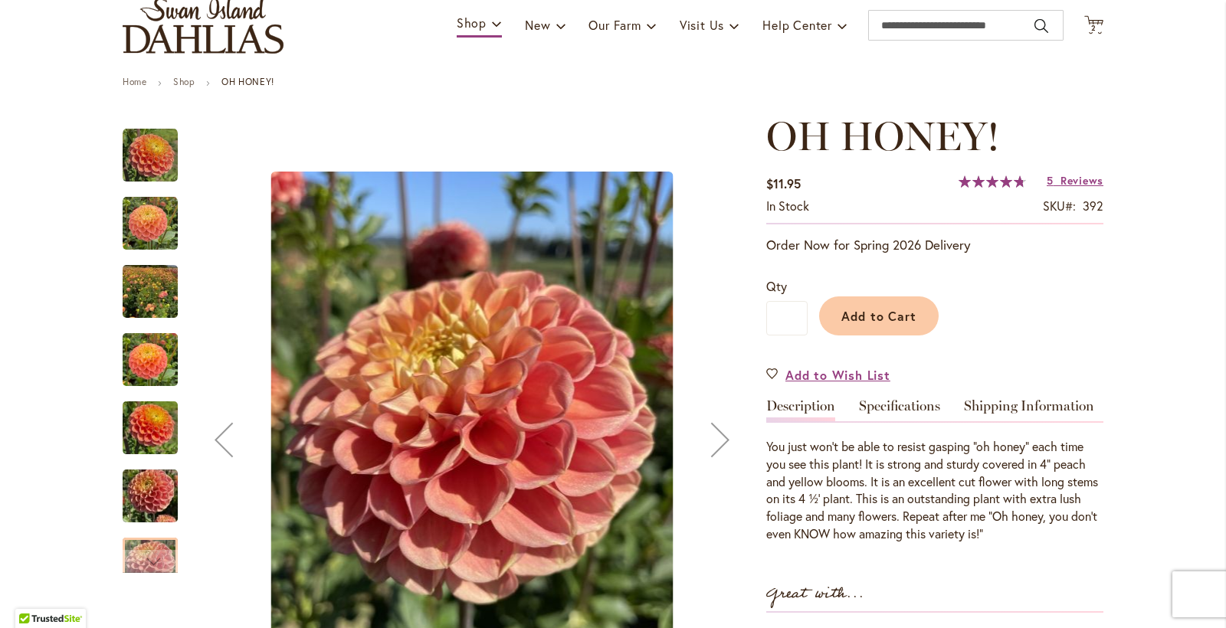
click at [720, 442] on div "Next" at bounding box center [720, 439] width 61 height 61
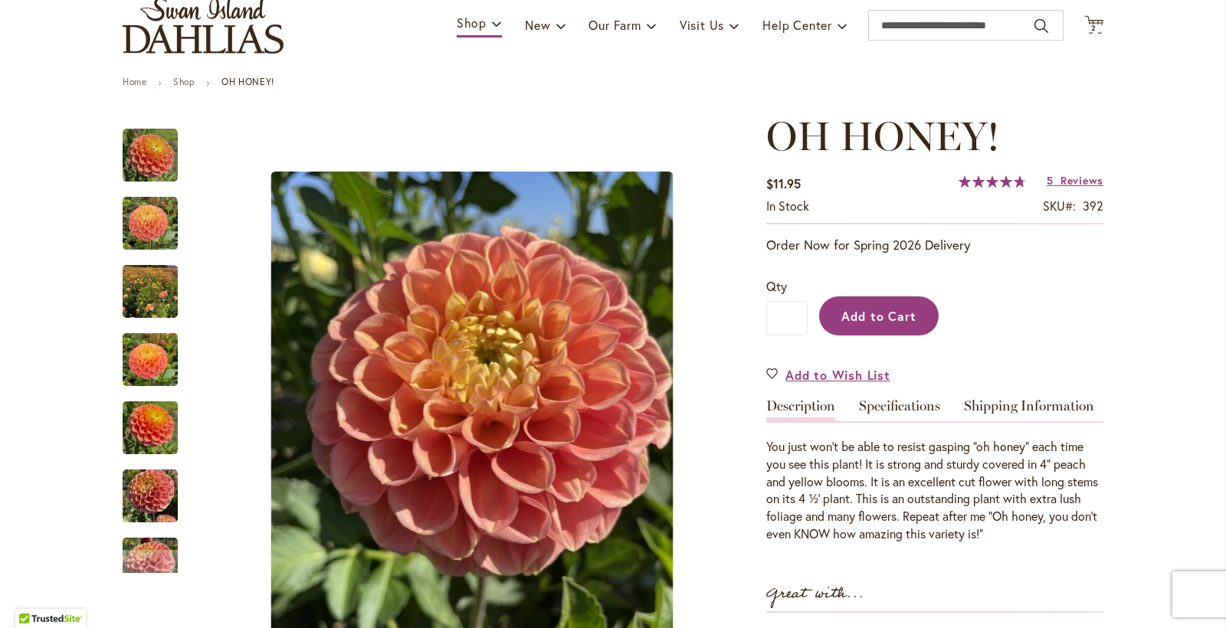
click at [909, 327] on button "Add to Cart" at bounding box center [879, 316] width 120 height 39
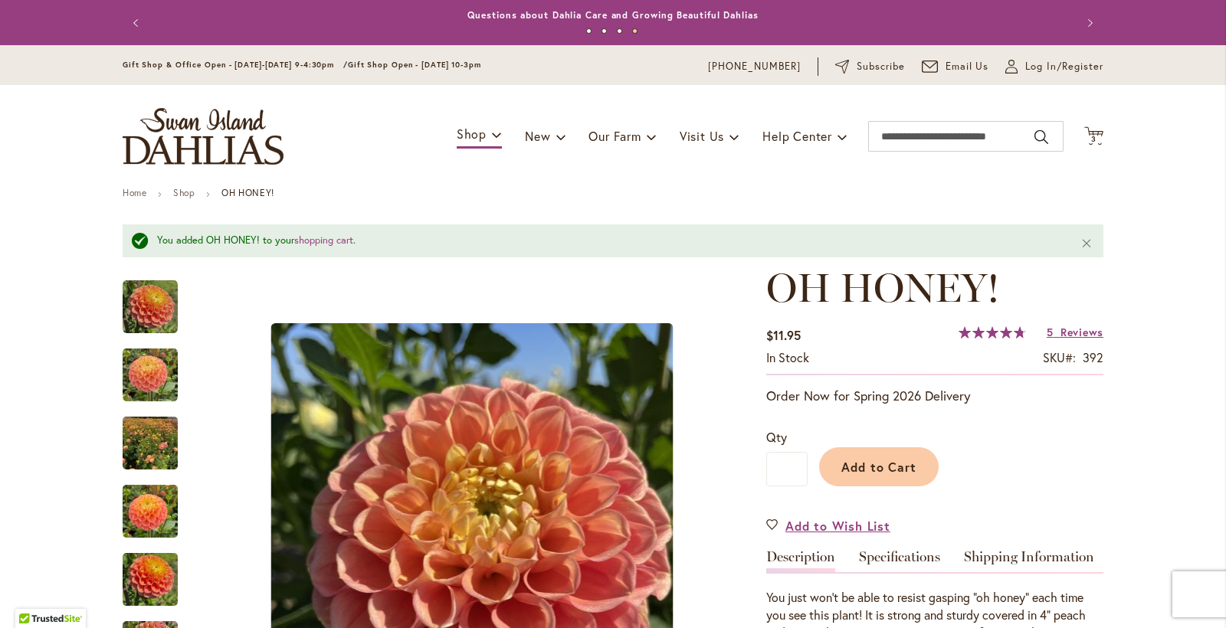
scroll to position [0, 0]
click at [132, 192] on link "Home" at bounding box center [135, 192] width 24 height 11
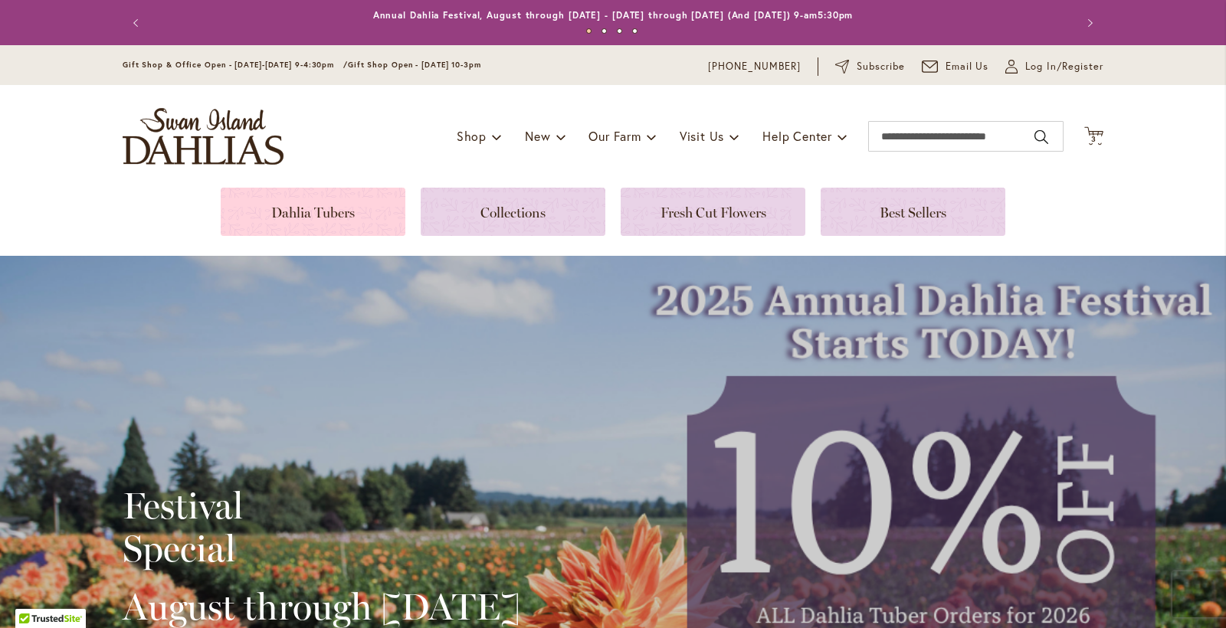
click at [352, 216] on link at bounding box center [313, 212] width 185 height 48
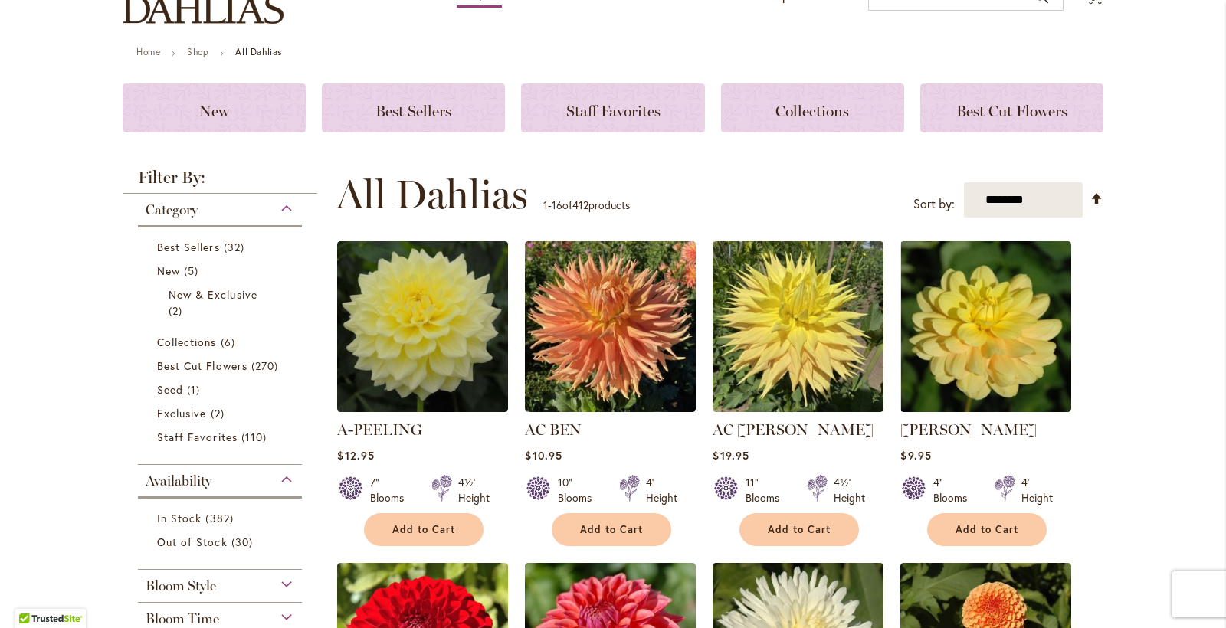
scroll to position [88, 0]
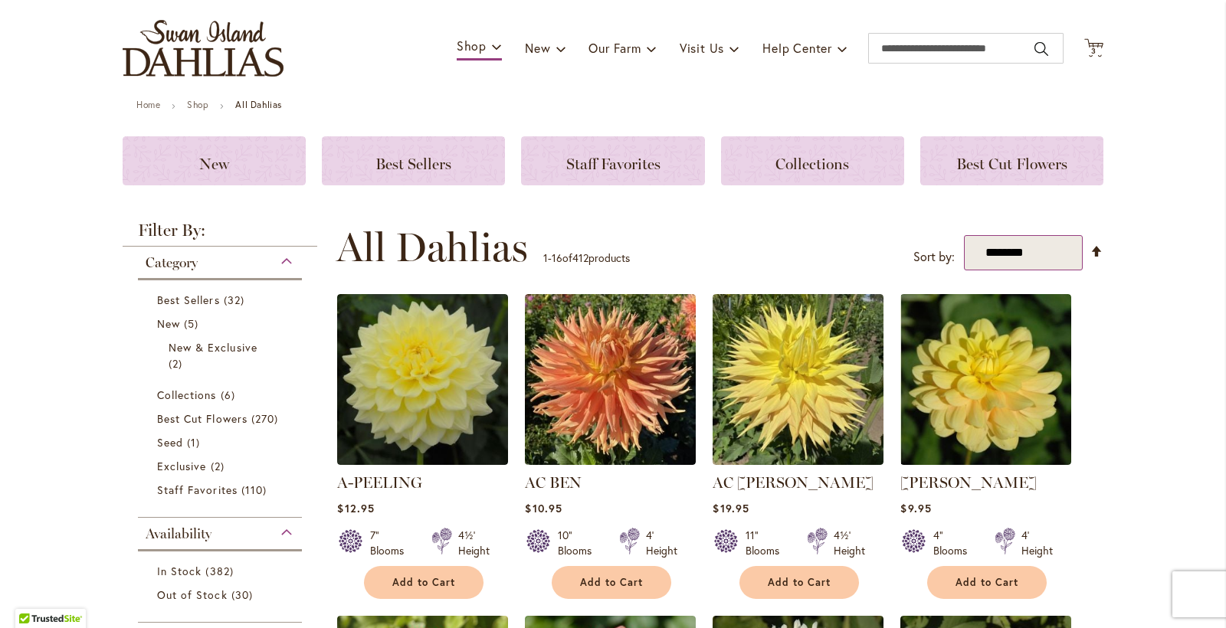
select select "*****"
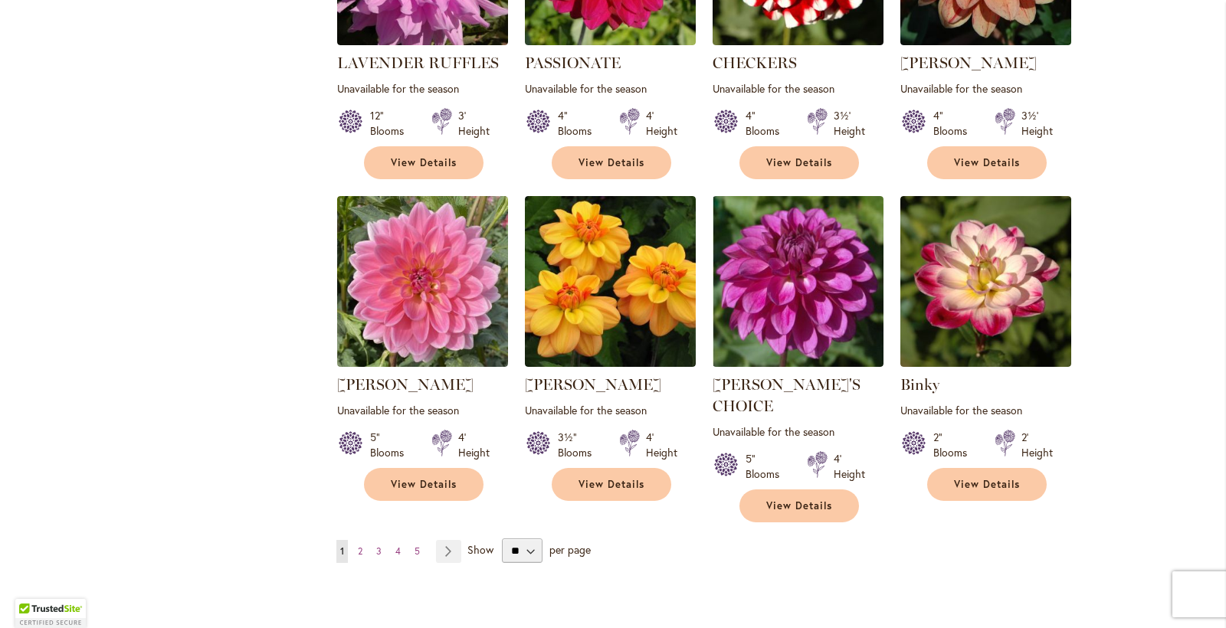
scroll to position [1328, 0]
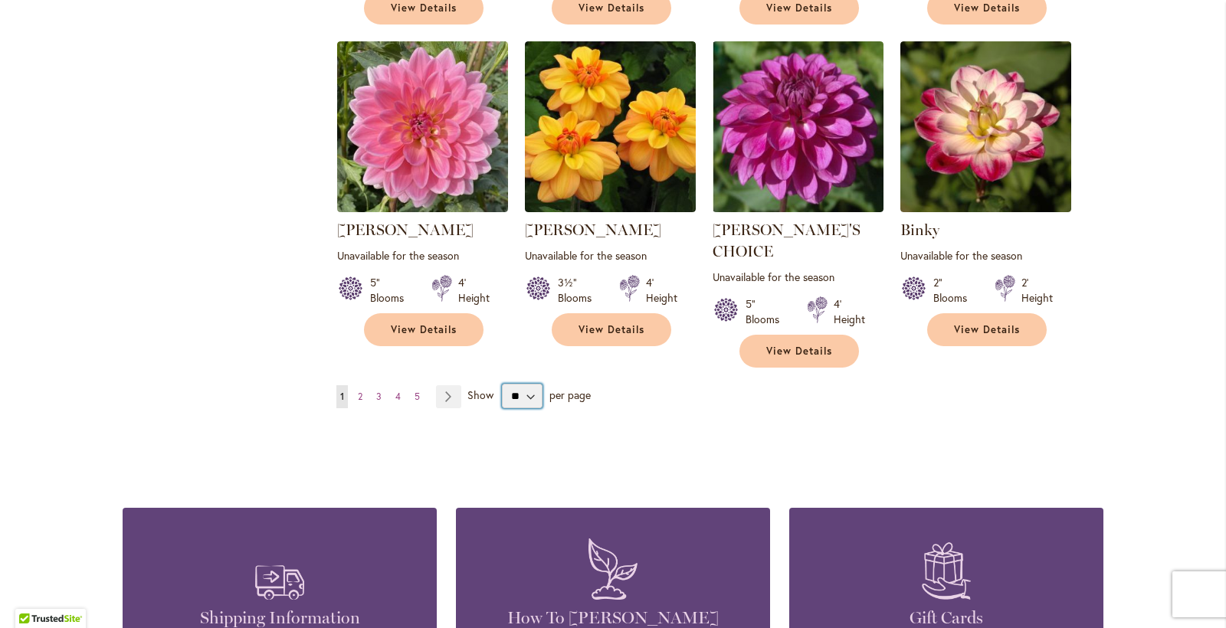
select select "**"
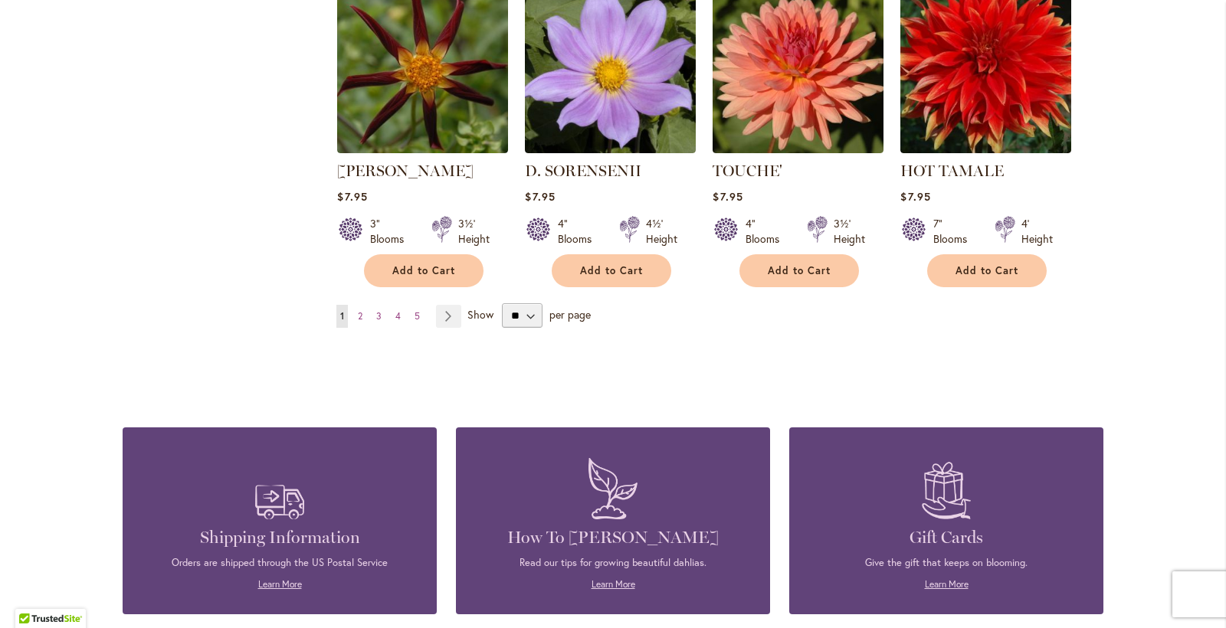
scroll to position [4048, 0]
select select "**"
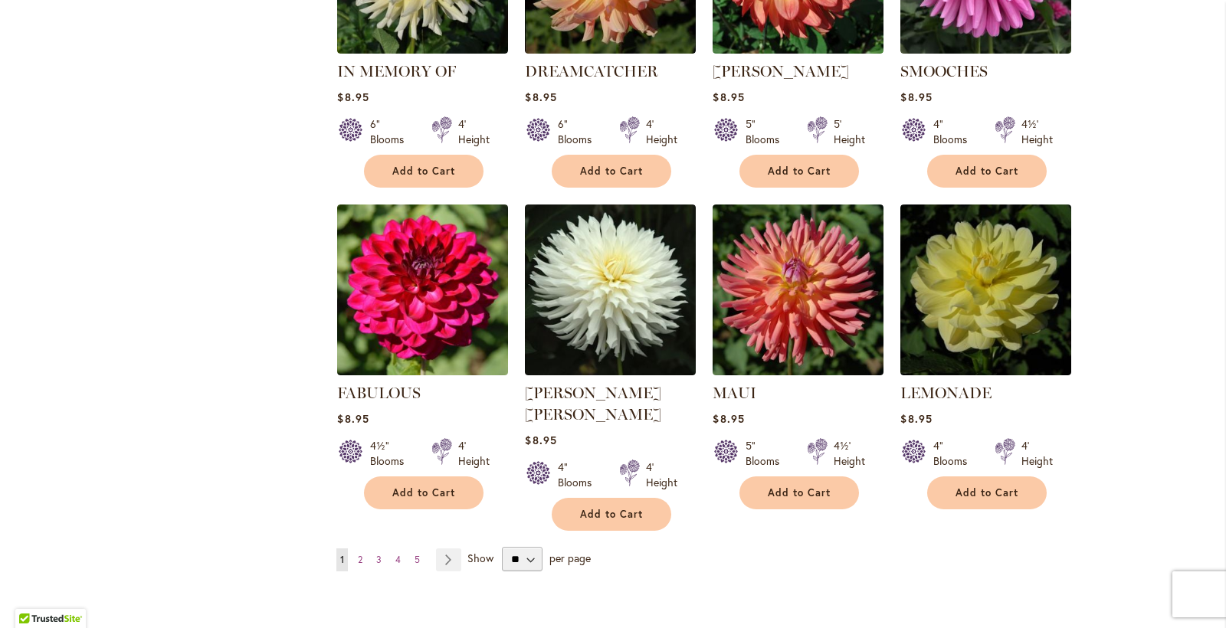
scroll to position [5139, 0]
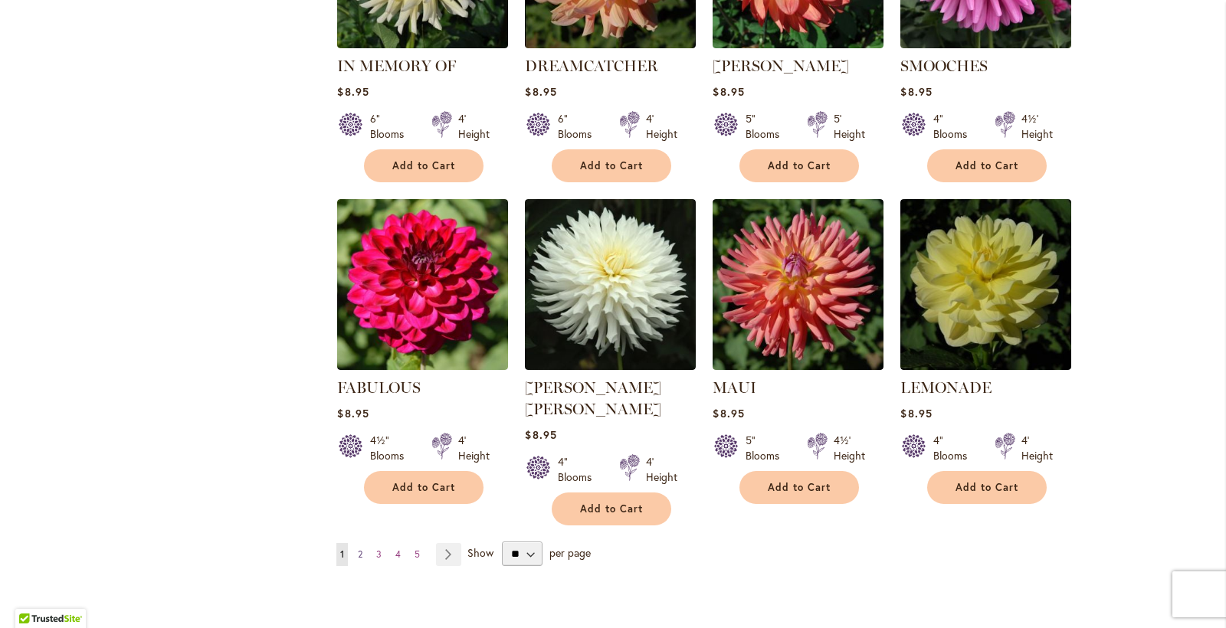
click at [361, 549] on span "2" at bounding box center [360, 554] width 5 height 11
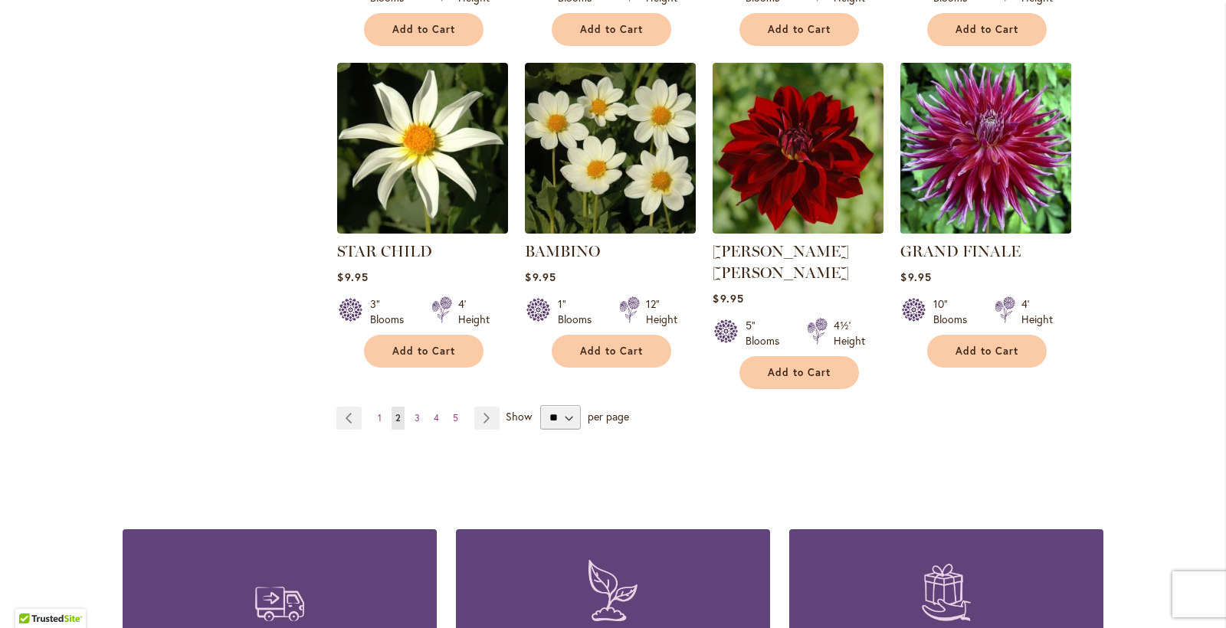
scroll to position [5262, 0]
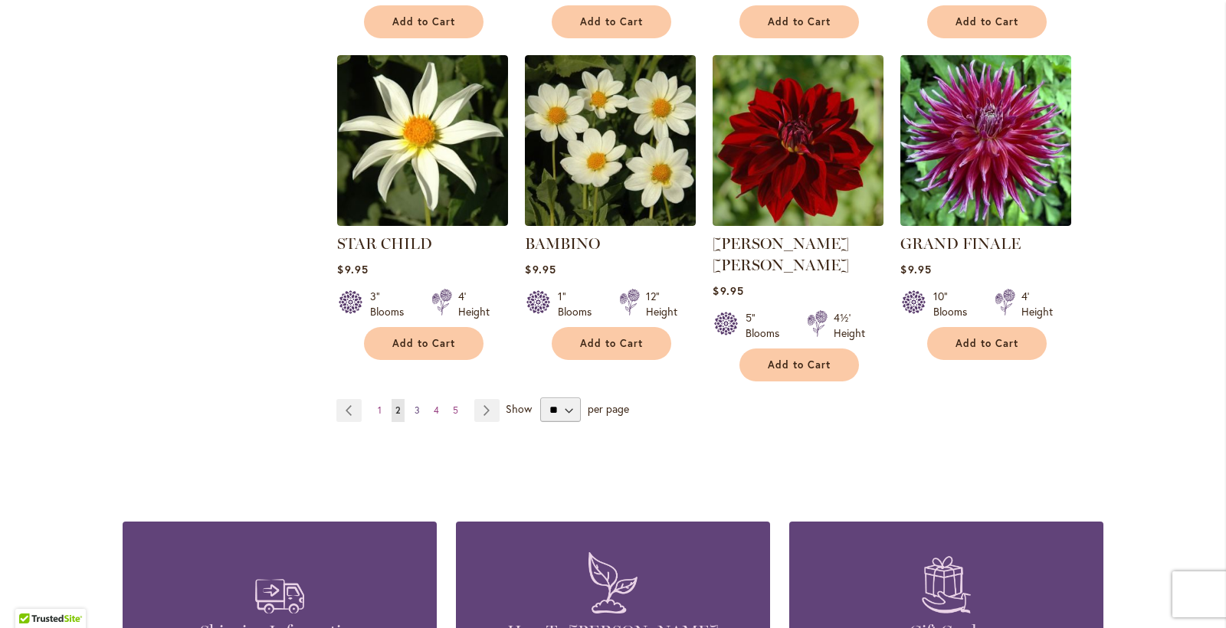
click at [418, 405] on span "3" at bounding box center [417, 410] width 5 height 11
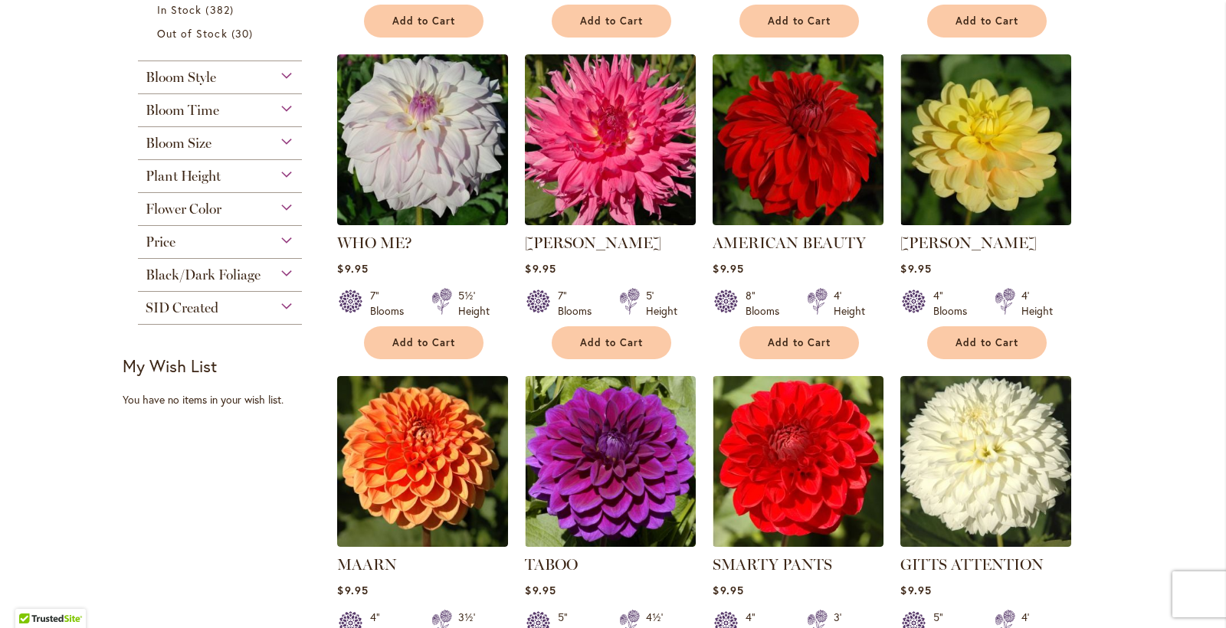
scroll to position [645, 0]
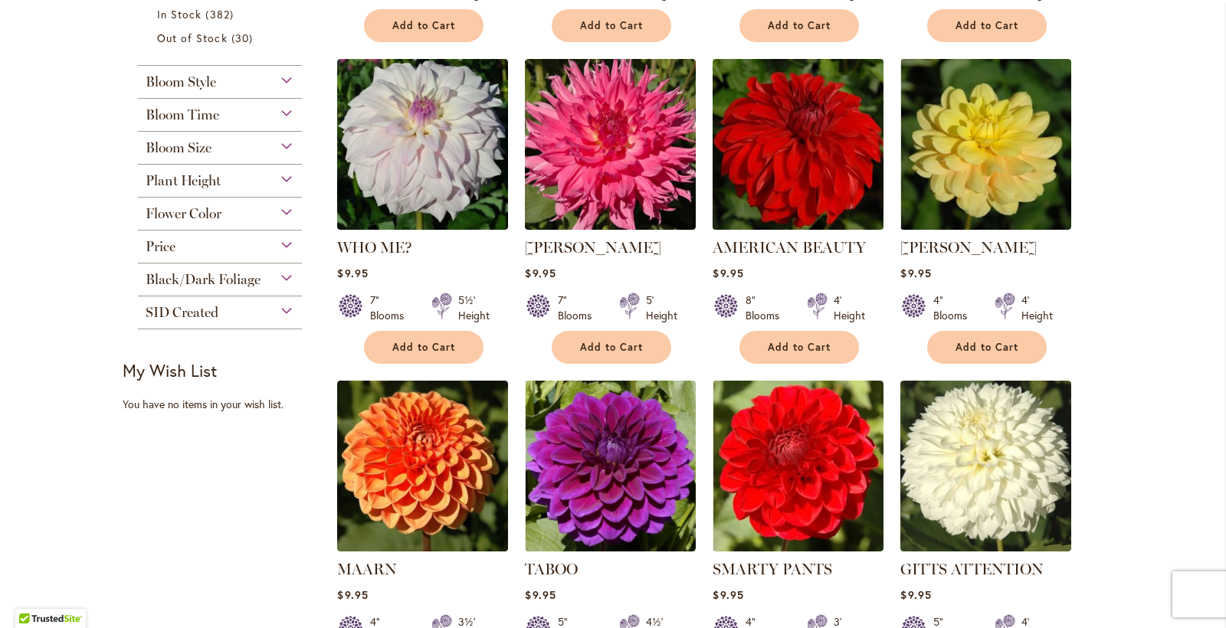
click at [784, 188] on img at bounding box center [798, 144] width 179 height 179
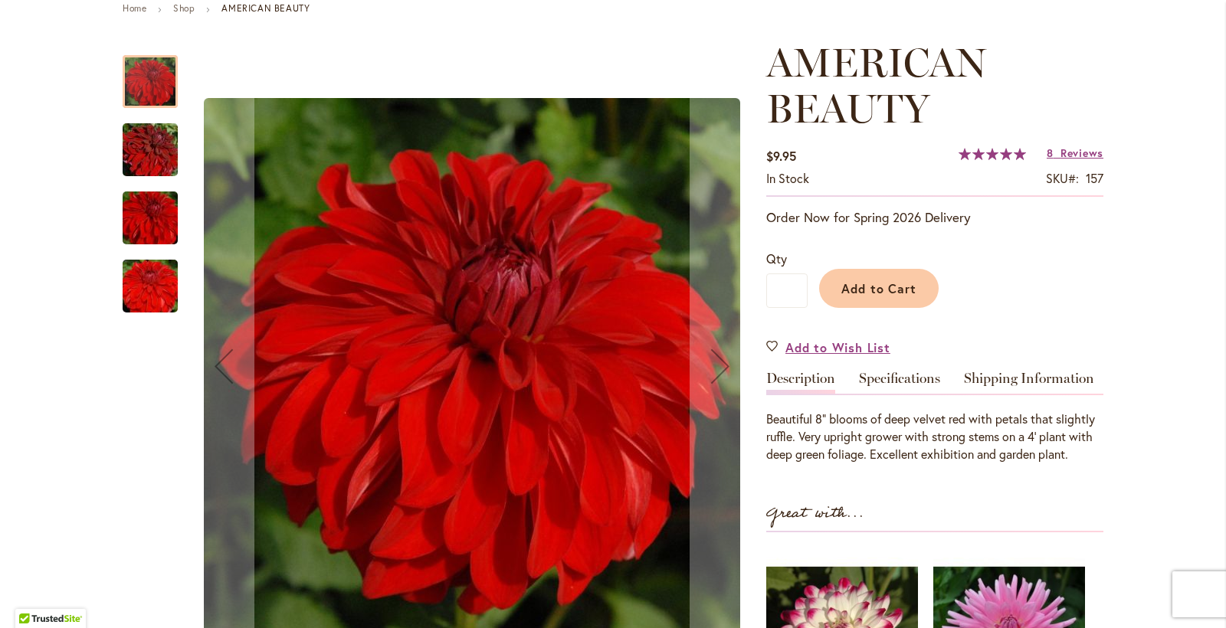
scroll to position [186, 0]
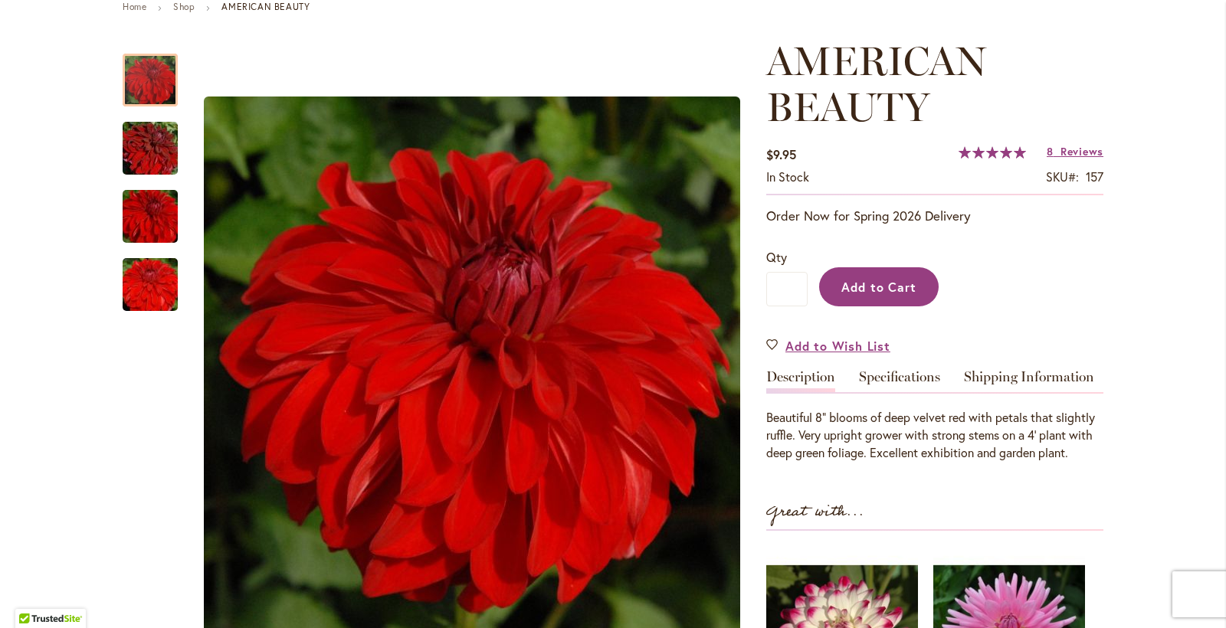
click at [903, 291] on span "Add to Cart" at bounding box center [879, 287] width 76 height 16
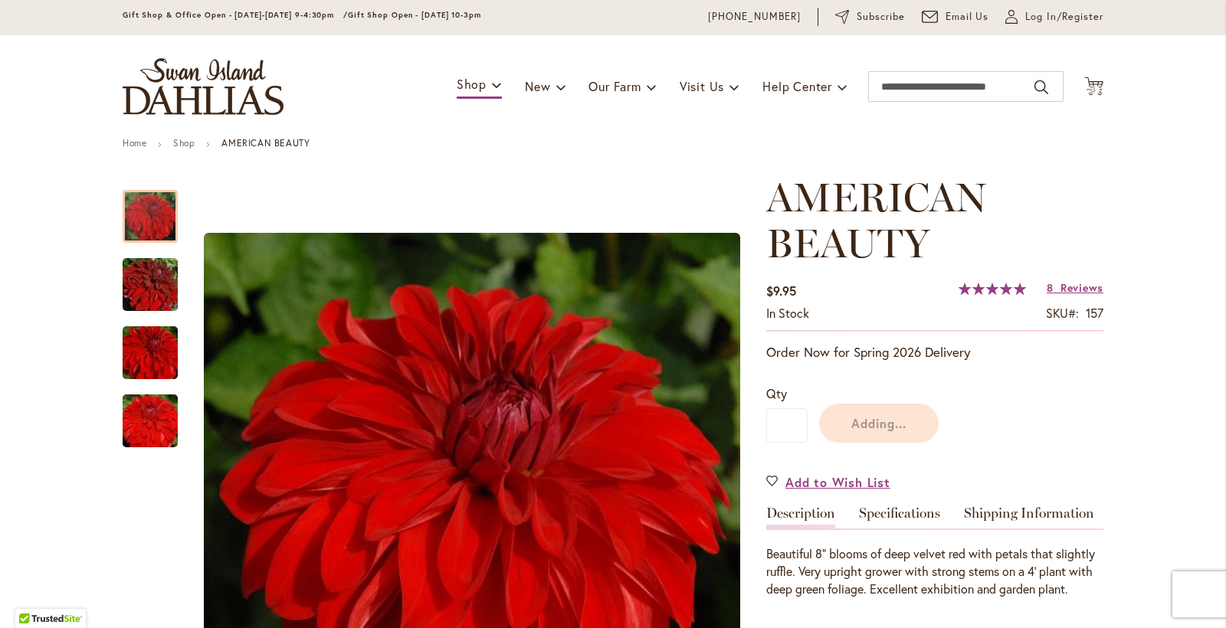
scroll to position [48, 0]
